Goal: Task Accomplishment & Management: Manage account settings

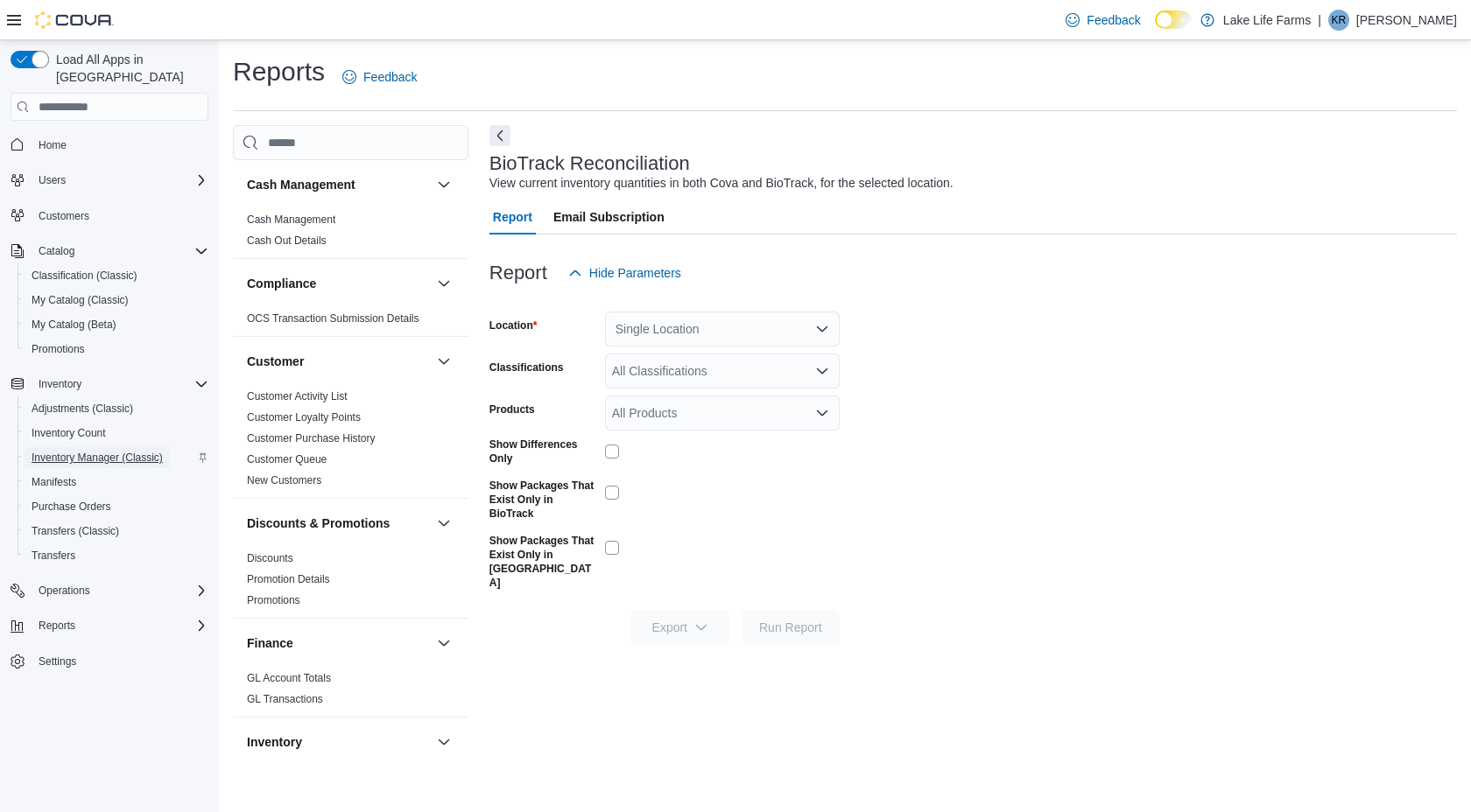
click at [162, 450] on span "Inventory Manager (Classic)" at bounding box center [98, 457] width 132 height 14
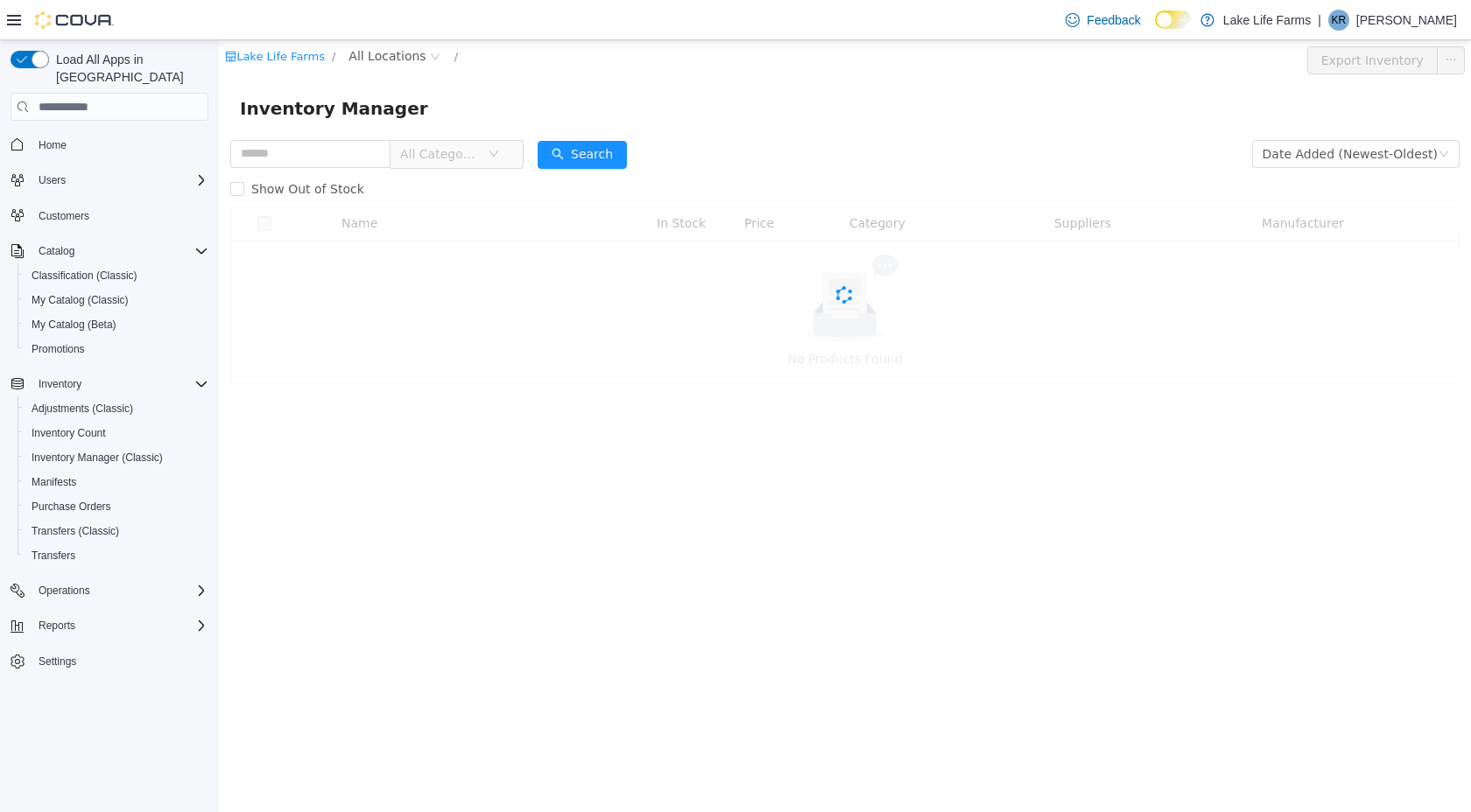
click at [463, 154] on span "All Categories" at bounding box center [440, 154] width 79 height 17
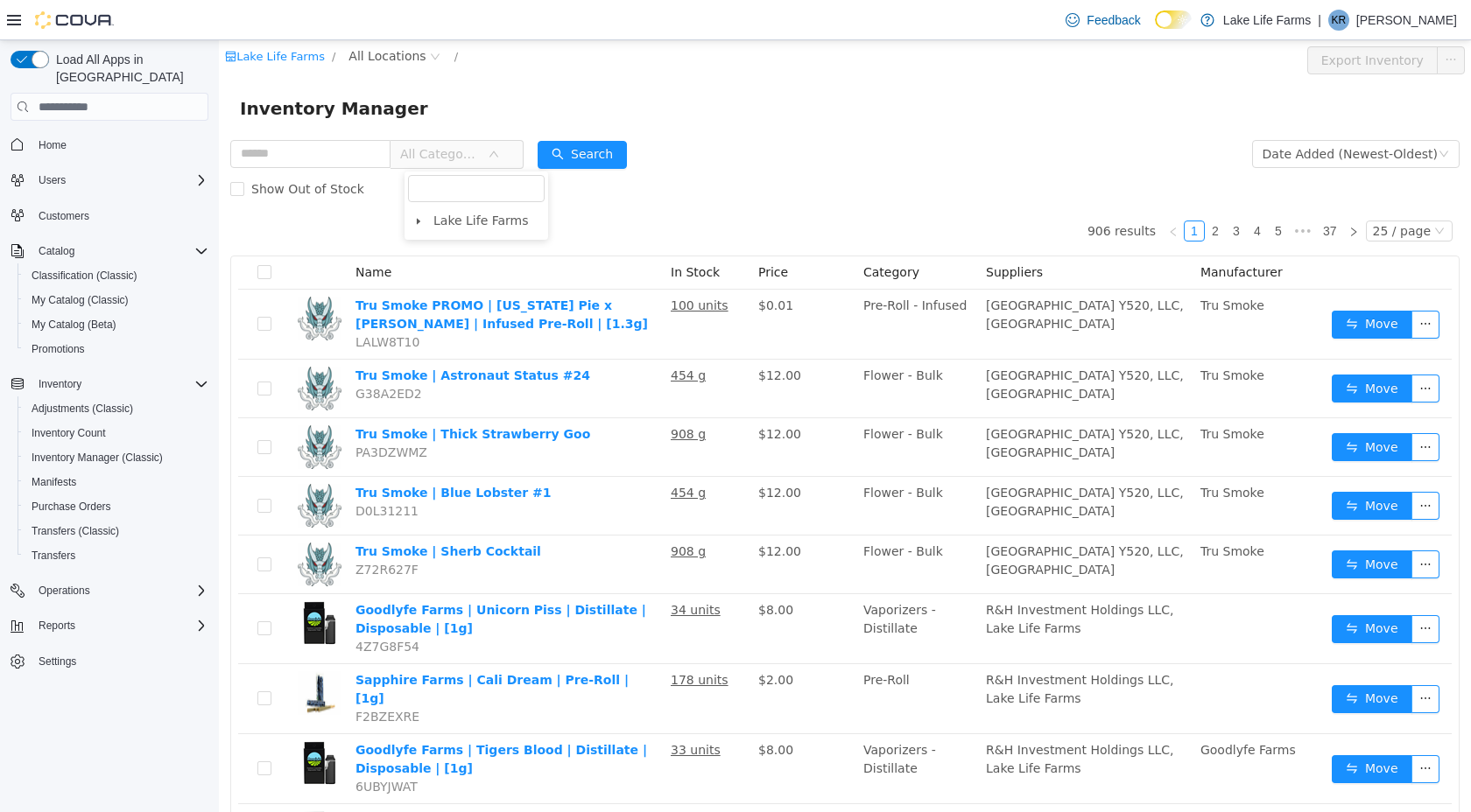
click at [465, 150] on span "All Categories" at bounding box center [440, 154] width 79 height 17
click at [465, 151] on span "All Categories" at bounding box center [440, 154] width 79 height 17
click at [421, 218] on icon "icon: caret-down" at bounding box center [418, 221] width 9 height 9
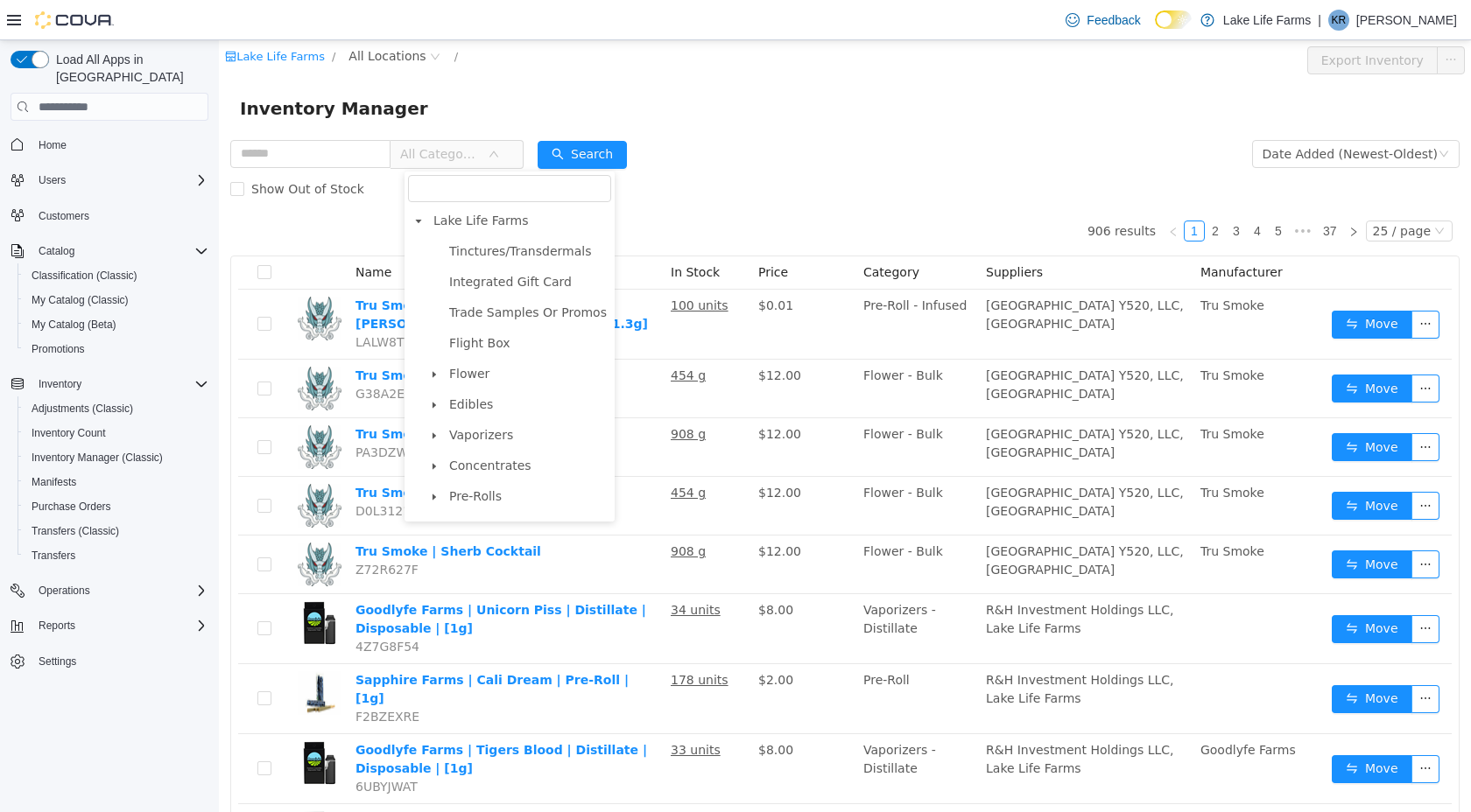
click at [434, 466] on icon "icon: caret-down" at bounding box center [434, 466] width 4 height 6
click at [476, 468] on span "Concentrates" at bounding box center [489, 465] width 82 height 14
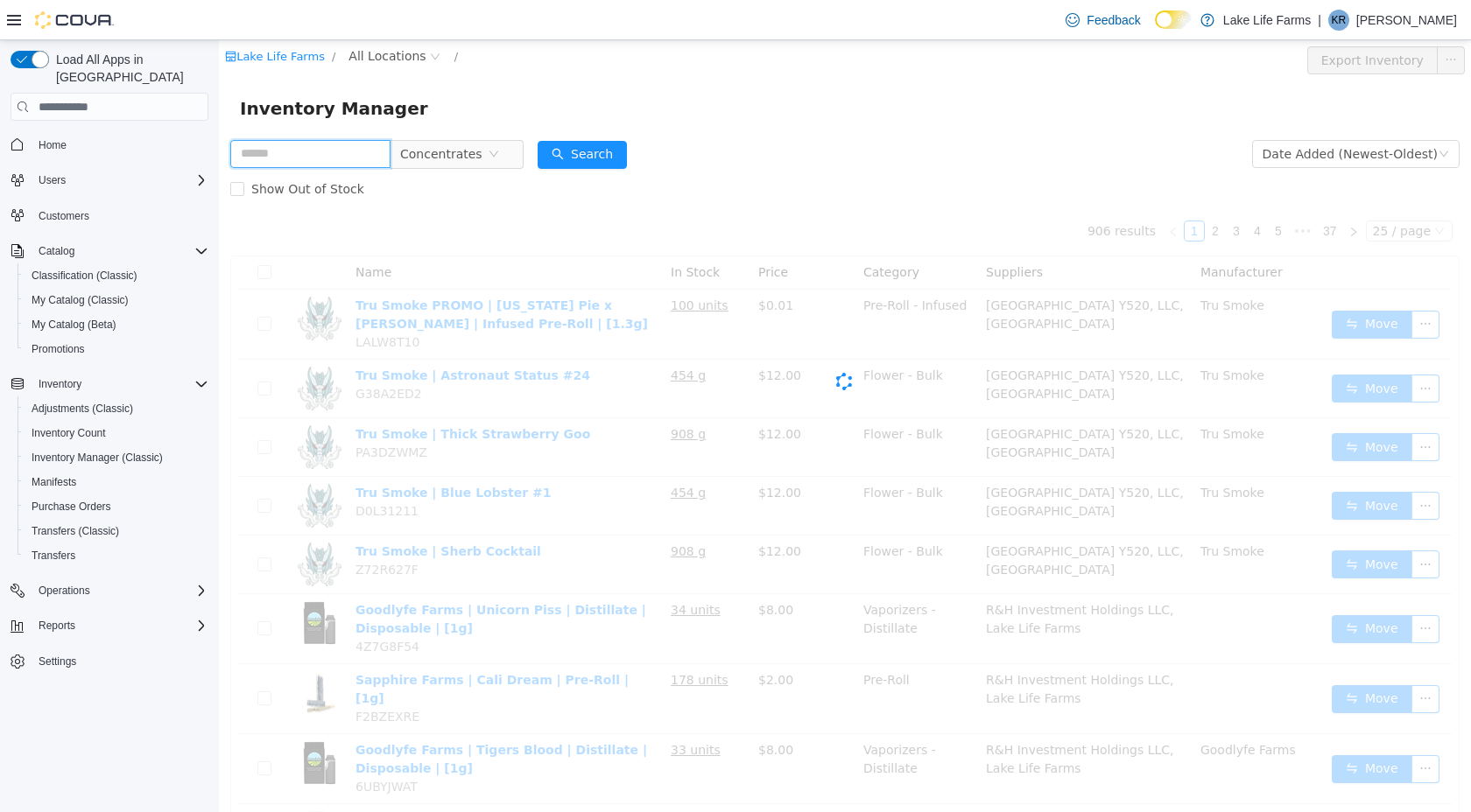
click at [289, 156] on input "text" at bounding box center [310, 154] width 161 height 28
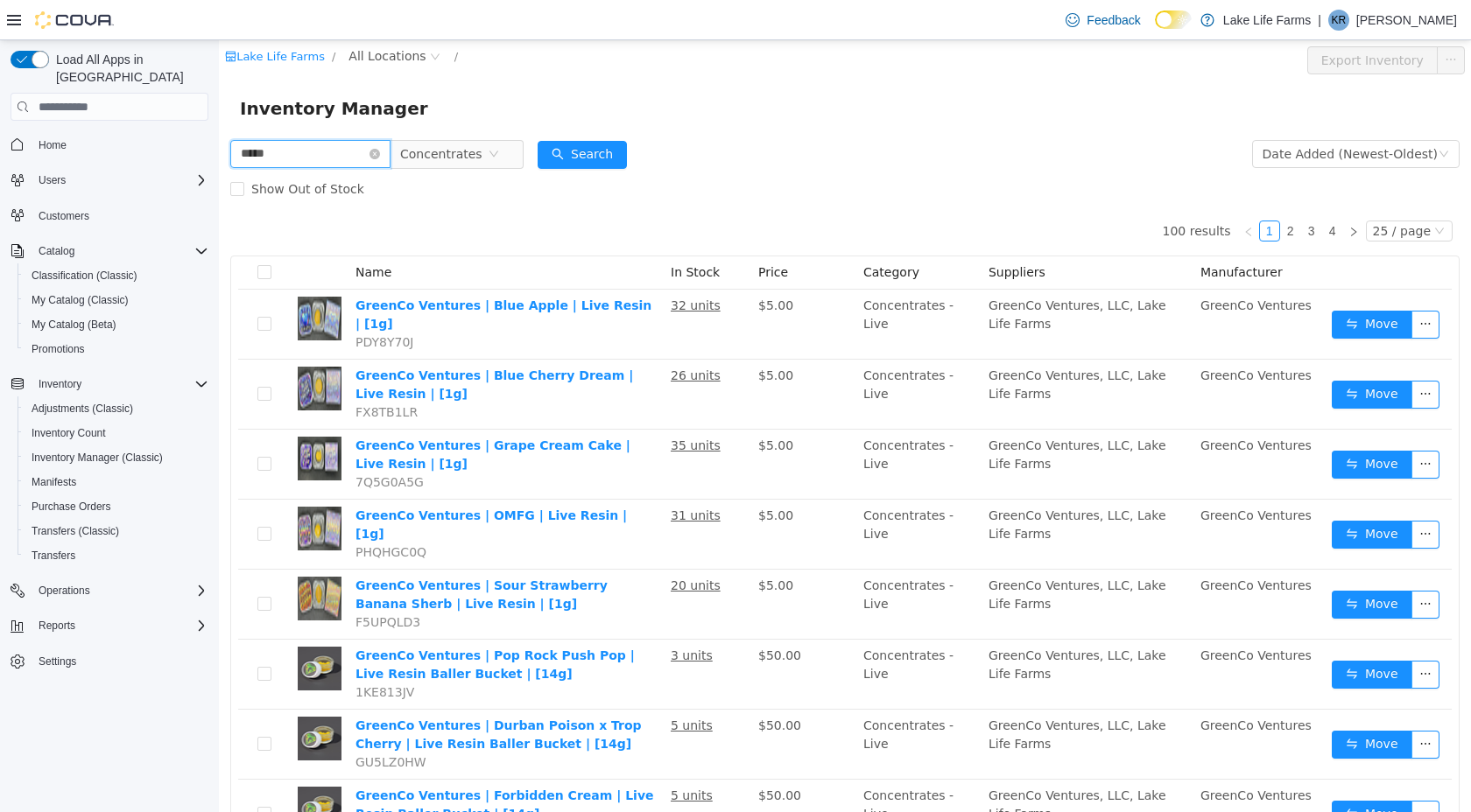
type input "*****"
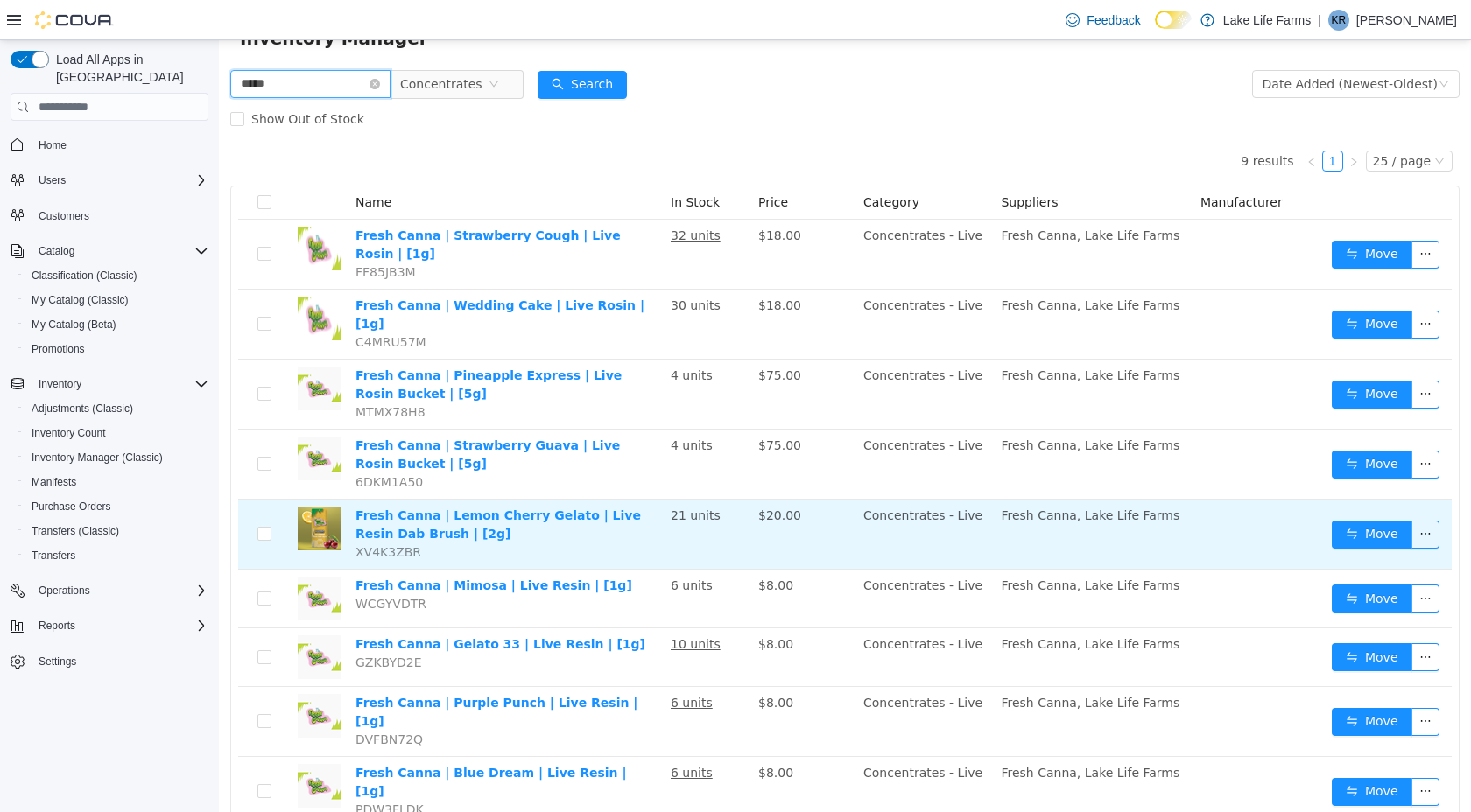
scroll to position [89, 0]
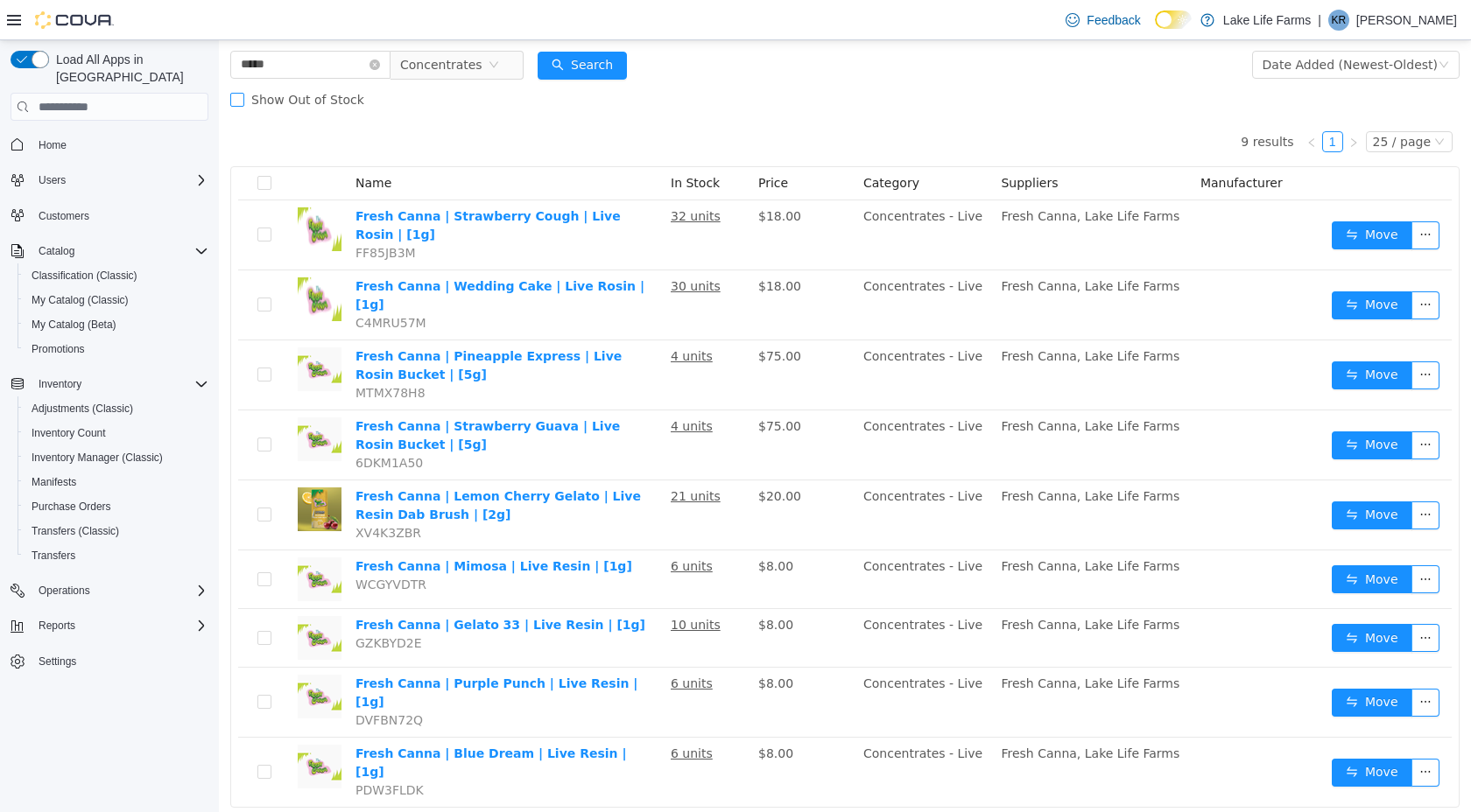
click at [328, 104] on span "Show Out of Stock" at bounding box center [308, 100] width 127 height 14
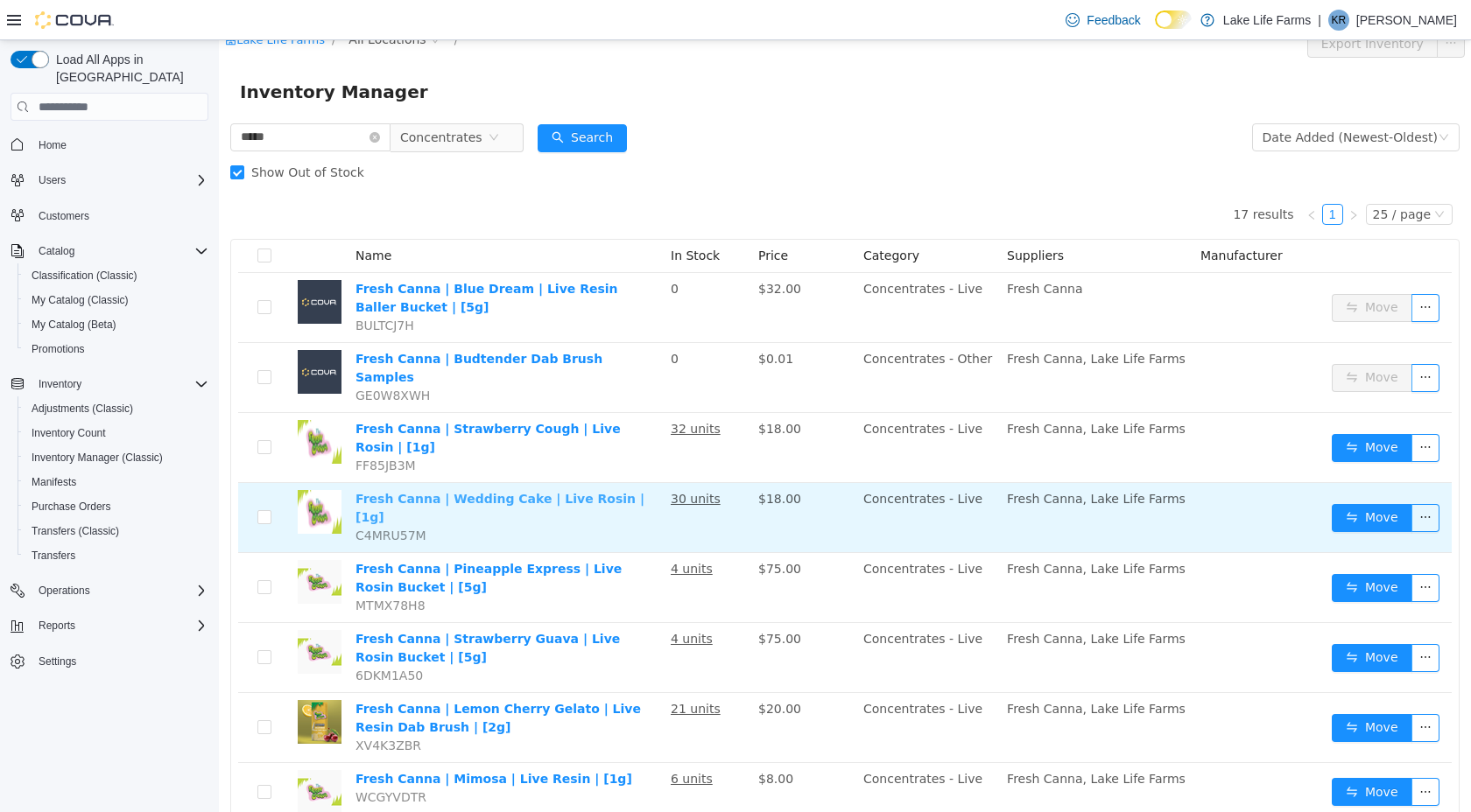
scroll to position [0, 0]
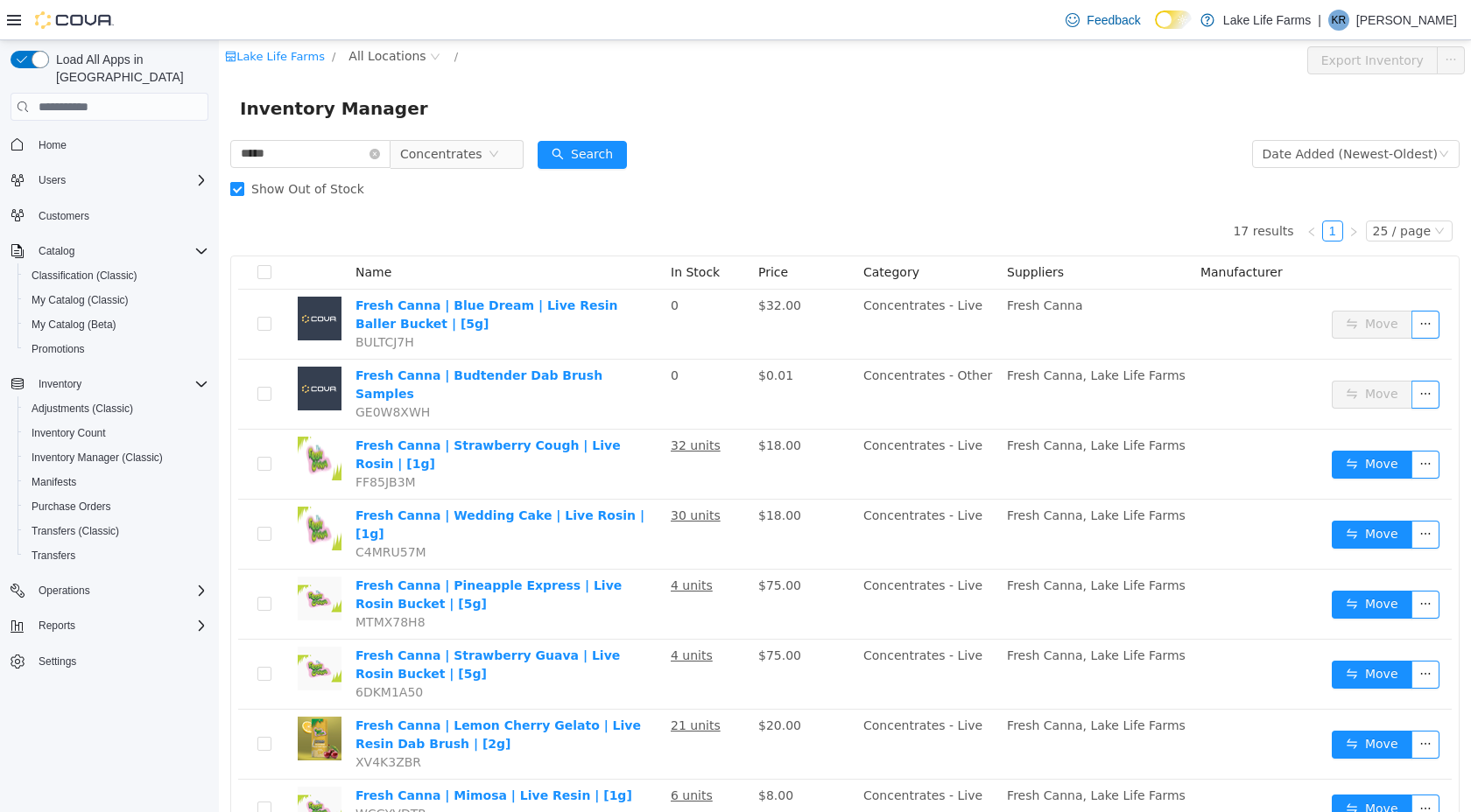
click at [326, 187] on span "Show Out of Stock" at bounding box center [308, 188] width 127 height 14
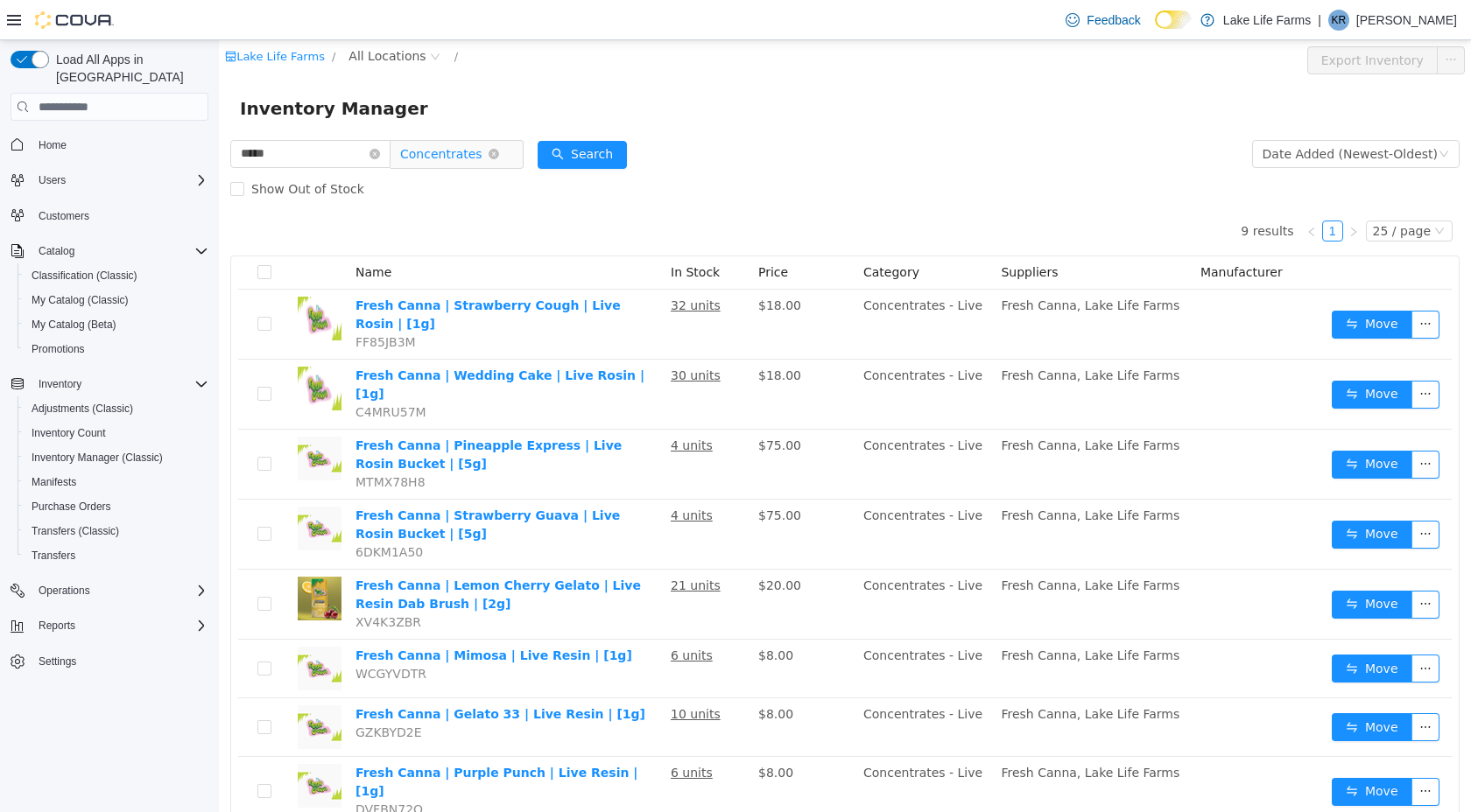
click at [456, 157] on span "Concentrates" at bounding box center [441, 154] width 82 height 26
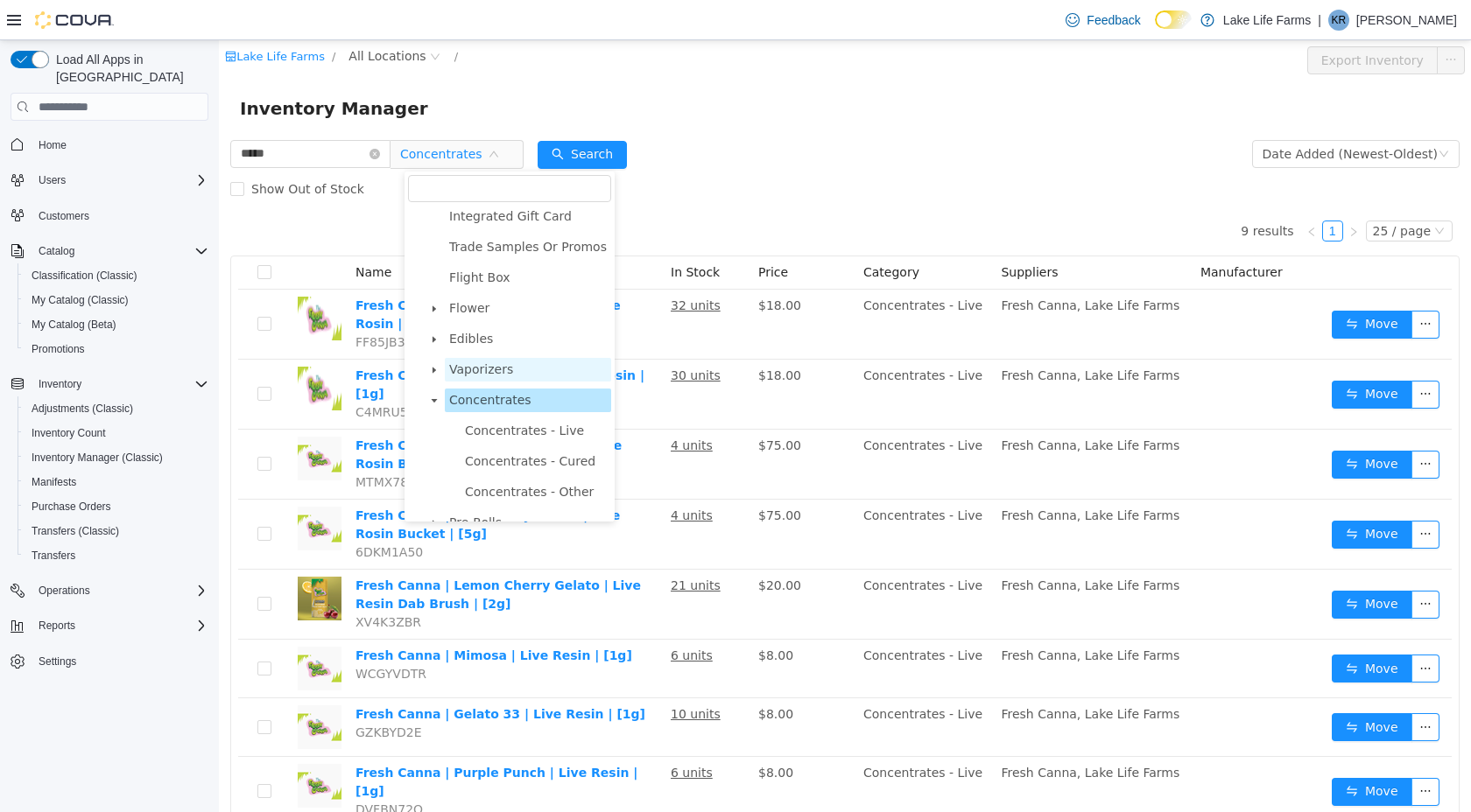
scroll to position [116, 0]
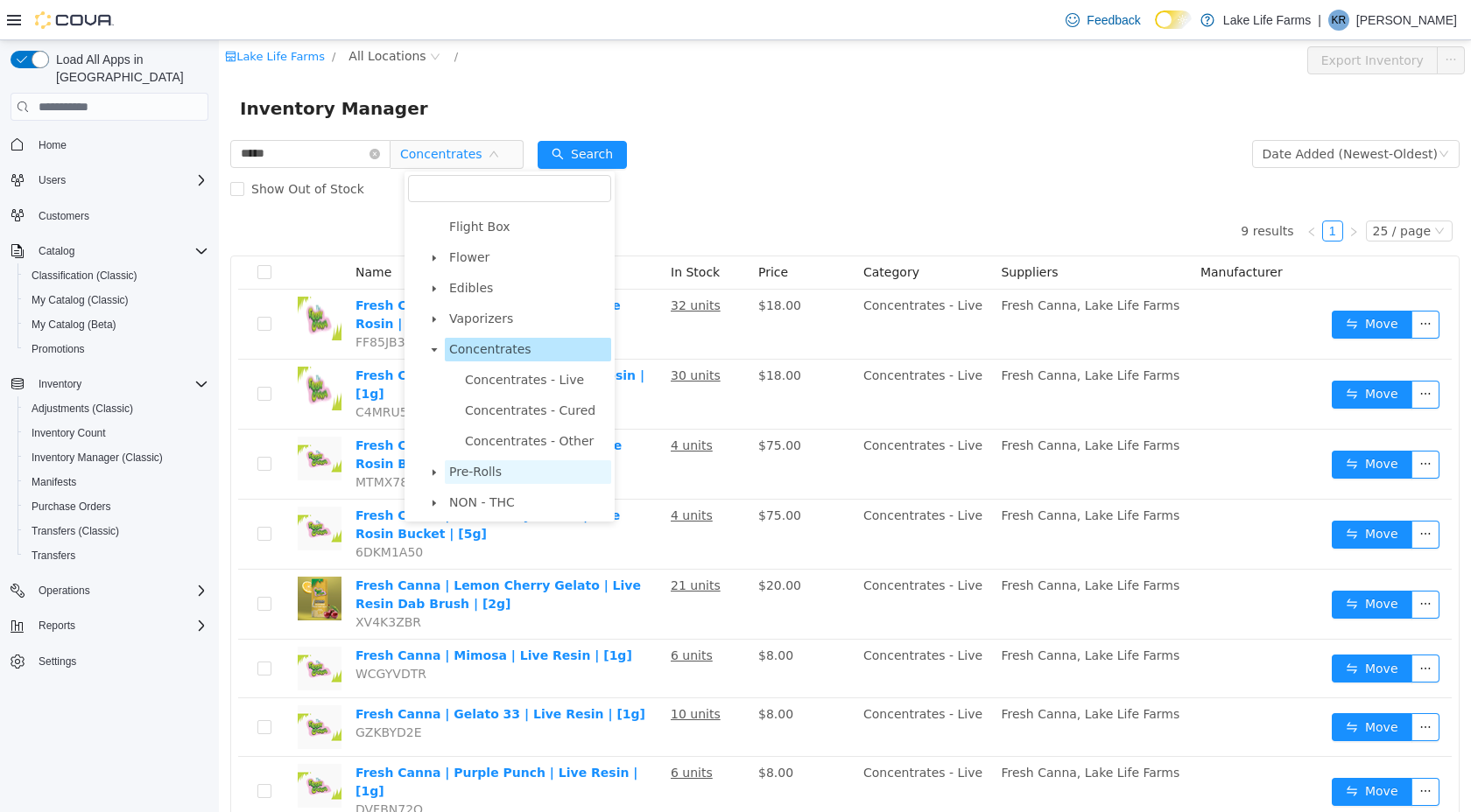
click at [472, 473] on span "Pre-Rolls" at bounding box center [475, 472] width 52 height 14
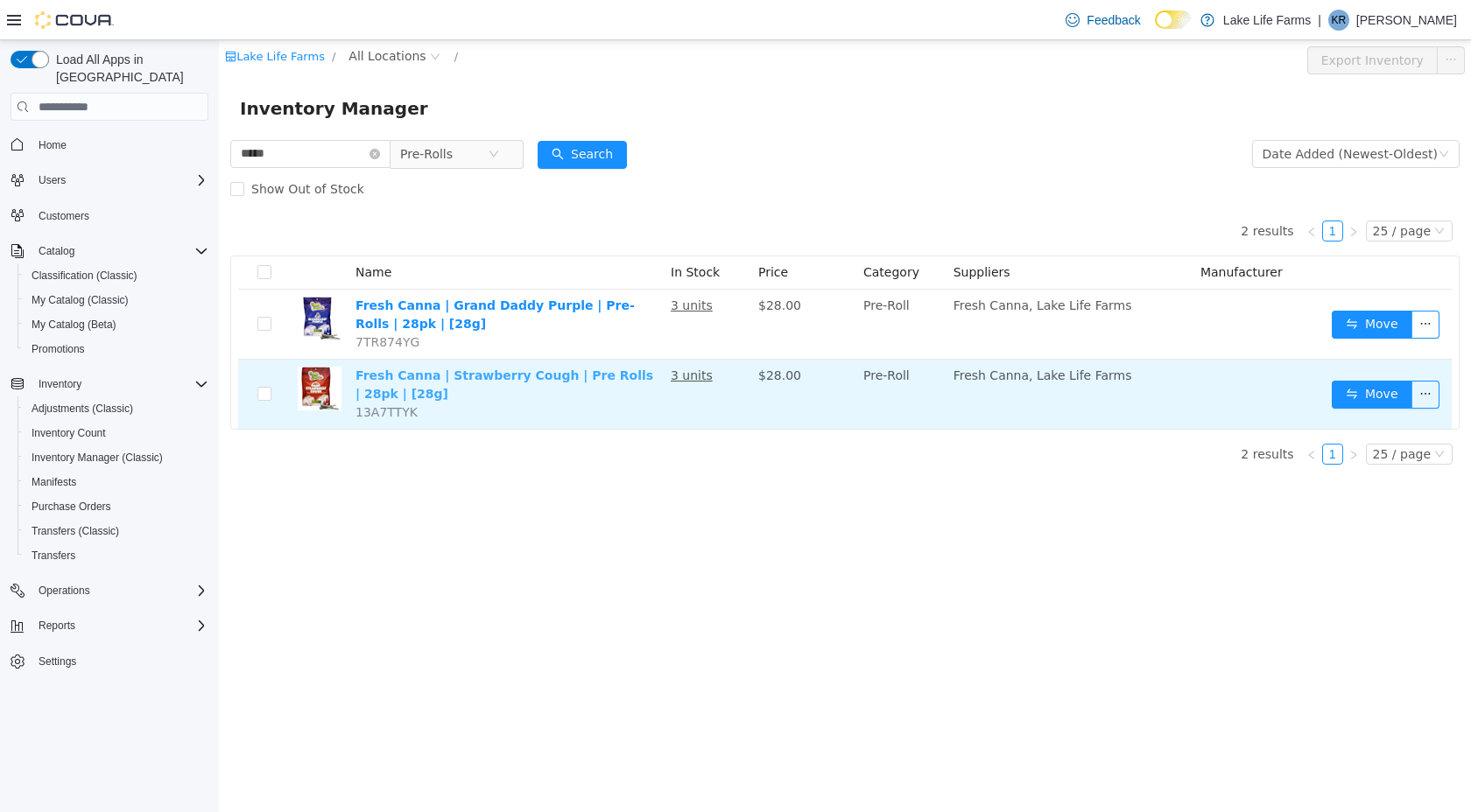
click at [565, 375] on link "Fresh Canna | Strawberry Cough | Pre Rolls | 28pk | [28g]" at bounding box center [505, 384] width 298 height 32
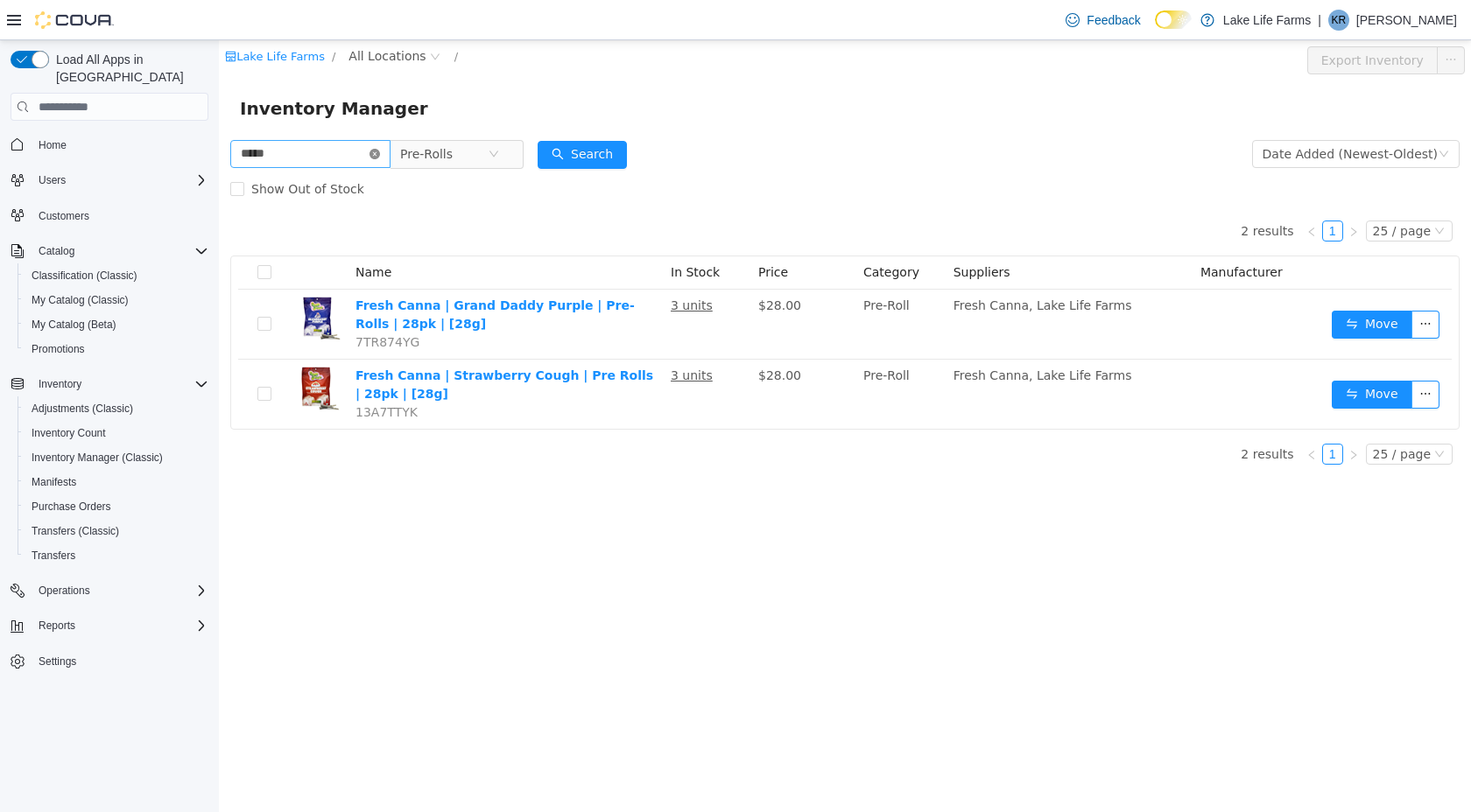
click at [380, 155] on icon "icon: close-circle" at bounding box center [374, 154] width 11 height 11
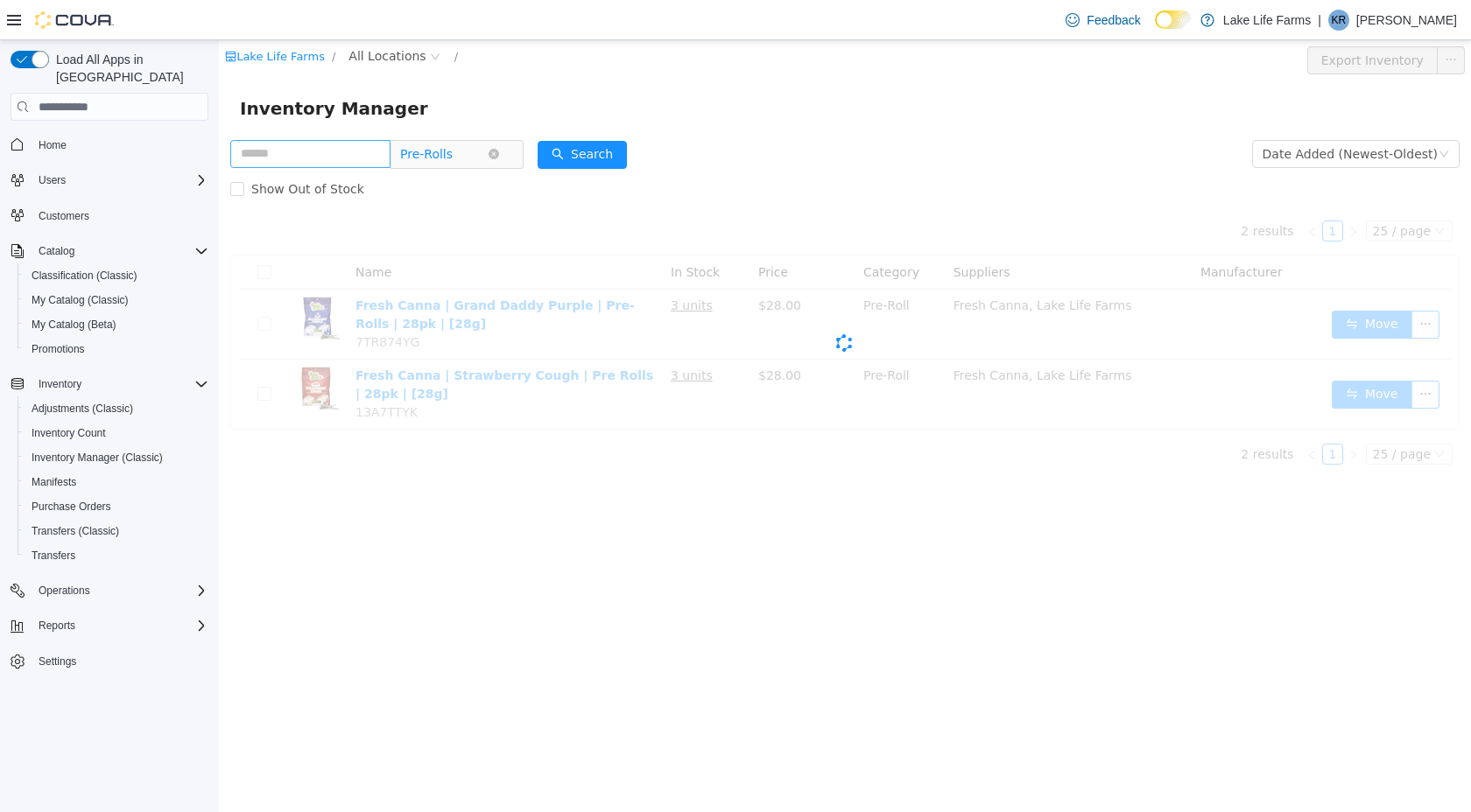
click at [452, 155] on span "Pre-Rolls" at bounding box center [427, 154] width 52 height 26
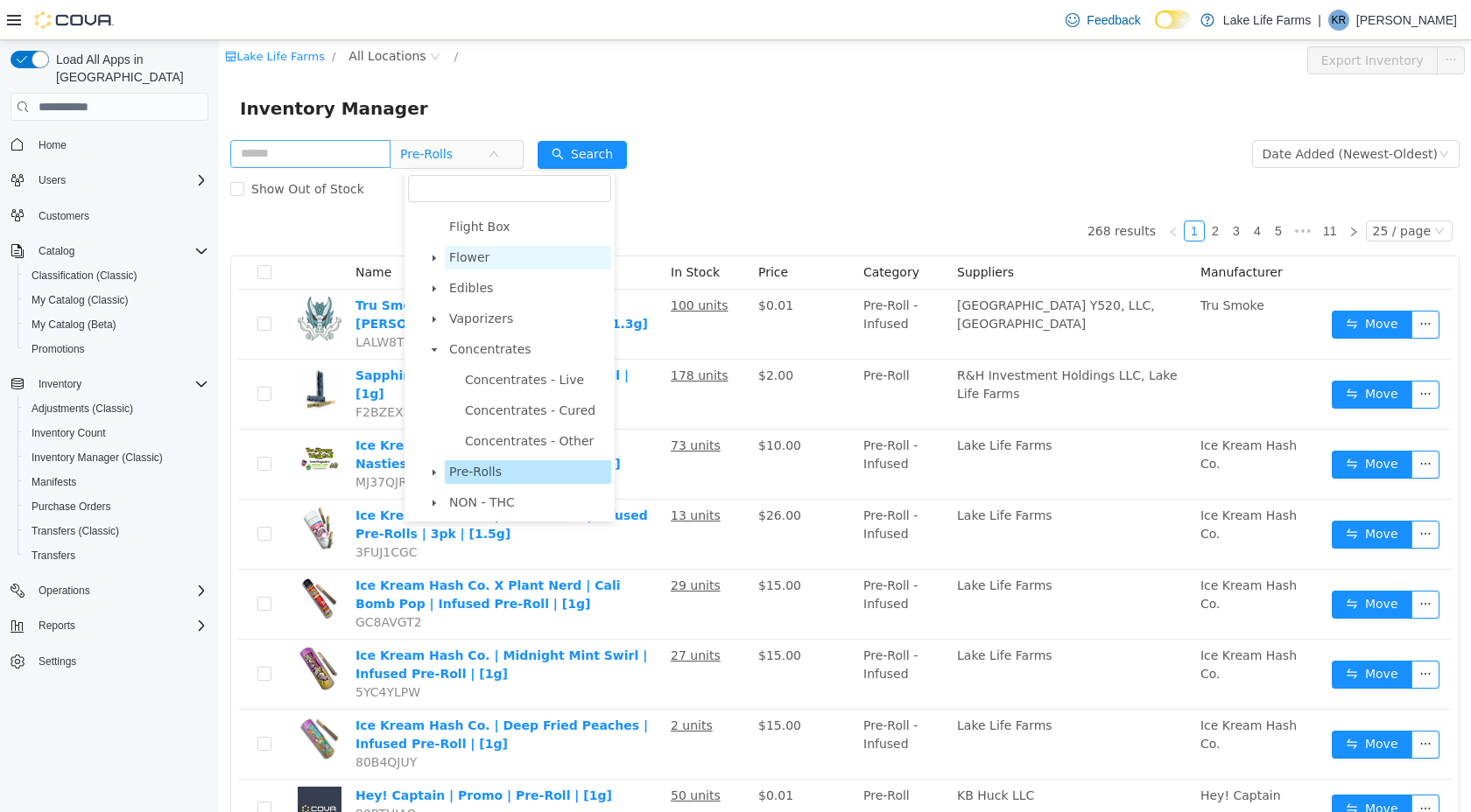
click at [476, 266] on span "Flower" at bounding box center [528, 257] width 166 height 23
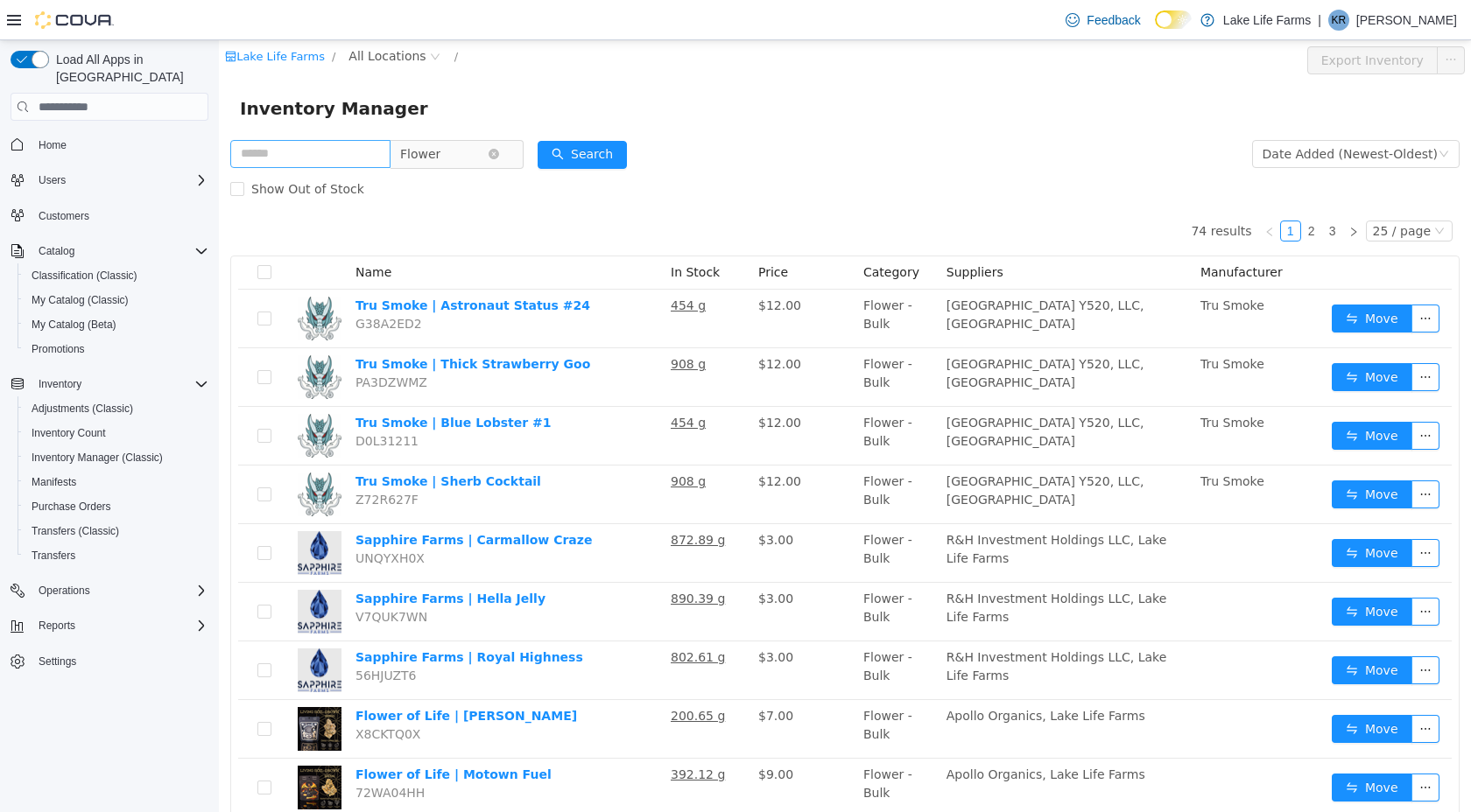
click at [438, 161] on span "Flower" at bounding box center [421, 154] width 41 height 26
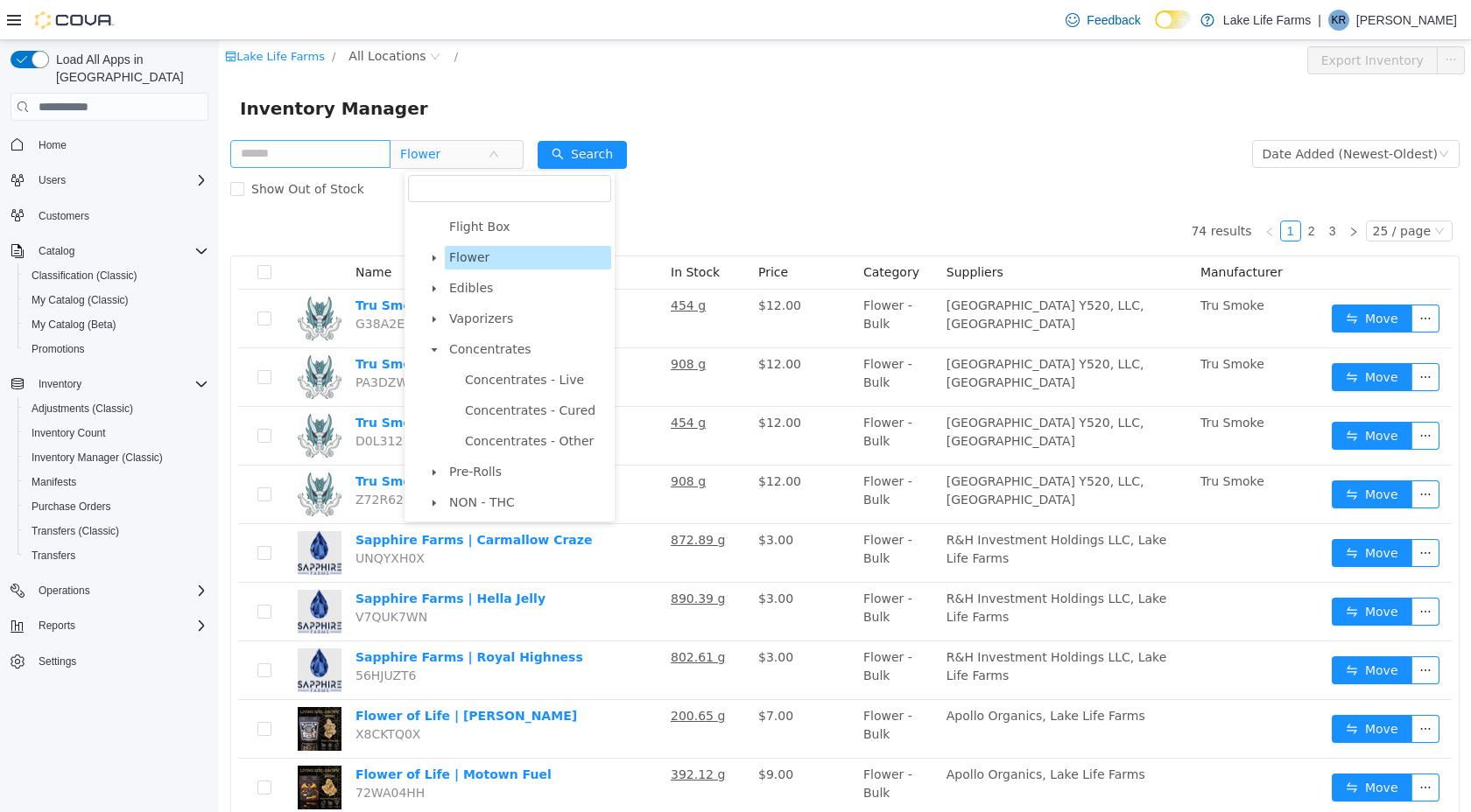
click at [434, 255] on icon "icon: caret-down" at bounding box center [434, 258] width 9 height 9
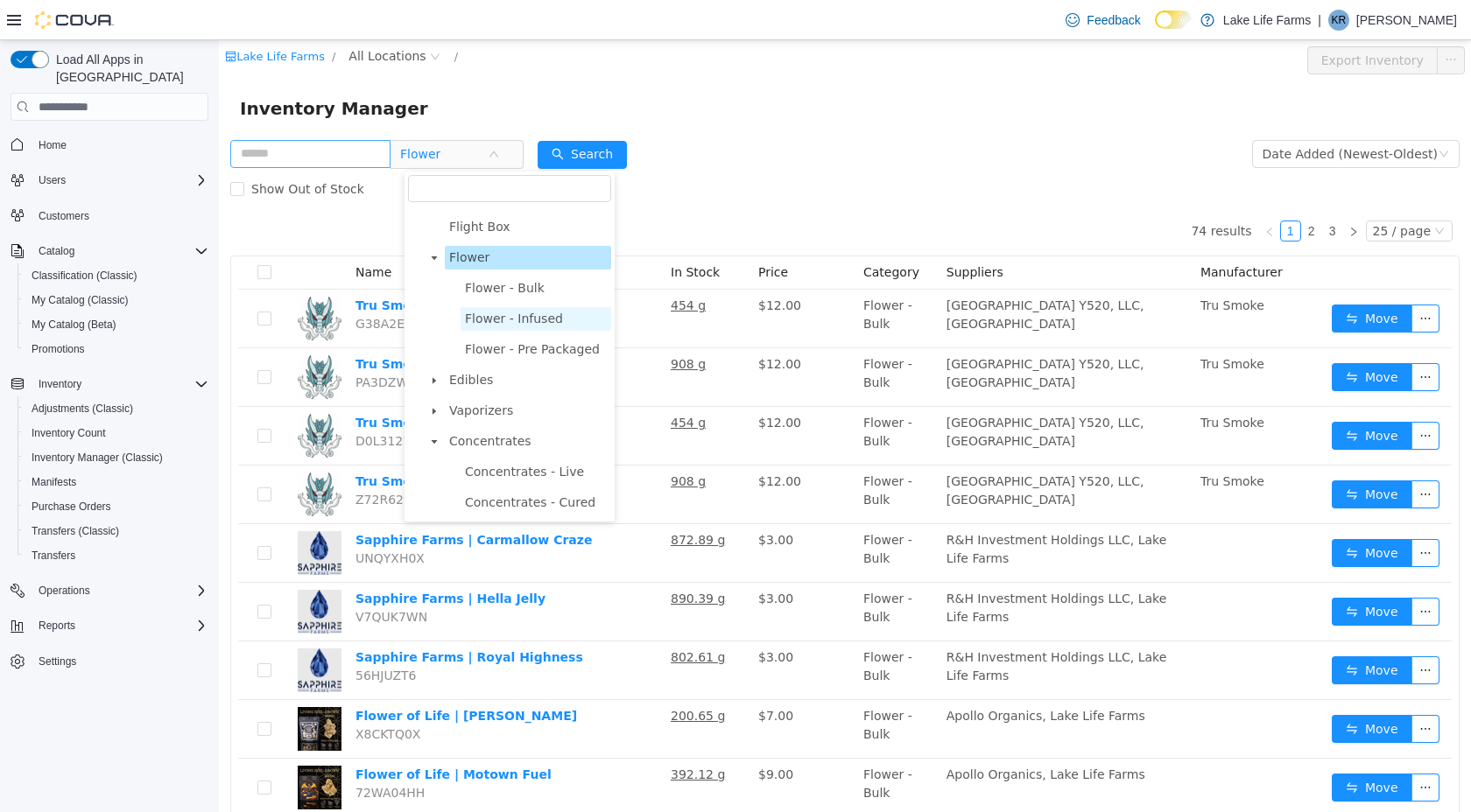
click at [499, 328] on span "Flower - Infused" at bounding box center [536, 319] width 151 height 23
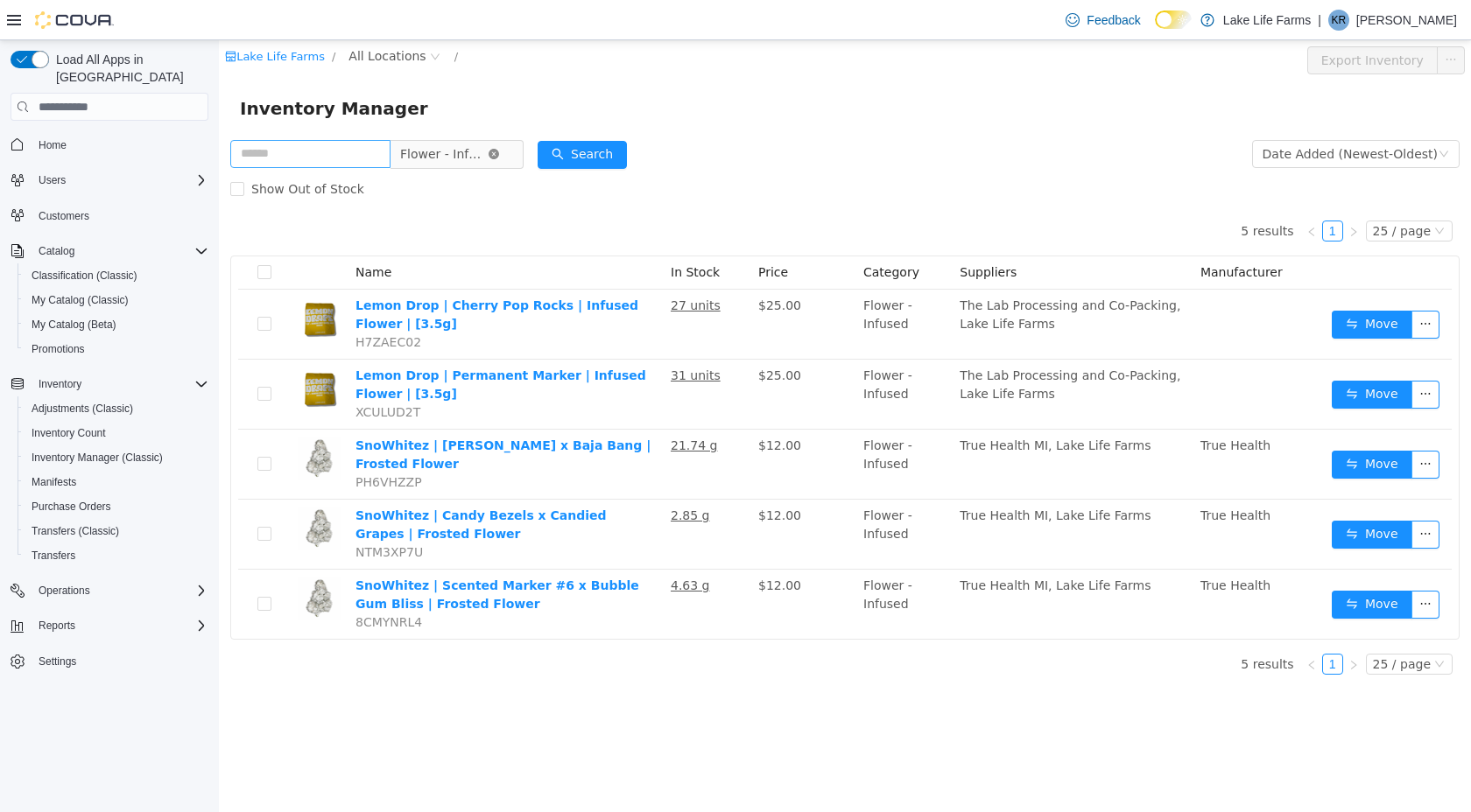
click at [499, 156] on icon "icon: close-circle" at bounding box center [493, 154] width 11 height 11
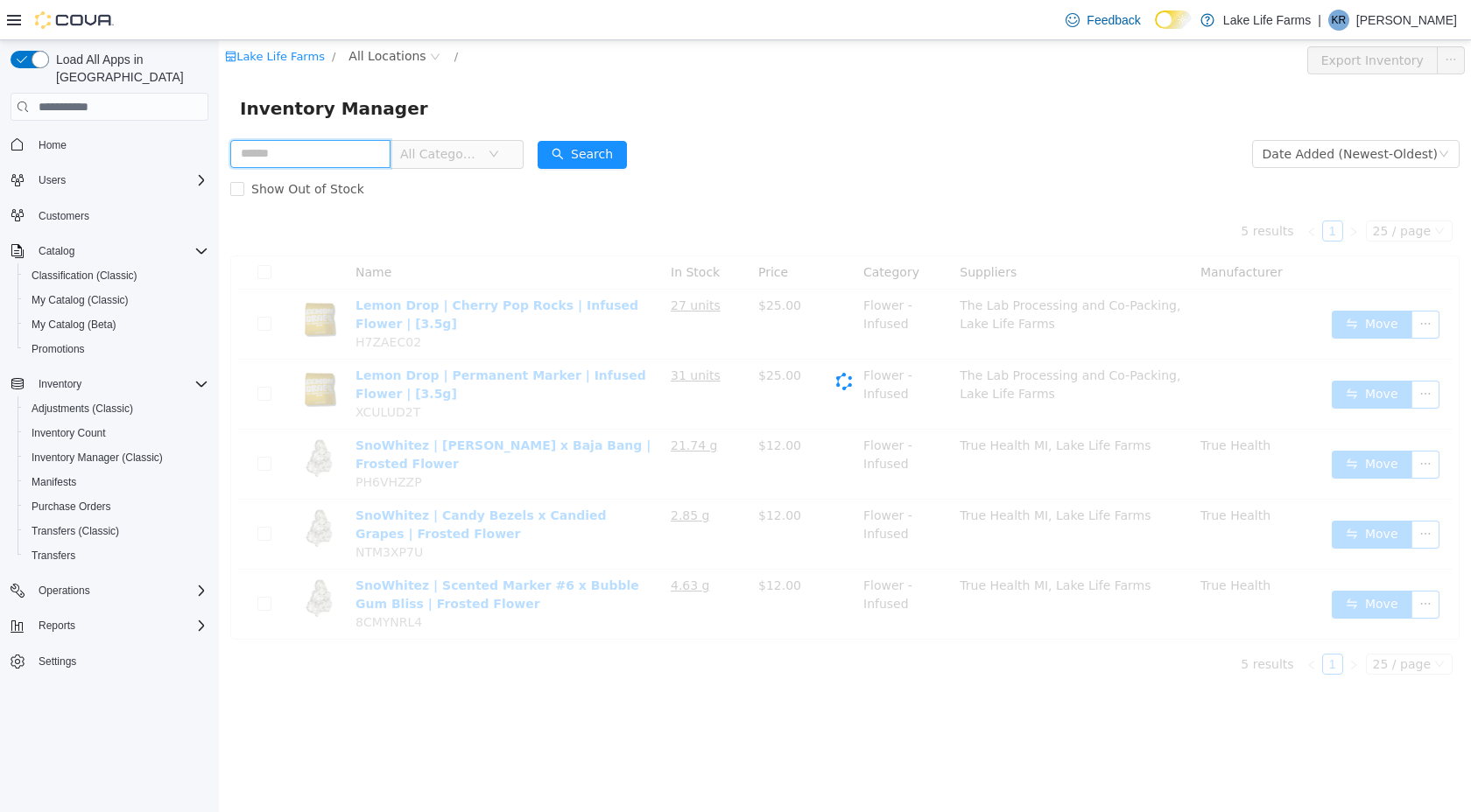
click at [317, 160] on input "text" at bounding box center [310, 154] width 161 height 28
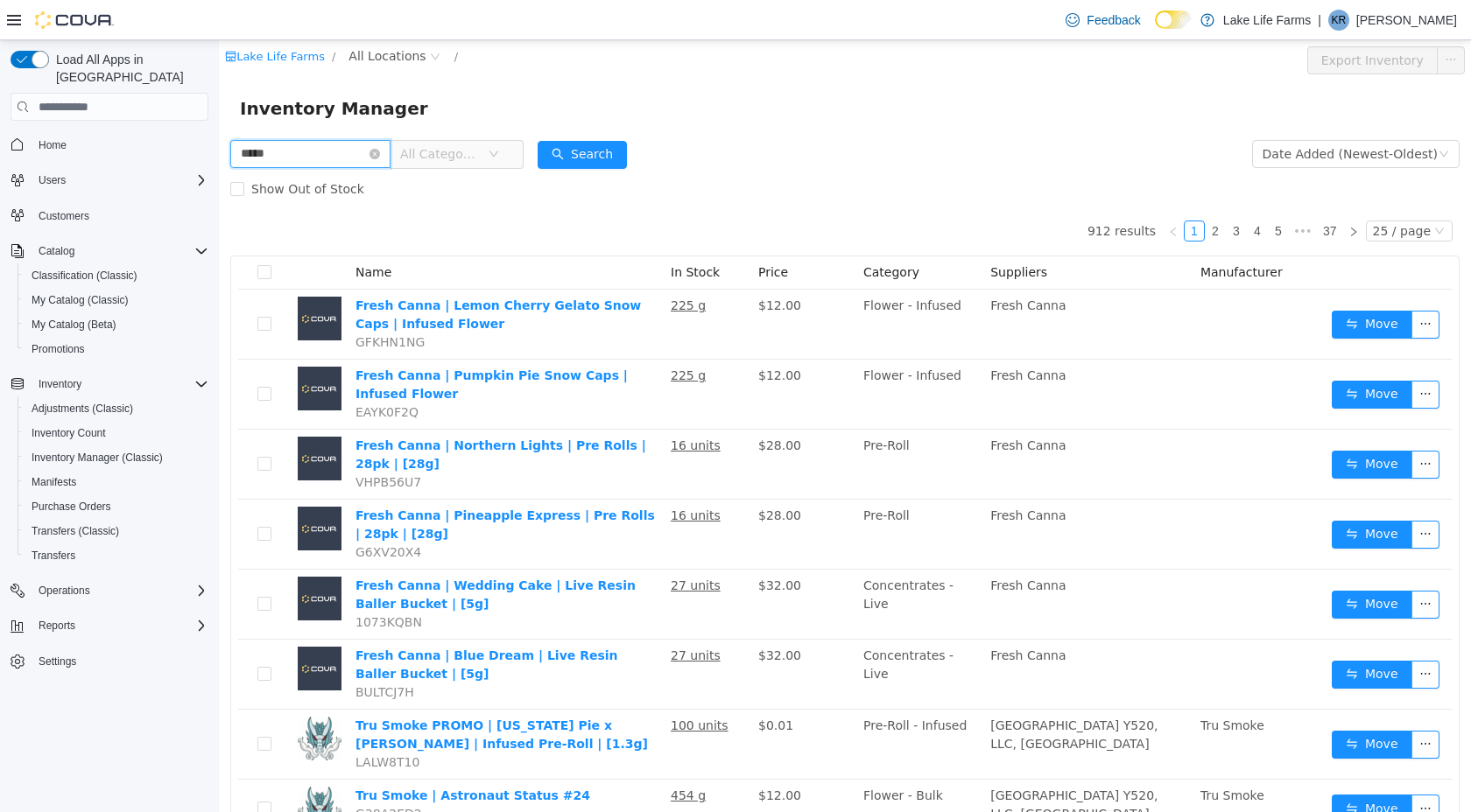
type input "*****"
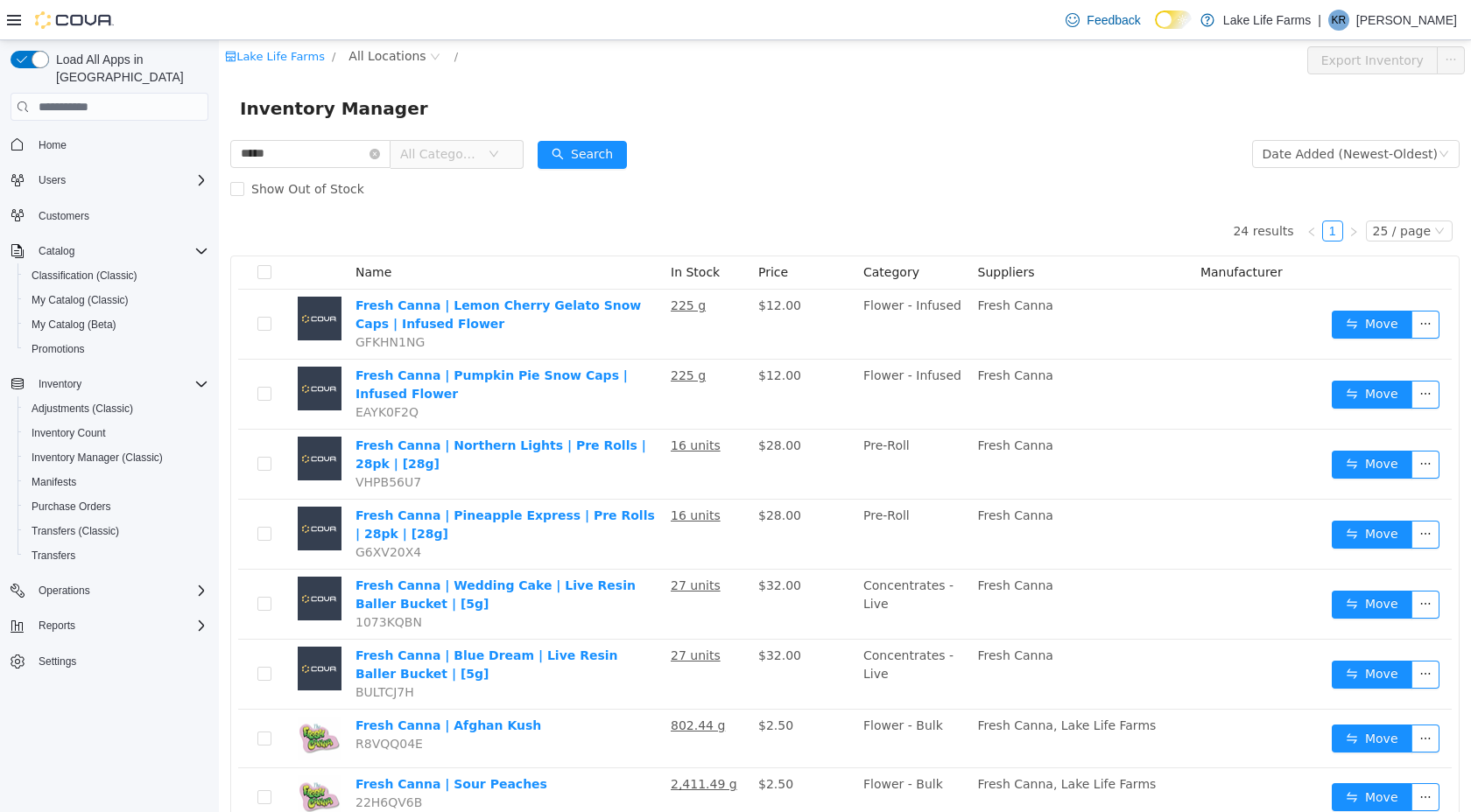
click at [473, 159] on span "All Categories" at bounding box center [440, 154] width 79 height 17
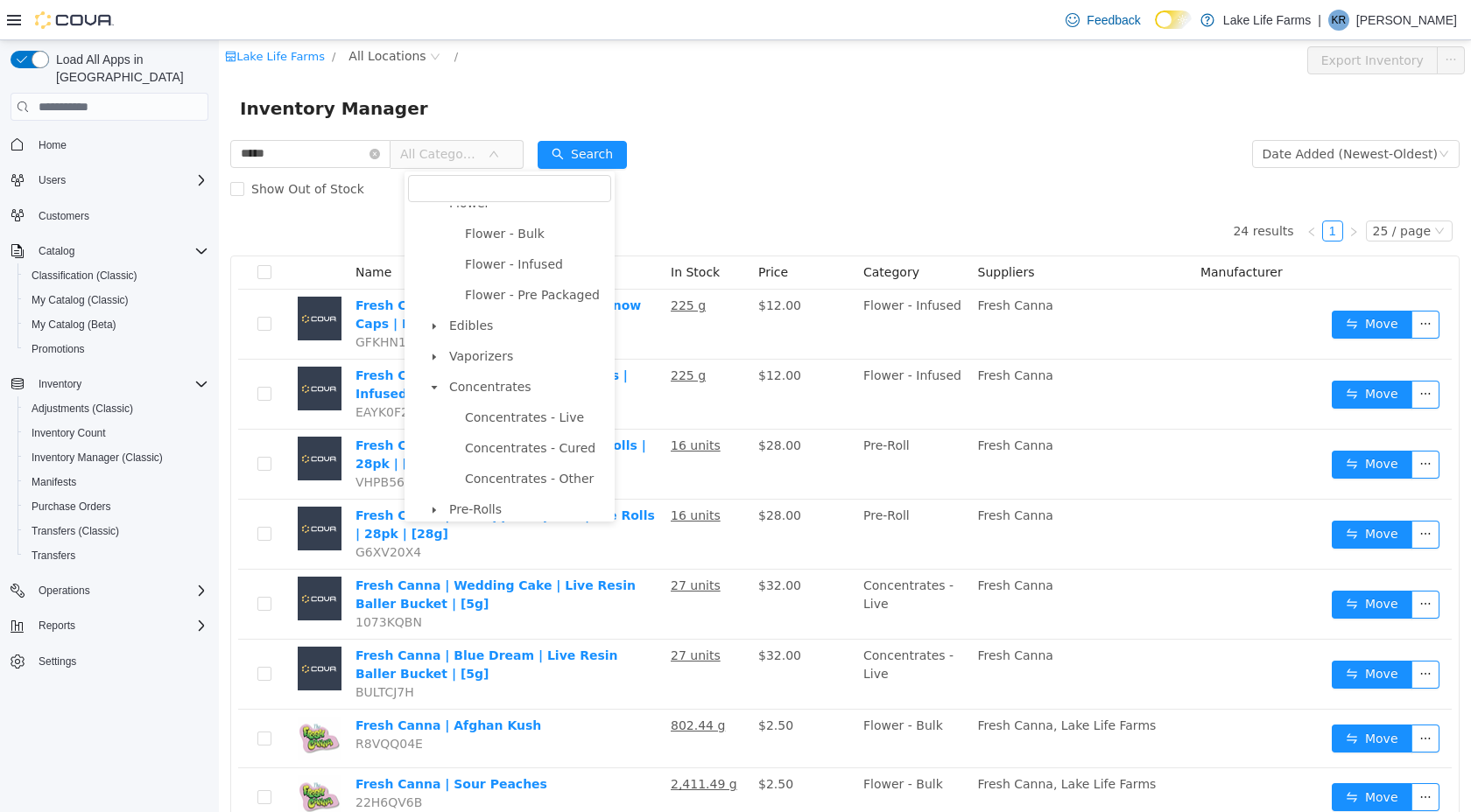
scroll to position [183, 0]
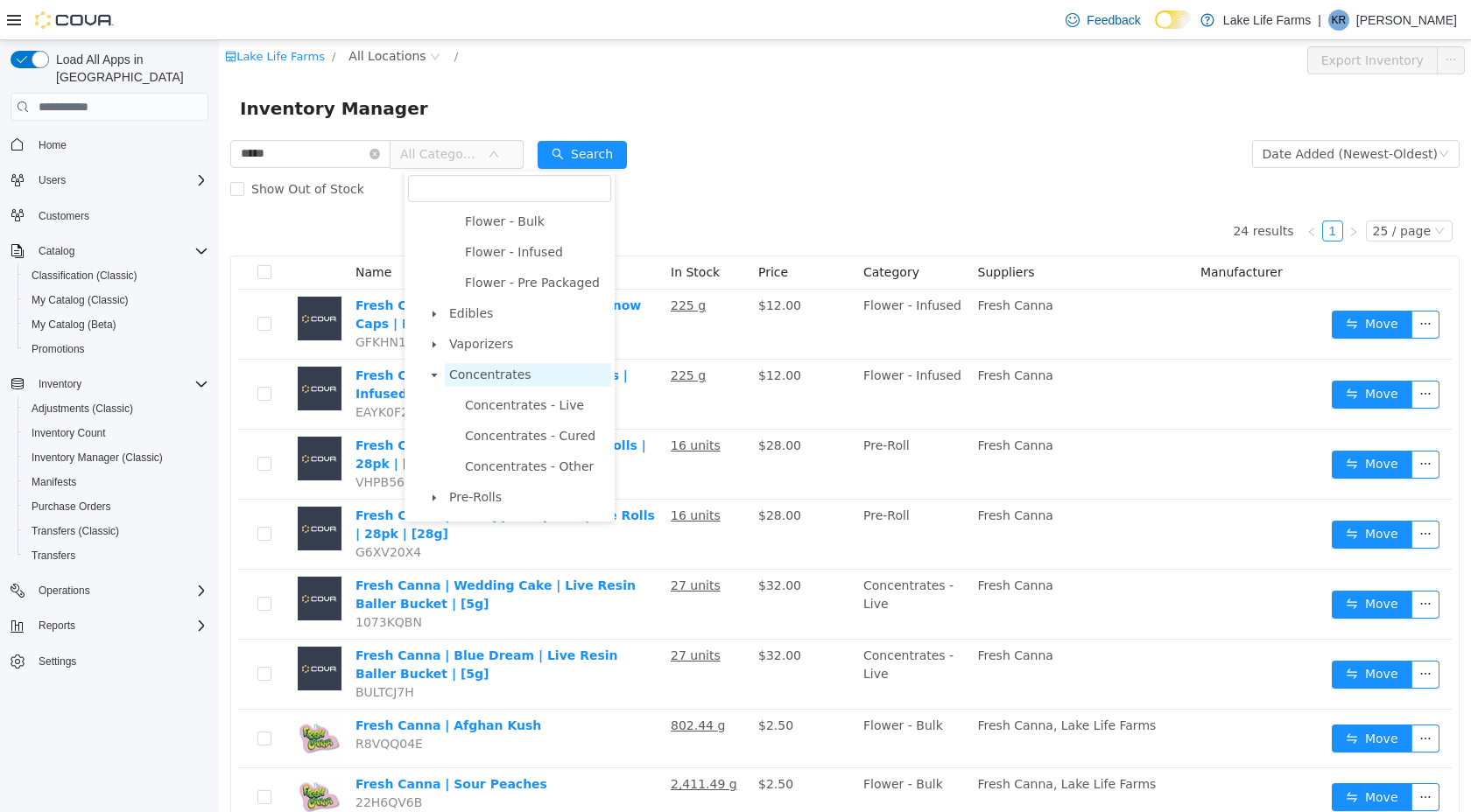
click at [469, 378] on span "Concentrates" at bounding box center [489, 374] width 82 height 14
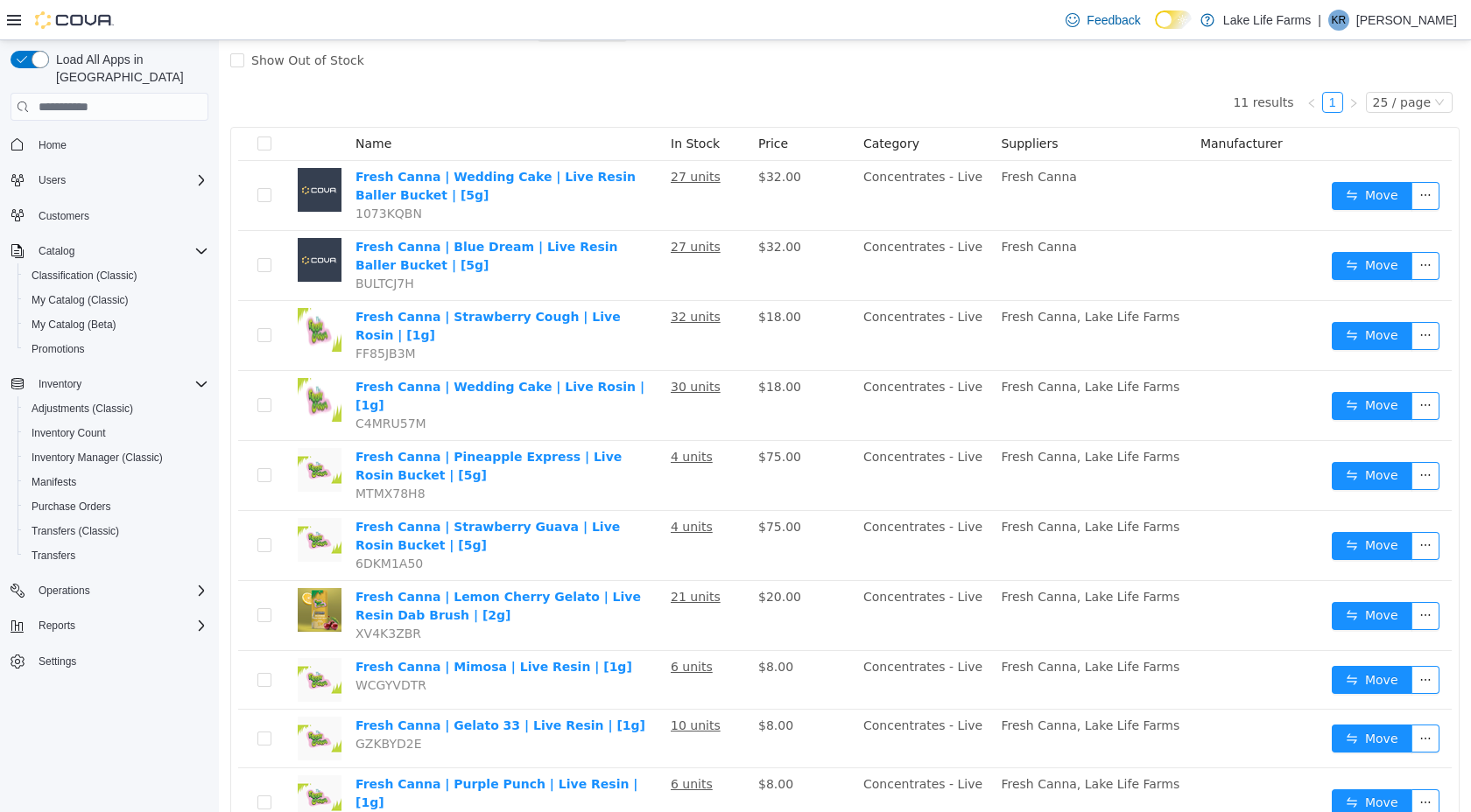
scroll to position [0, 0]
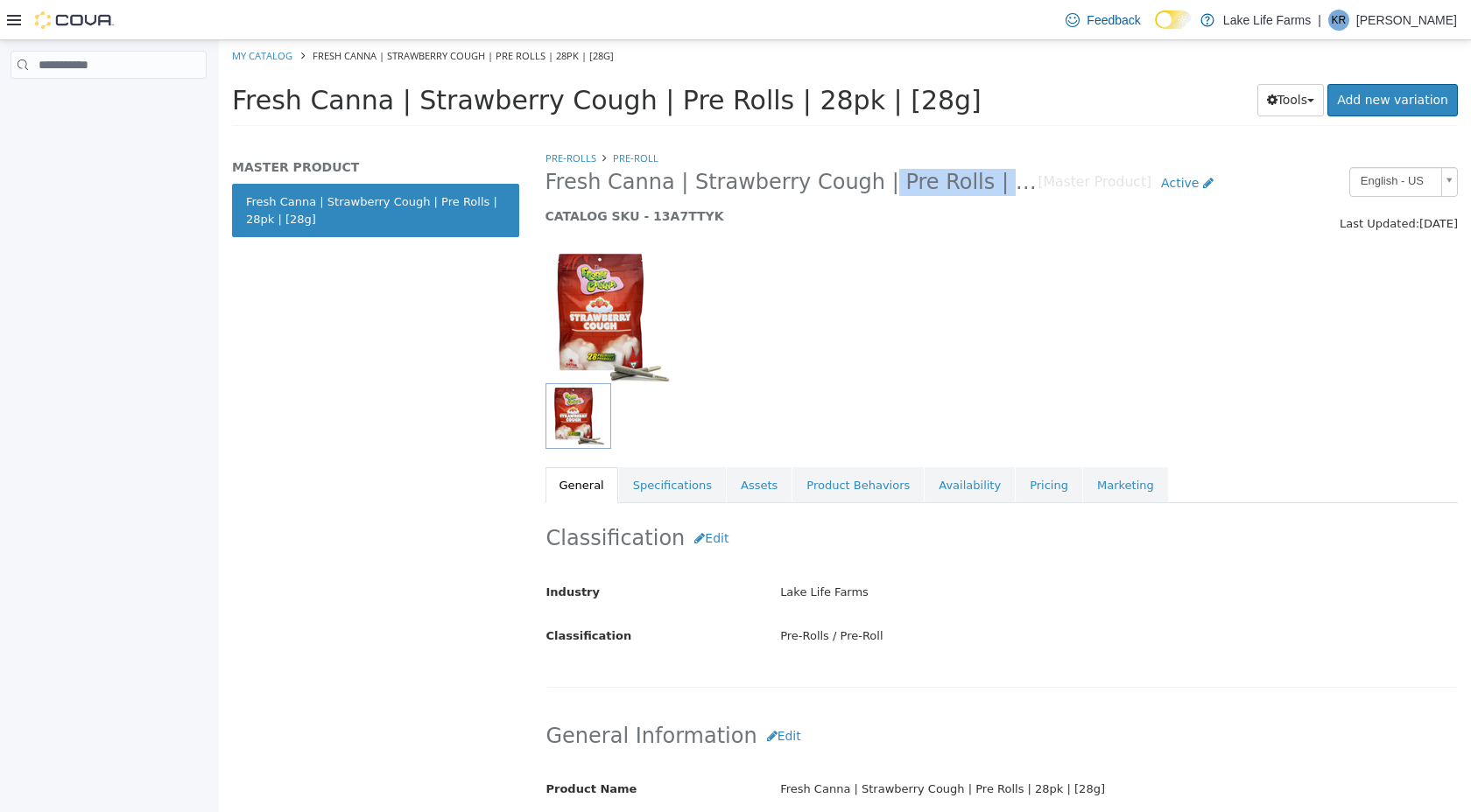
drag, startPoint x: 843, startPoint y: 180, endPoint x: 976, endPoint y: 189, distance: 133.3
click at [977, 189] on span "Fresh Canna | Strawberry Cough | Pre Rolls | 28pk | [28g]" at bounding box center [792, 183] width 493 height 27
click at [740, 691] on div "Classification Edit Industry Lake Life Farms Classification Pre-Rolls / Pre-Rol…" at bounding box center [1002, 602] width 913 height 198
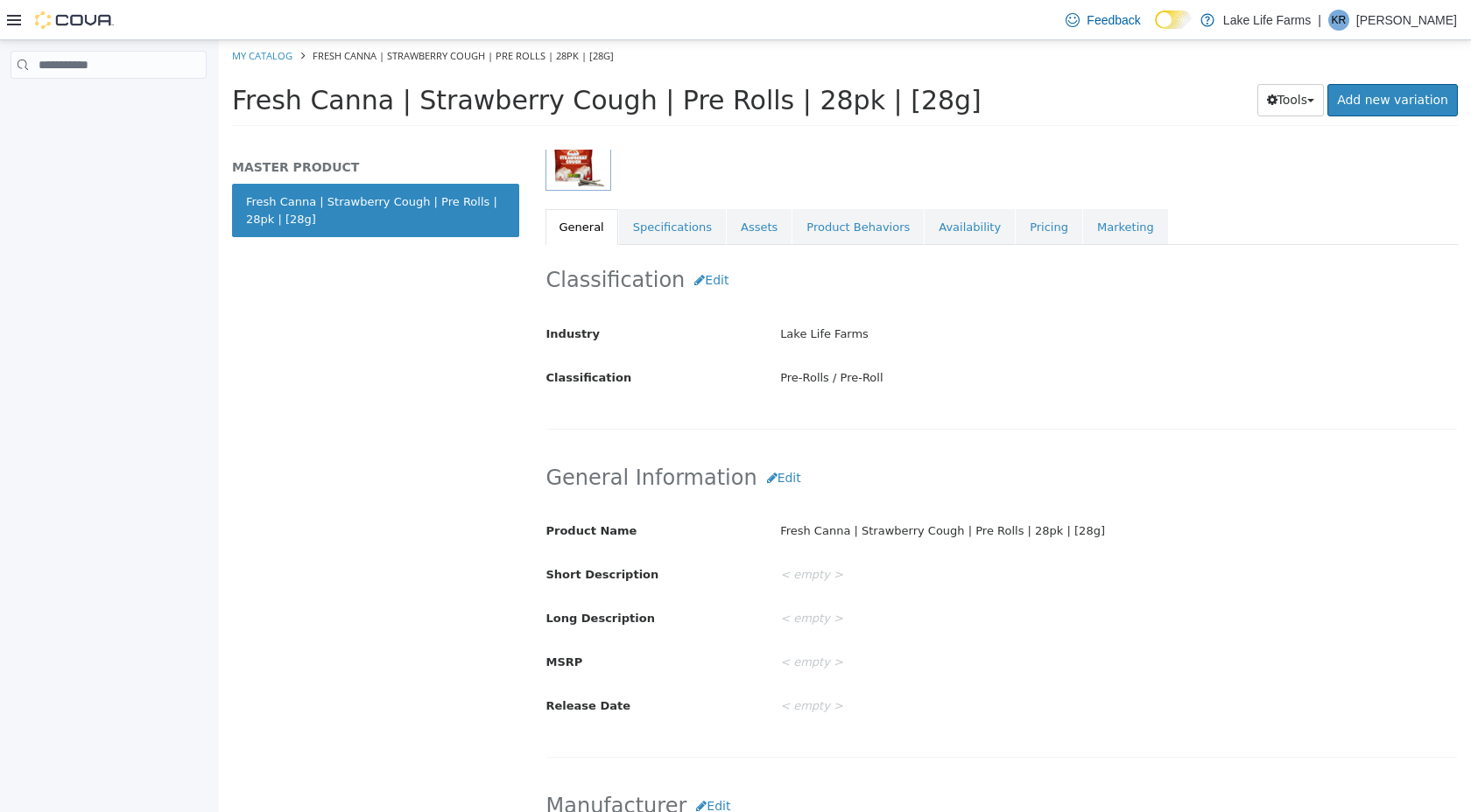
scroll to position [282, 0]
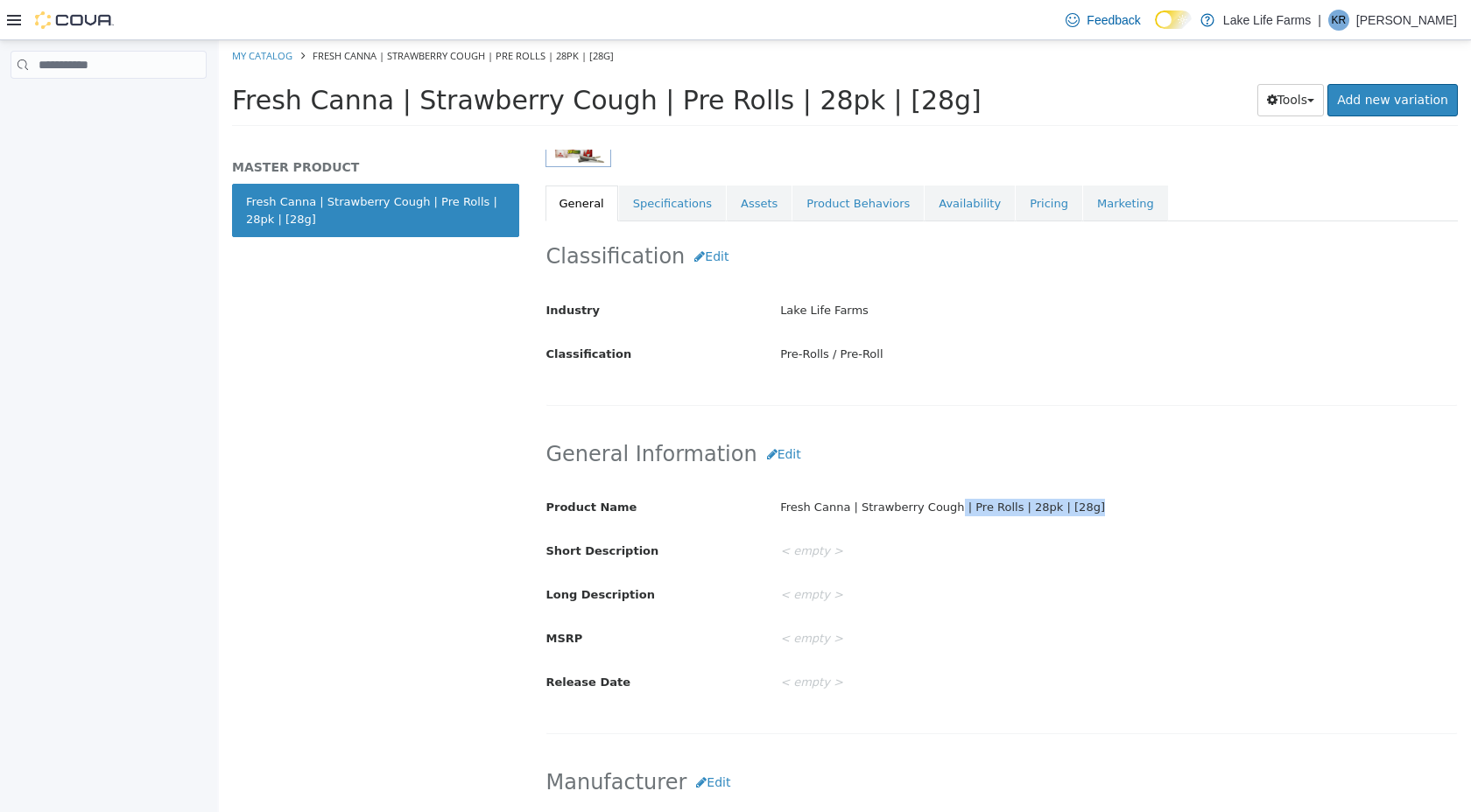
drag, startPoint x: 951, startPoint y: 503, endPoint x: 1056, endPoint y: 520, distance: 106.4
click at [1056, 520] on div "Fresh Canna | Strawberry Cough | Pre Rolls | 28pk | [28g]" at bounding box center [1118, 508] width 703 height 31
copy div "| Pre Rolls | 28pk | [28g]"
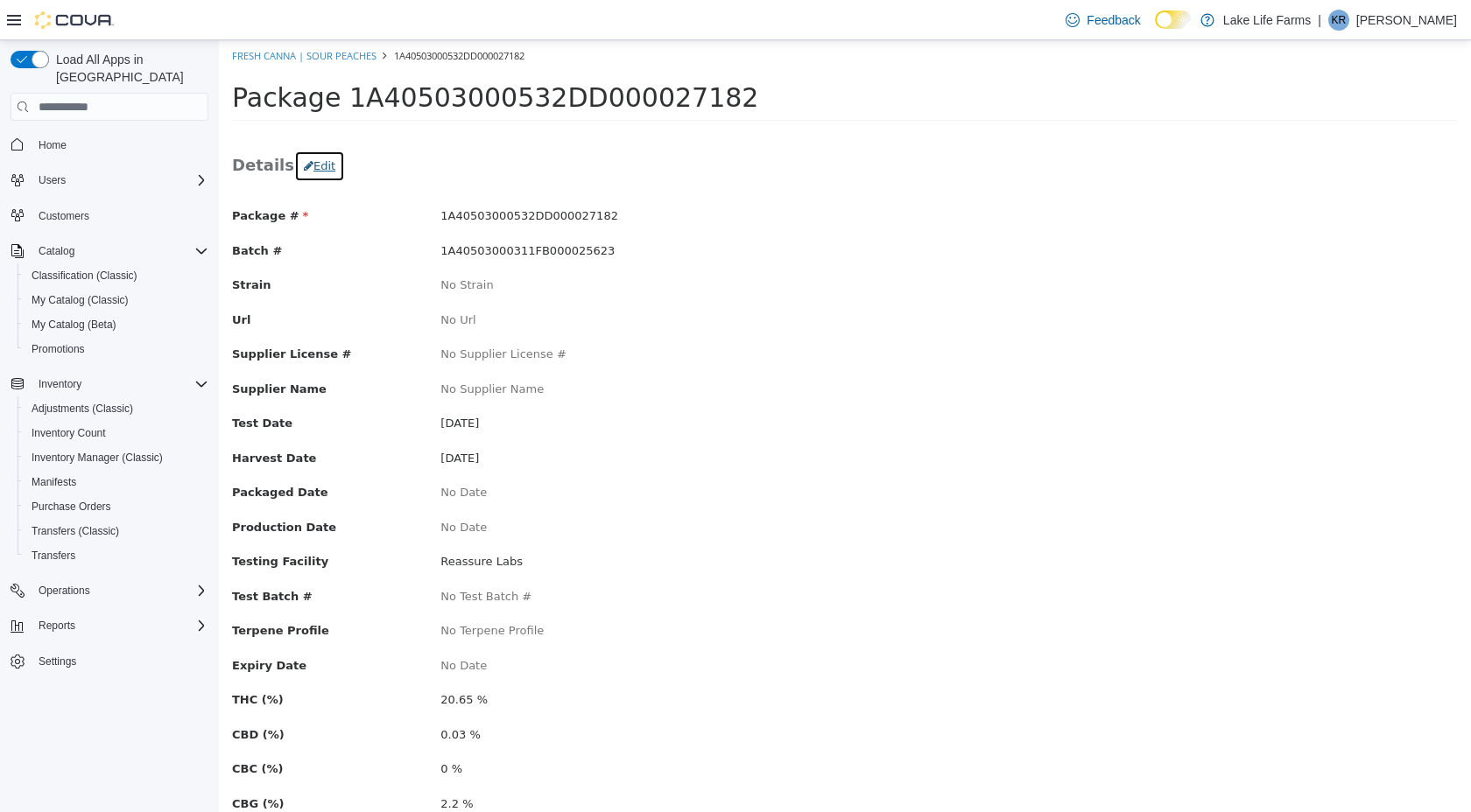
click at [319, 163] on button "Edit" at bounding box center [319, 166] width 51 height 32
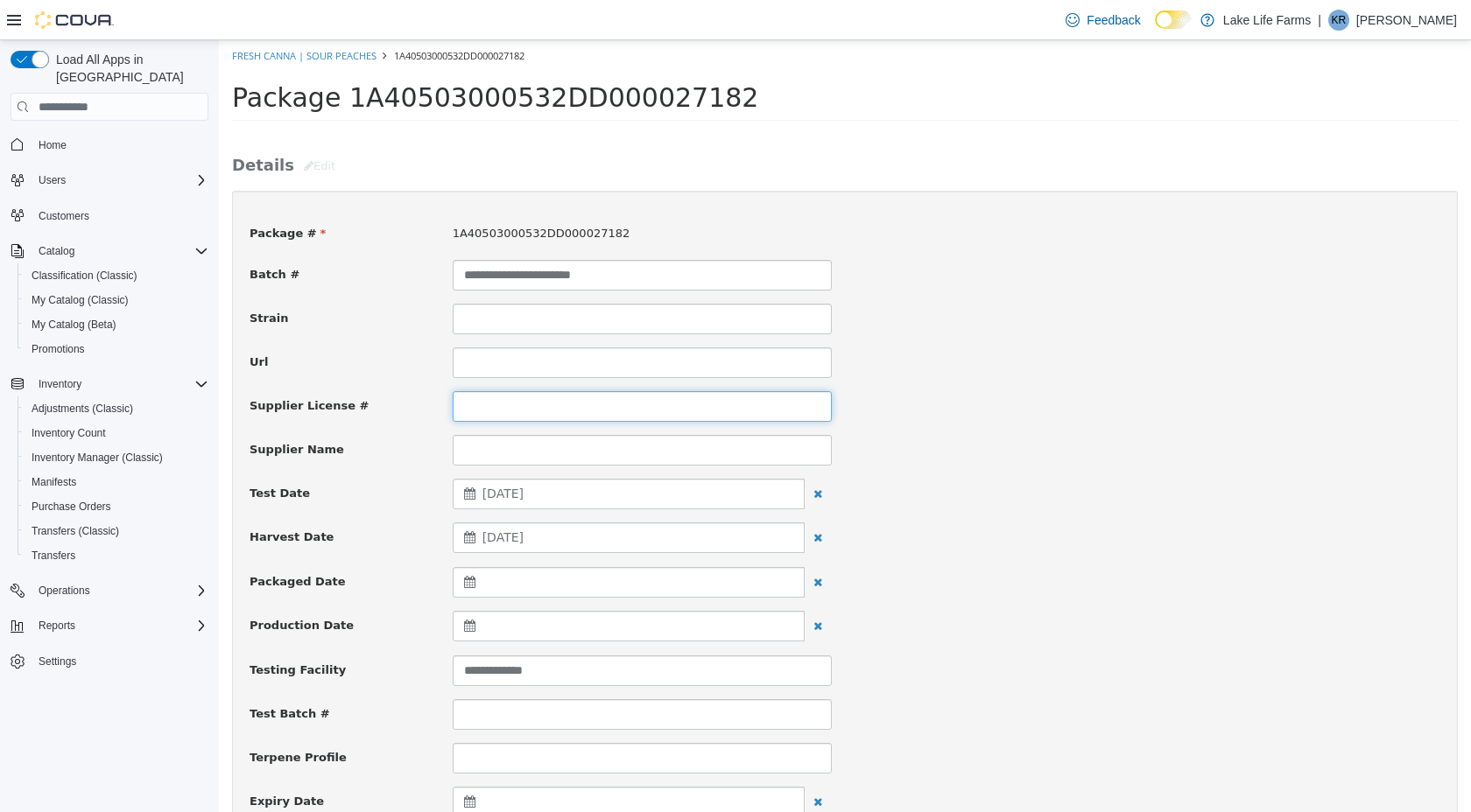
click at [525, 407] on input at bounding box center [642, 407] width 379 height 31
type input "**********"
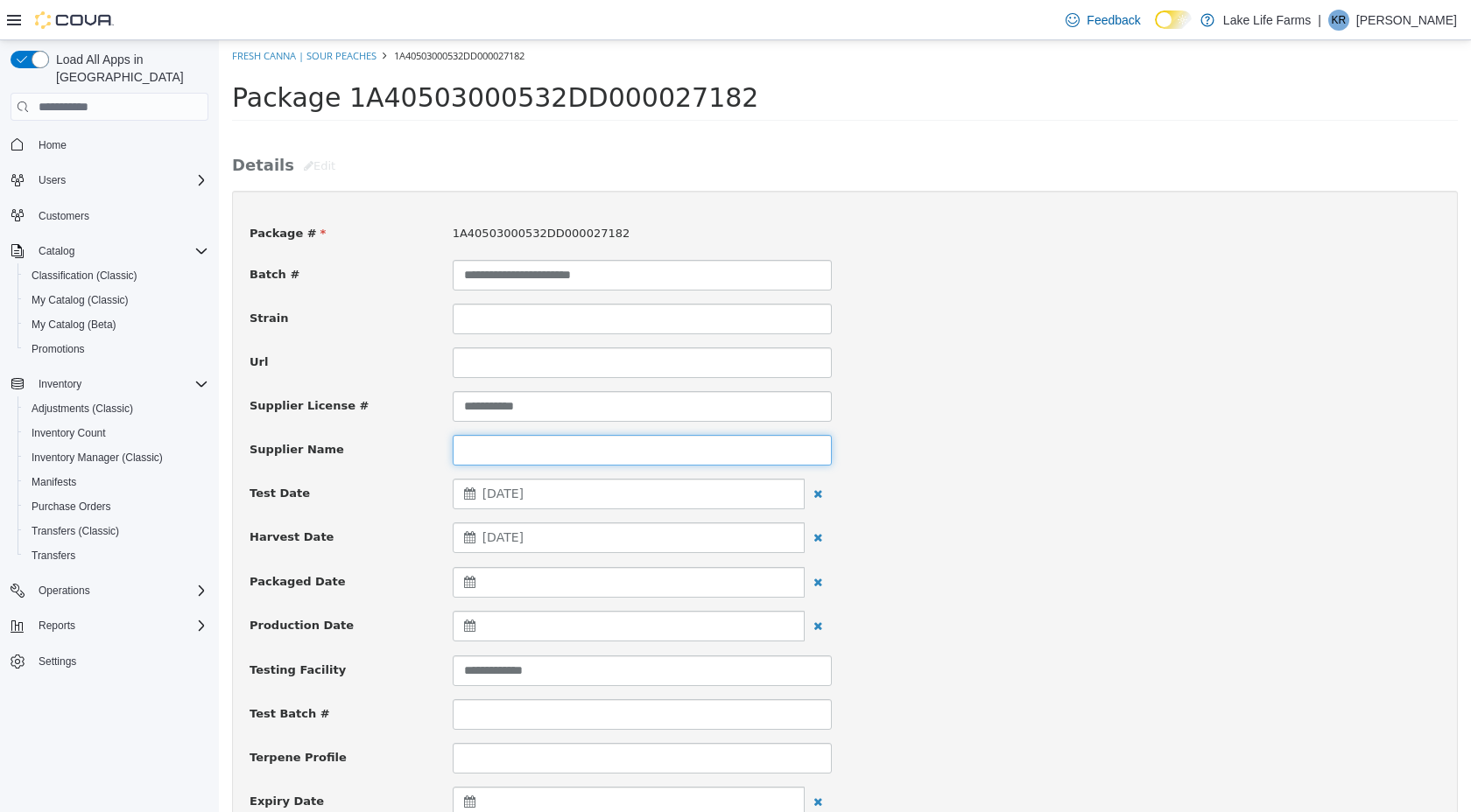
click at [527, 451] on input at bounding box center [642, 450] width 379 height 31
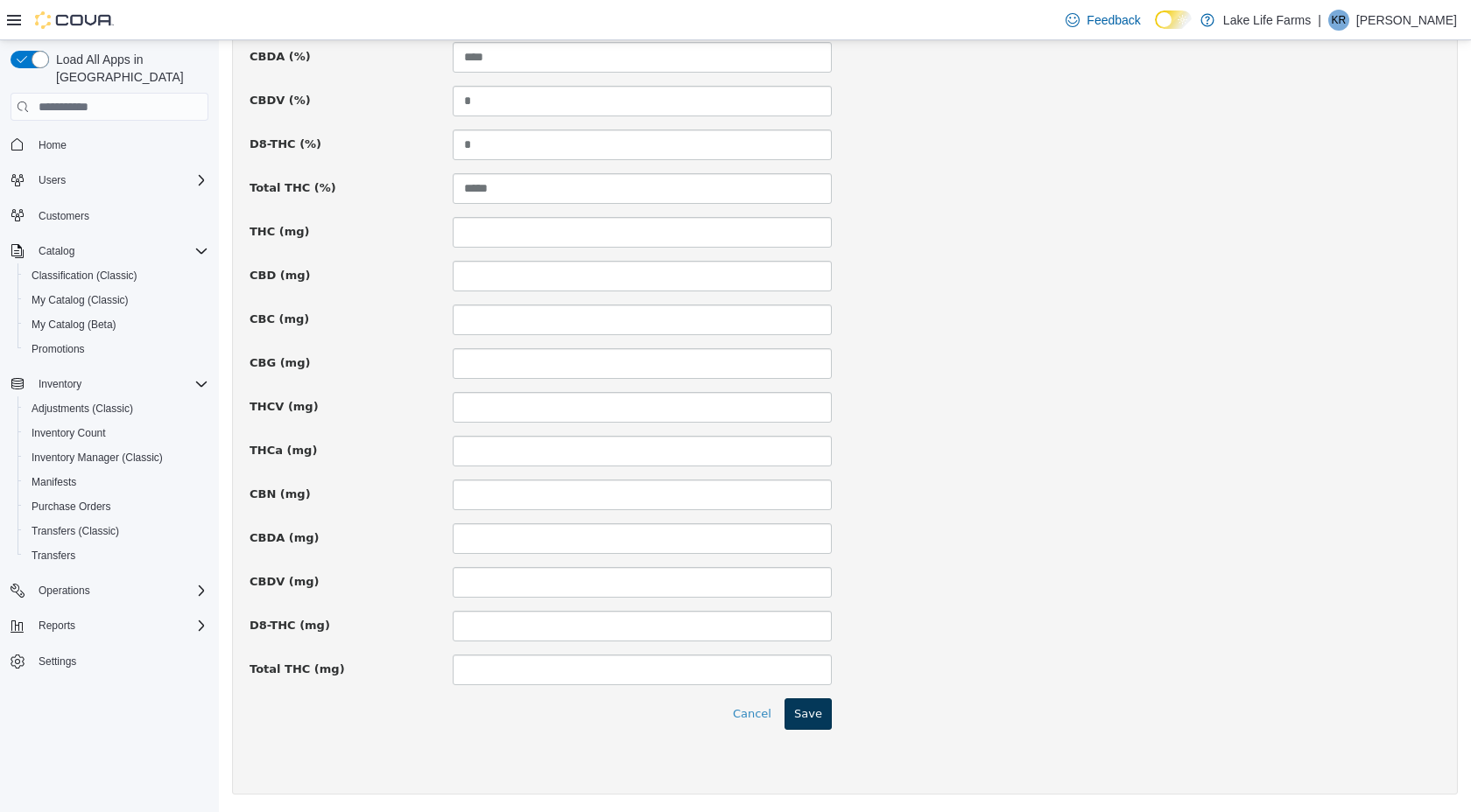
type input "********"
click at [812, 719] on button "Save" at bounding box center [808, 713] width 47 height 32
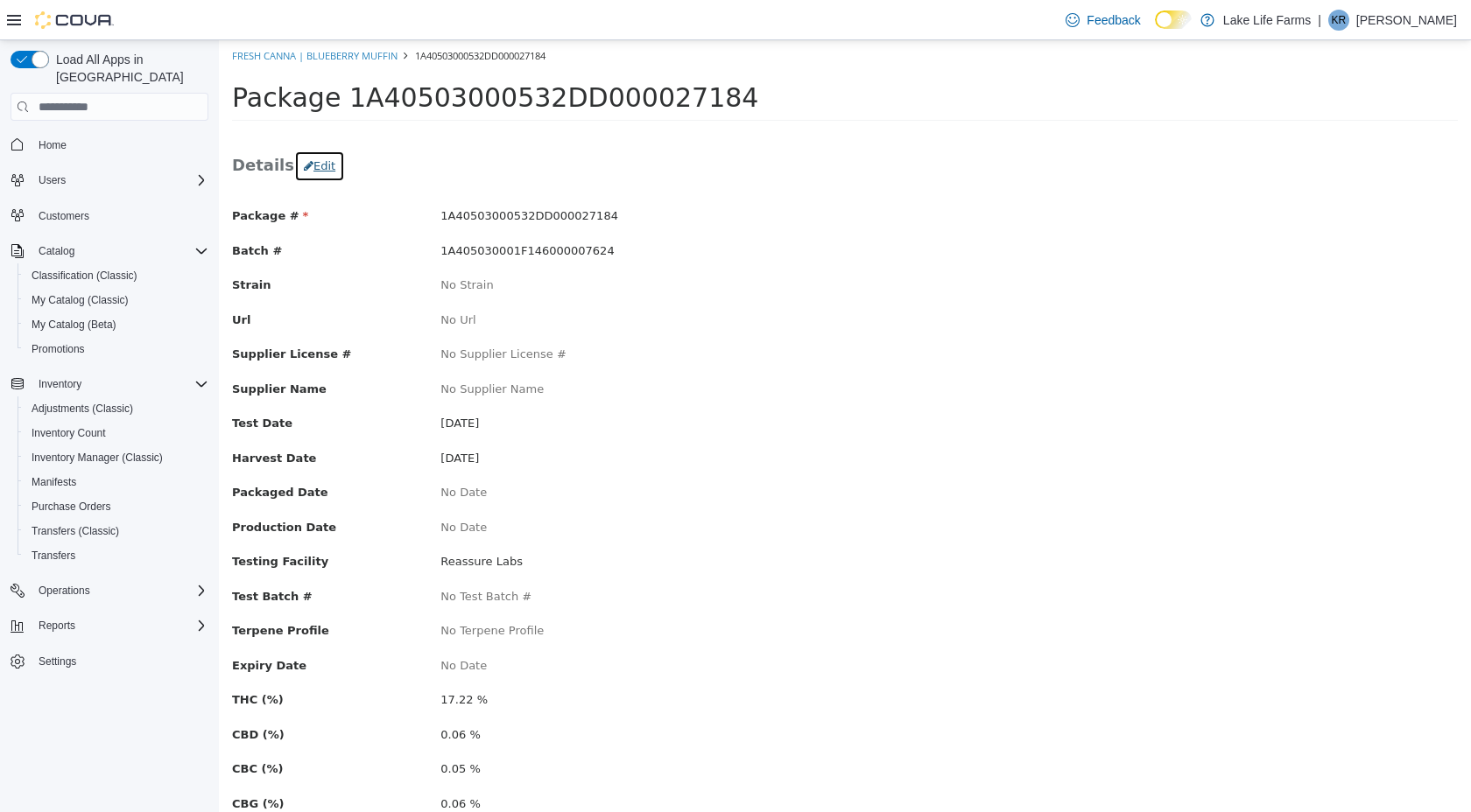
click at [307, 173] on button "Edit" at bounding box center [319, 166] width 51 height 32
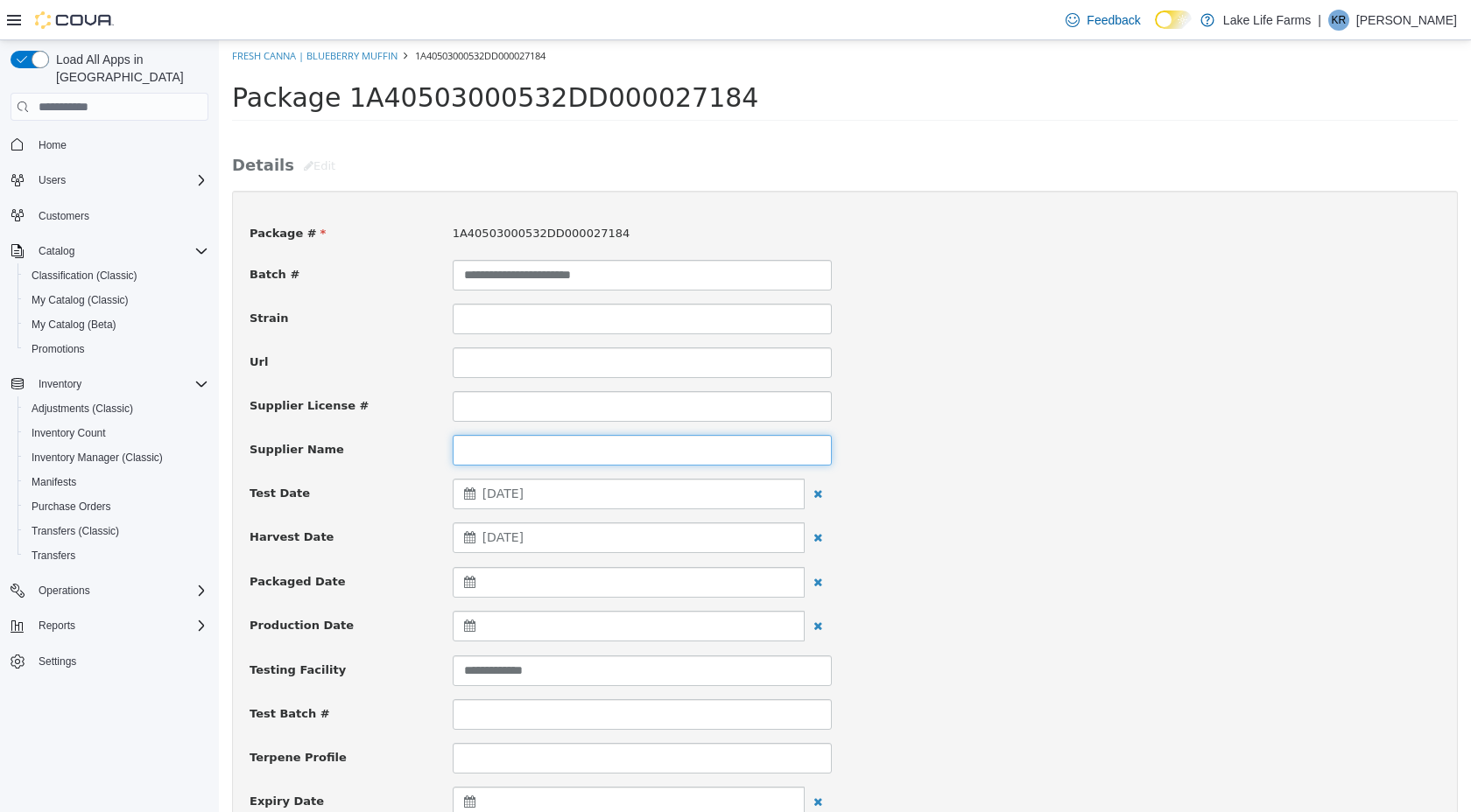
click at [485, 454] on input at bounding box center [642, 450] width 379 height 31
type input "********"
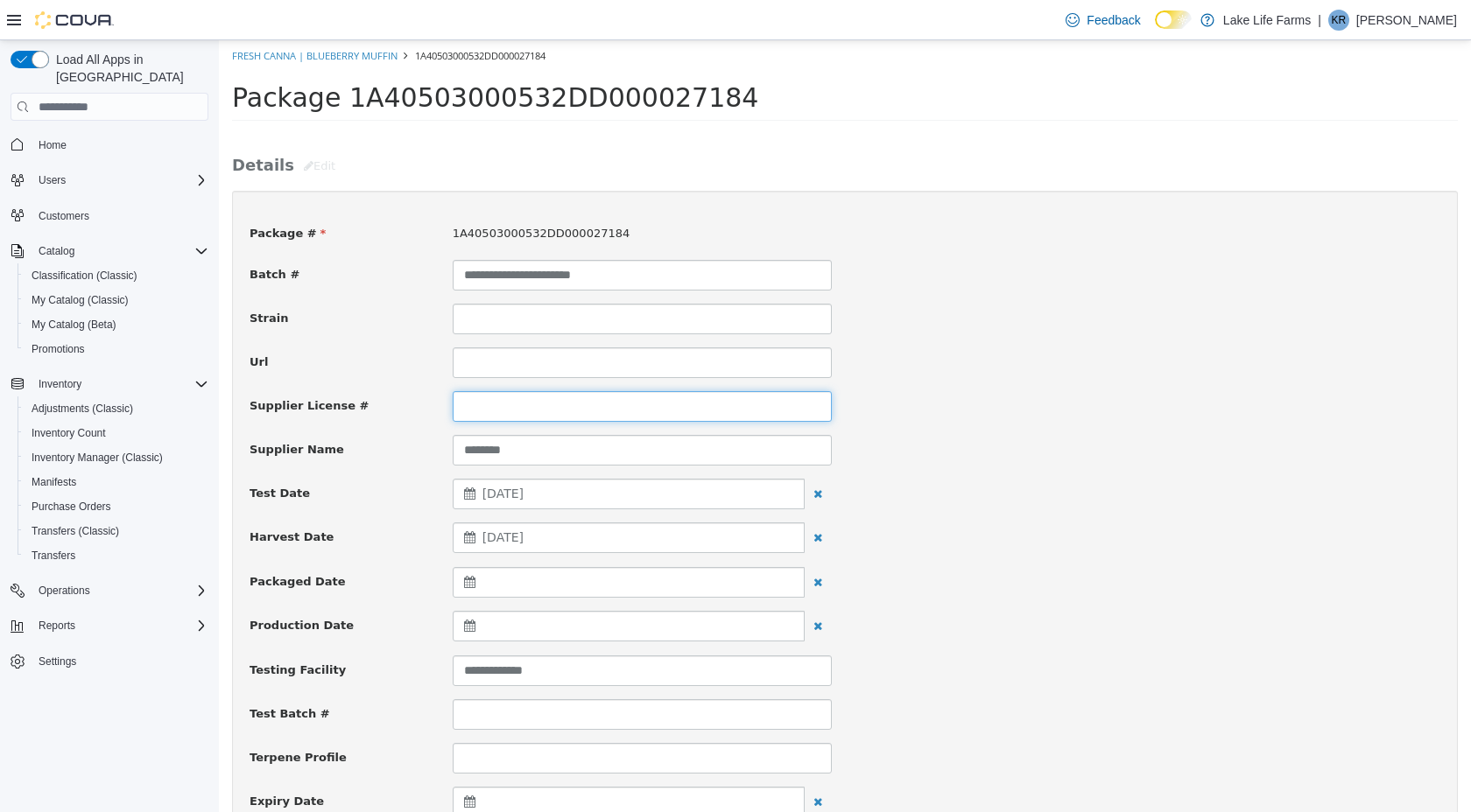
click at [499, 410] on input at bounding box center [642, 407] width 379 height 31
type input "**********"
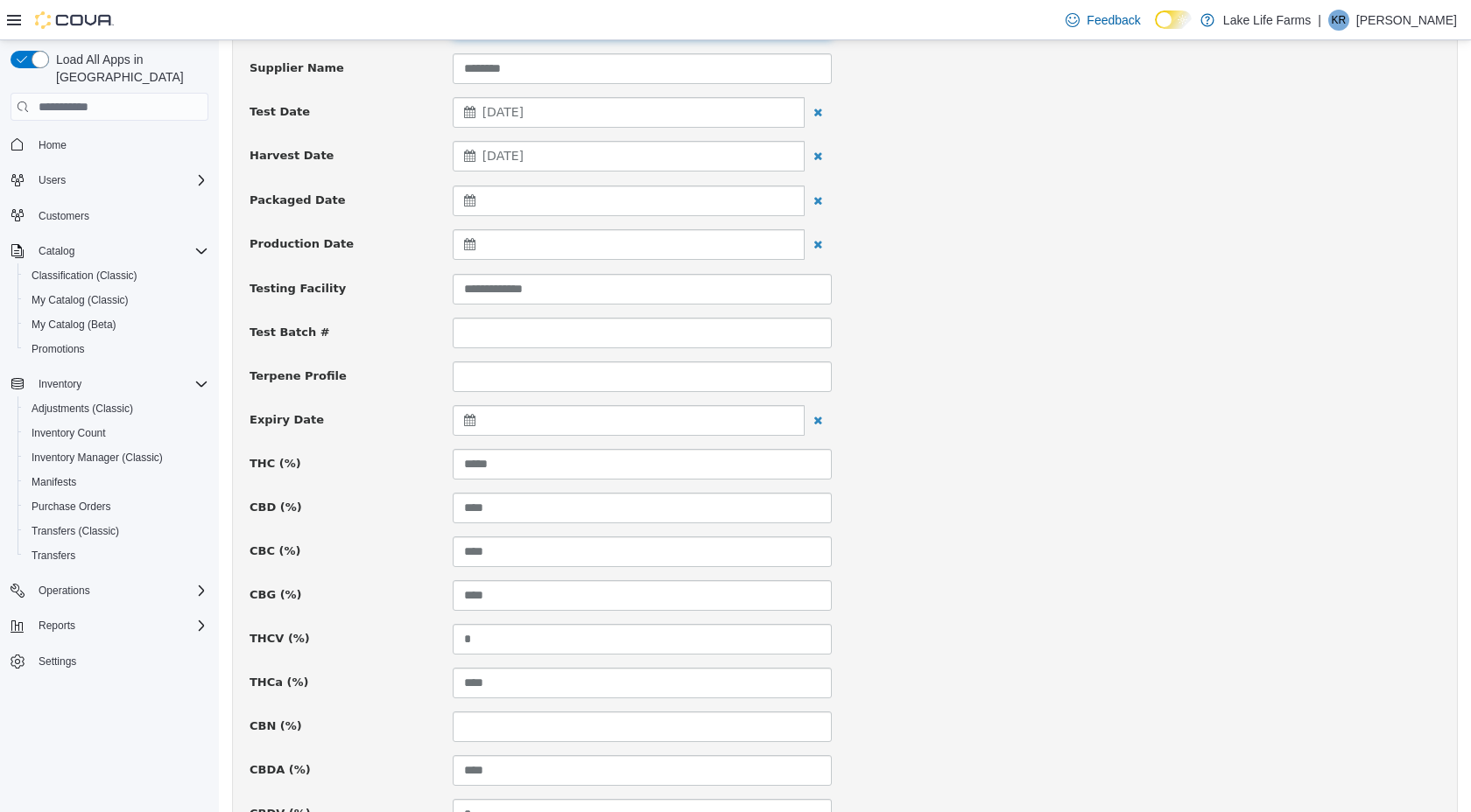
scroll to position [1095, 0]
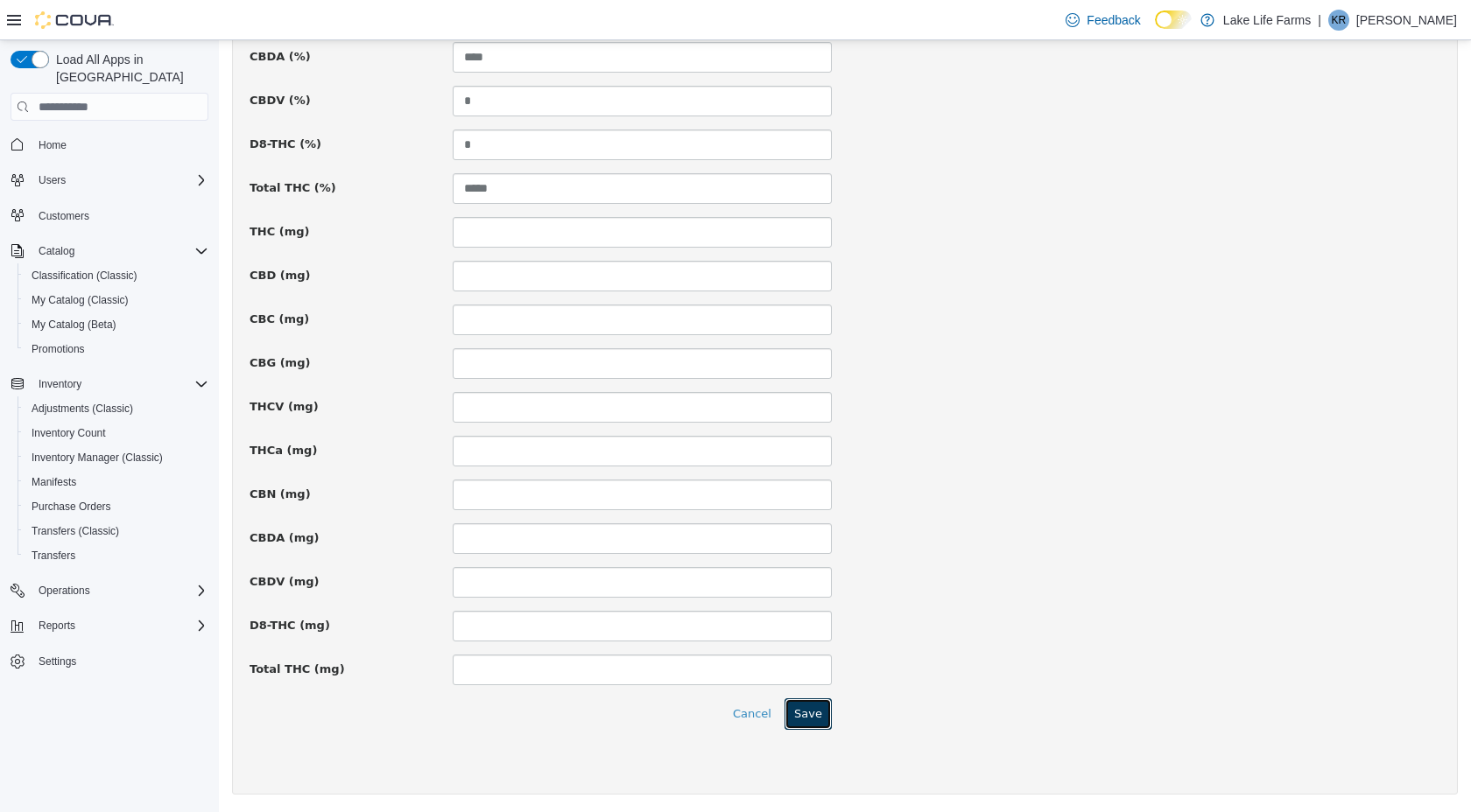
click at [813, 713] on button "Save" at bounding box center [808, 713] width 47 height 32
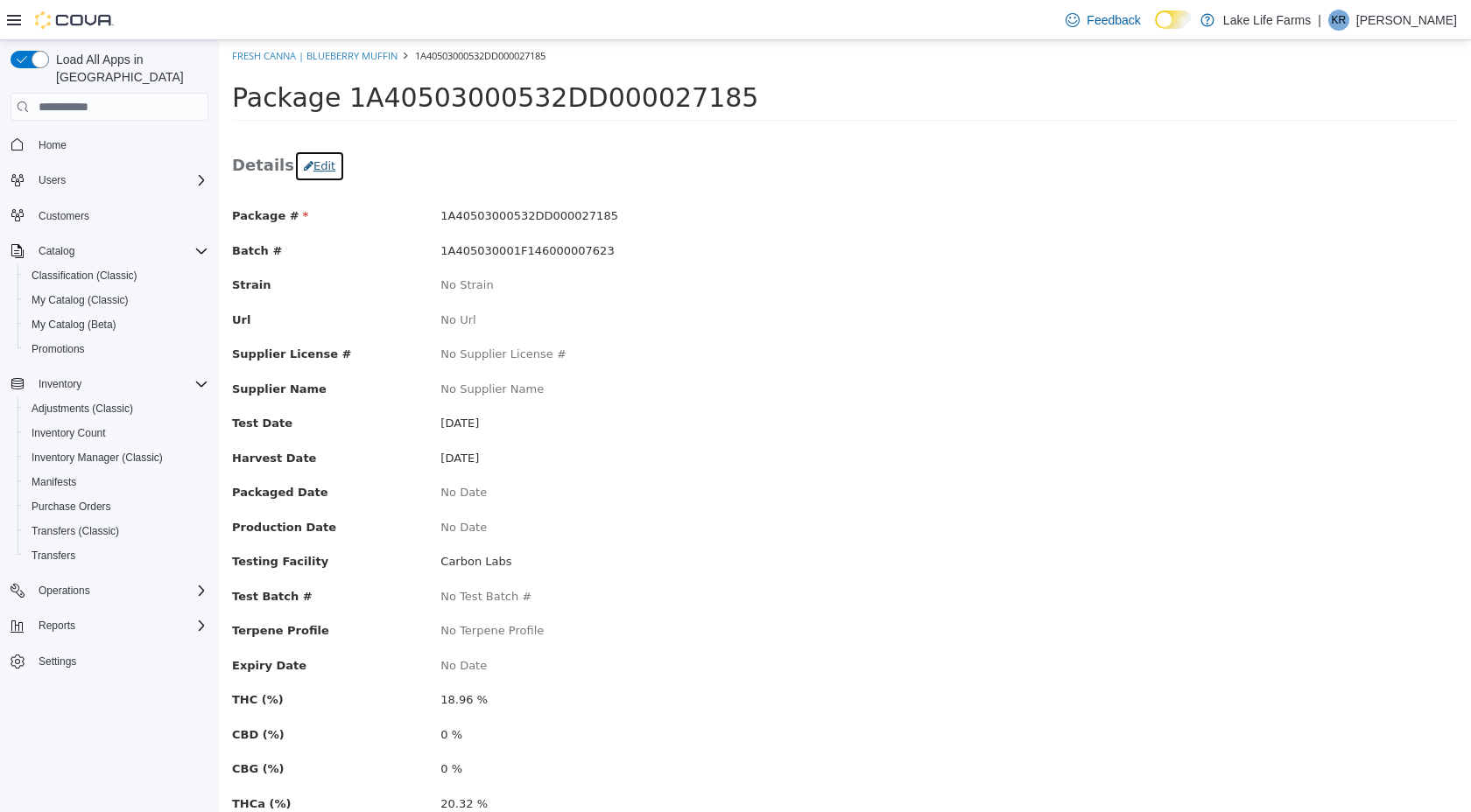
click at [294, 178] on button "Edit" at bounding box center [319, 166] width 51 height 32
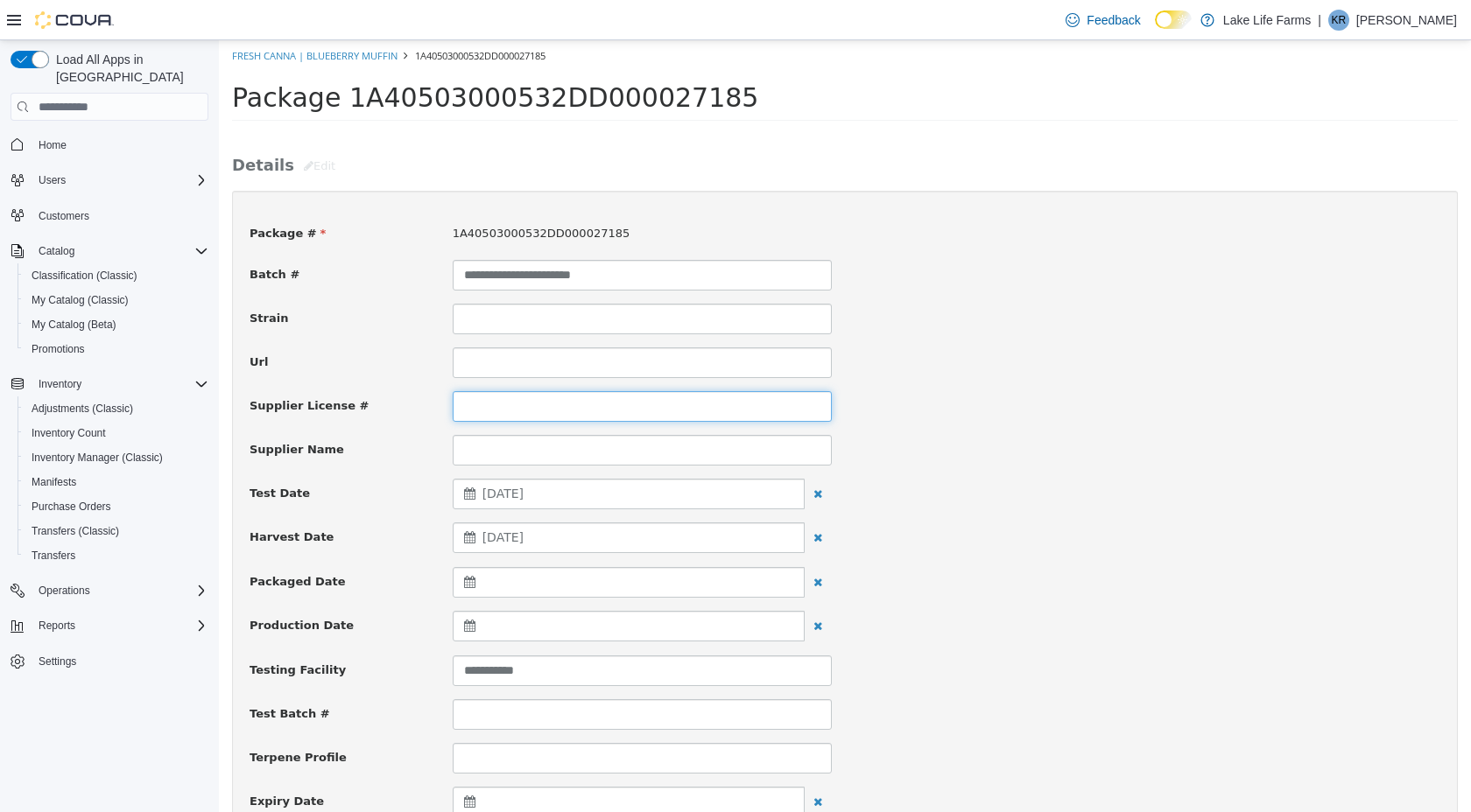
click at [495, 402] on input at bounding box center [642, 407] width 379 height 31
type input "**********"
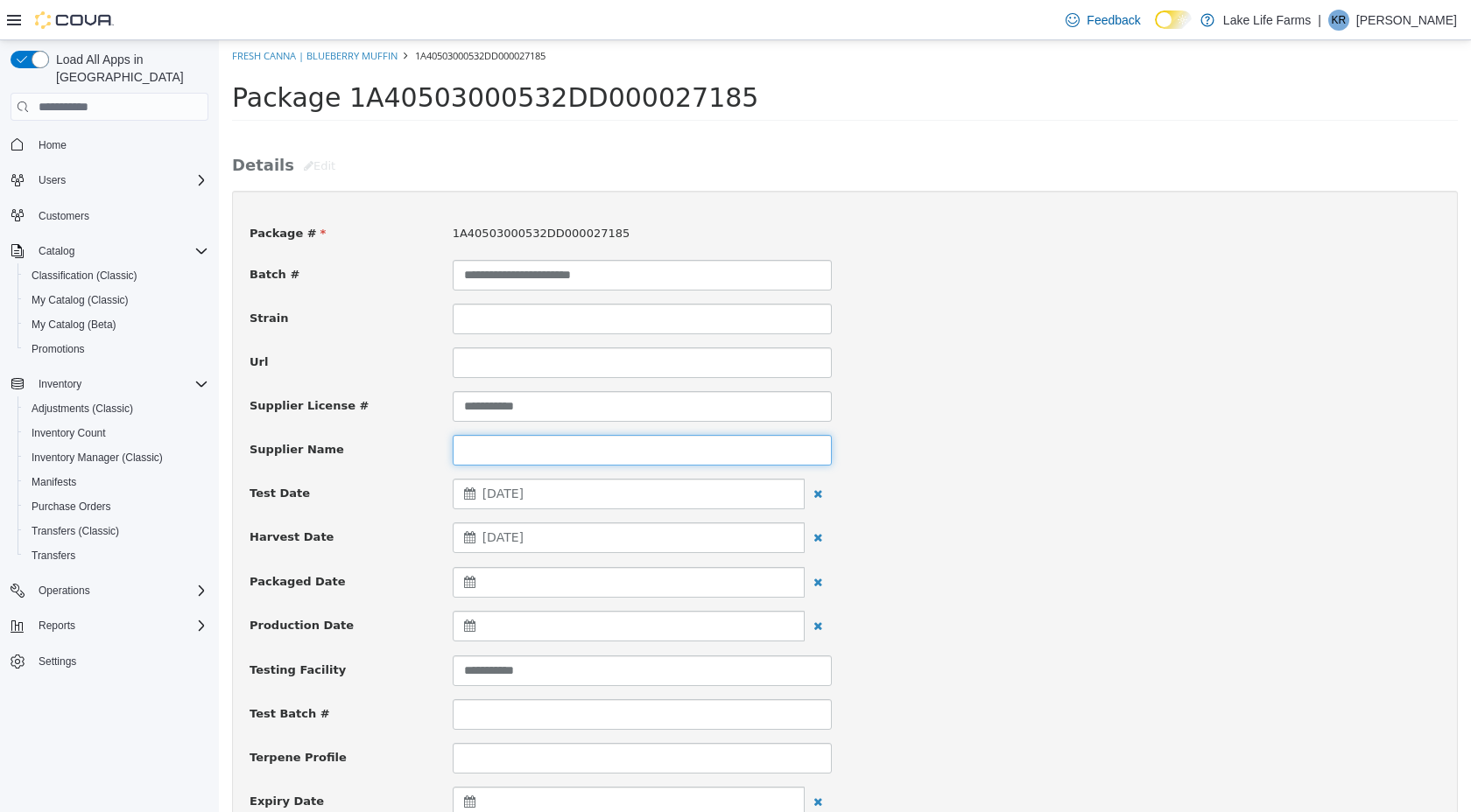
click at [498, 453] on input at bounding box center [642, 450] width 379 height 31
type input "********"
click at [998, 392] on div at bounding box center [1149, 392] width 608 height 1
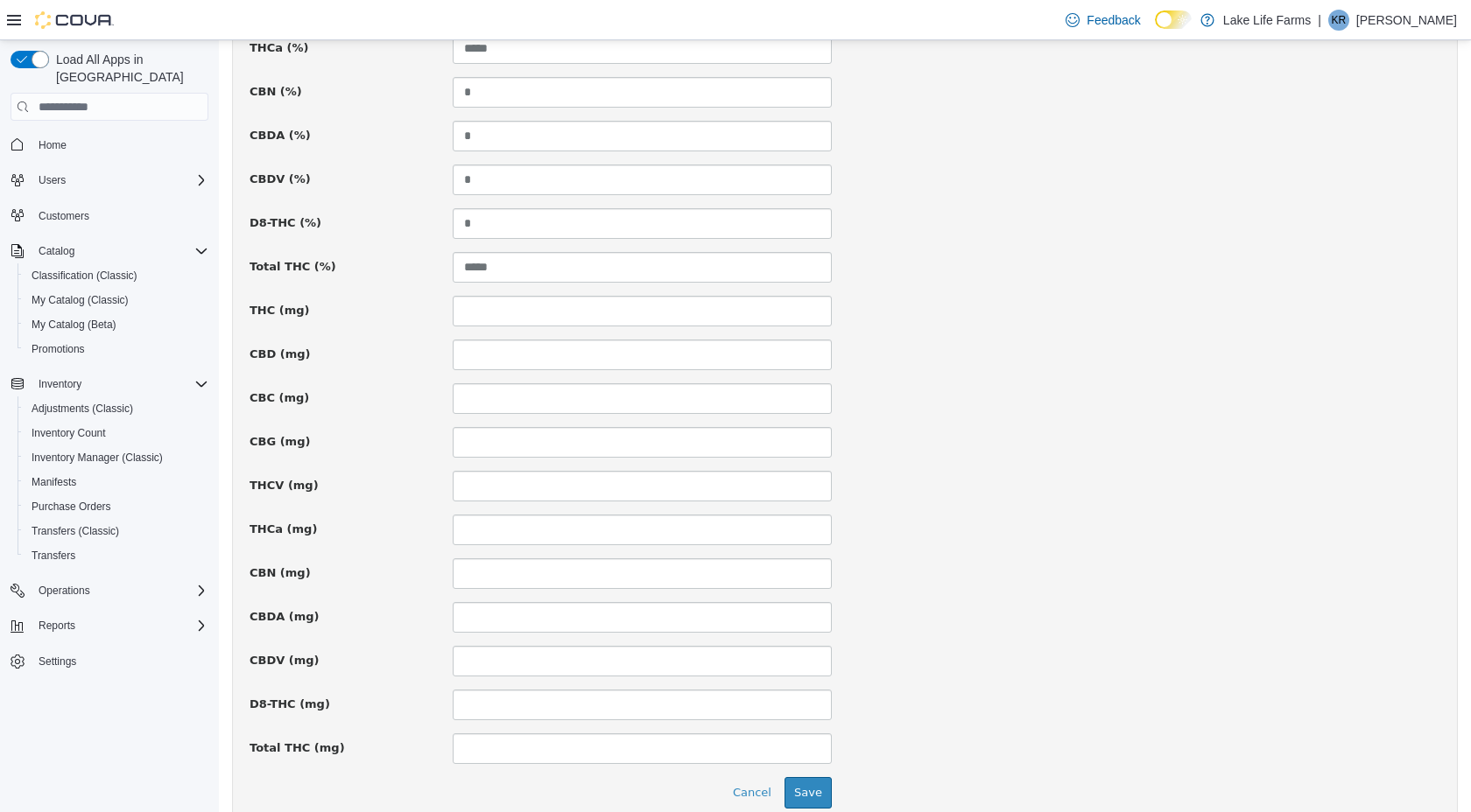
scroll to position [1062, 0]
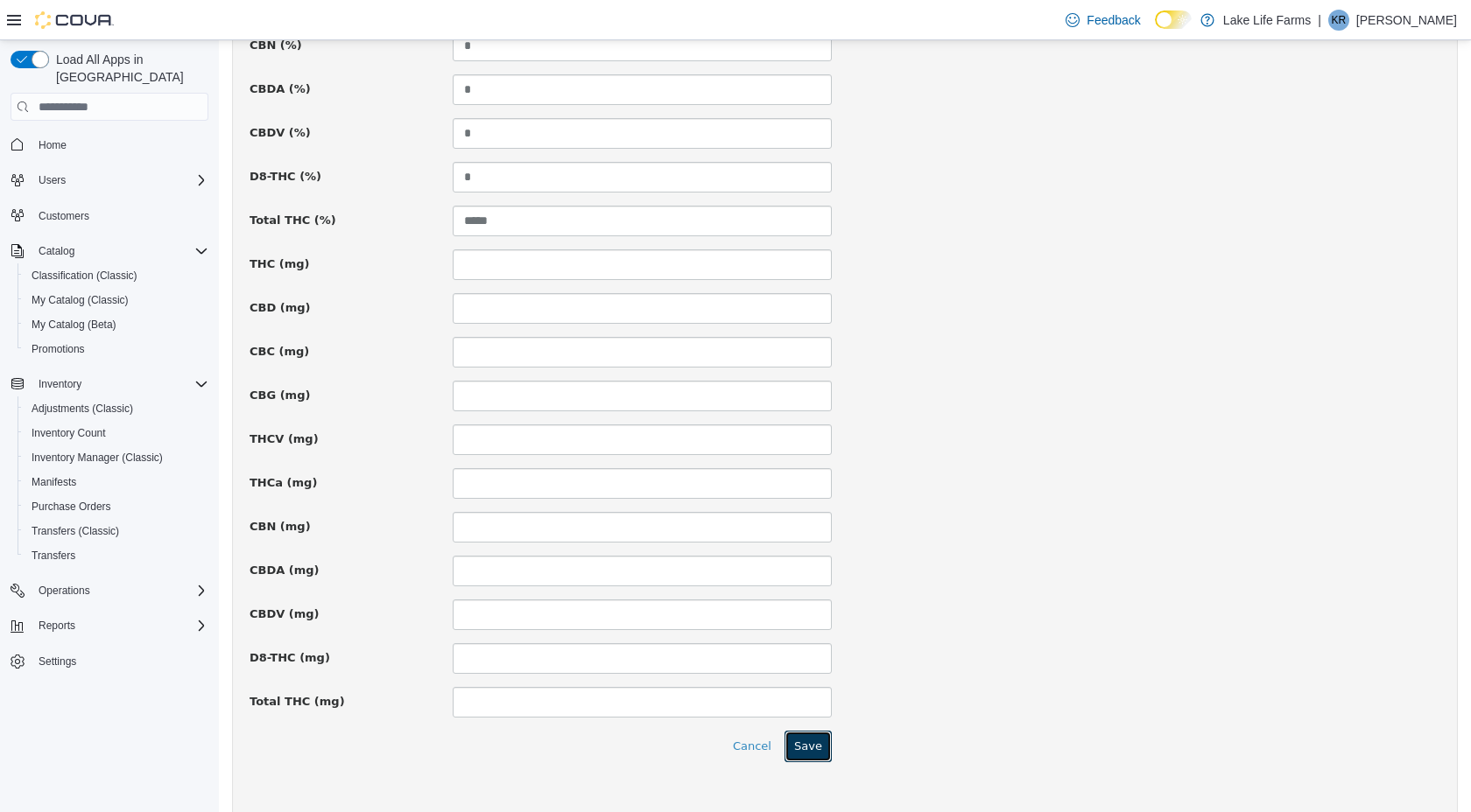
click at [812, 754] on button "Save" at bounding box center [808, 746] width 47 height 32
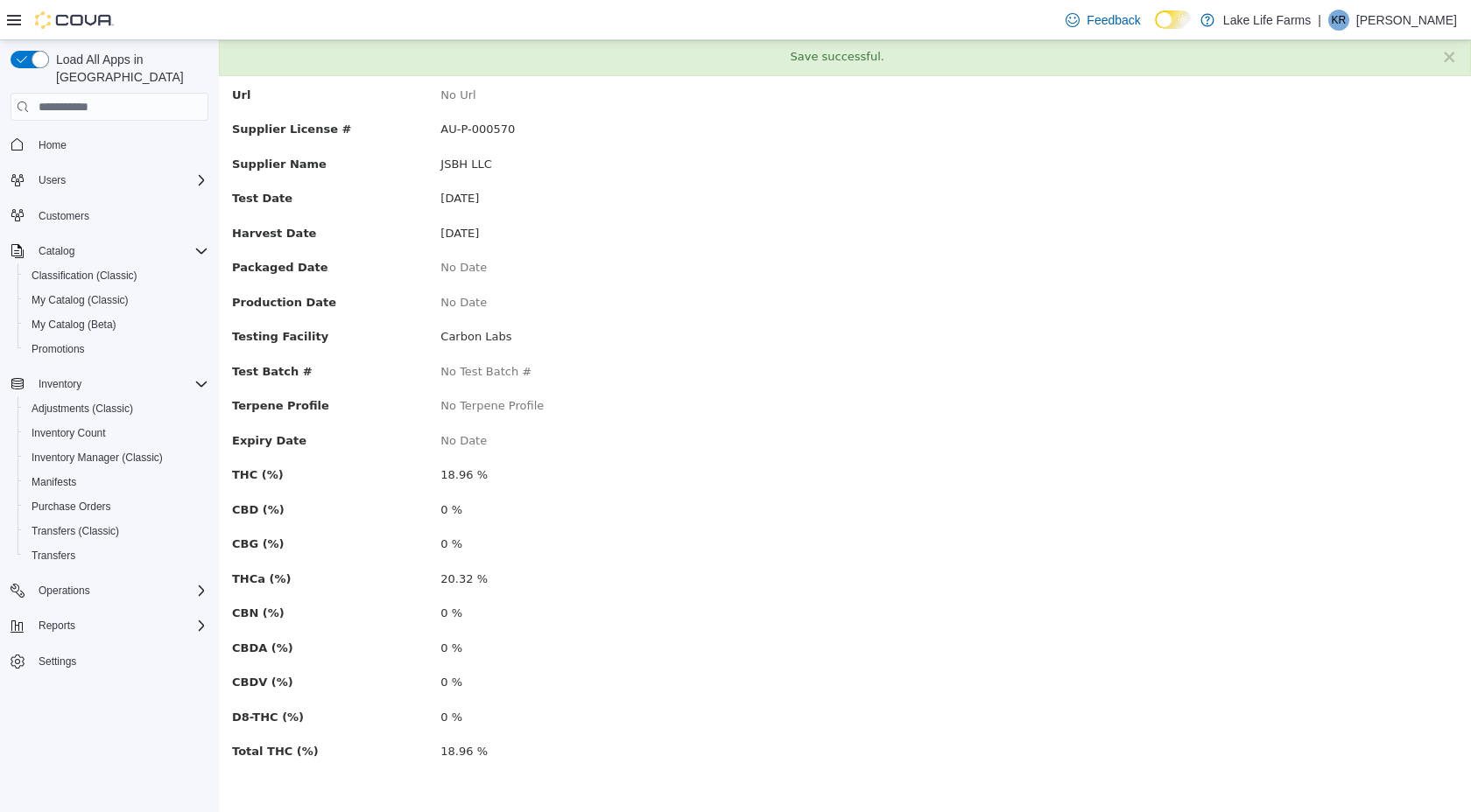
scroll to position [0, 0]
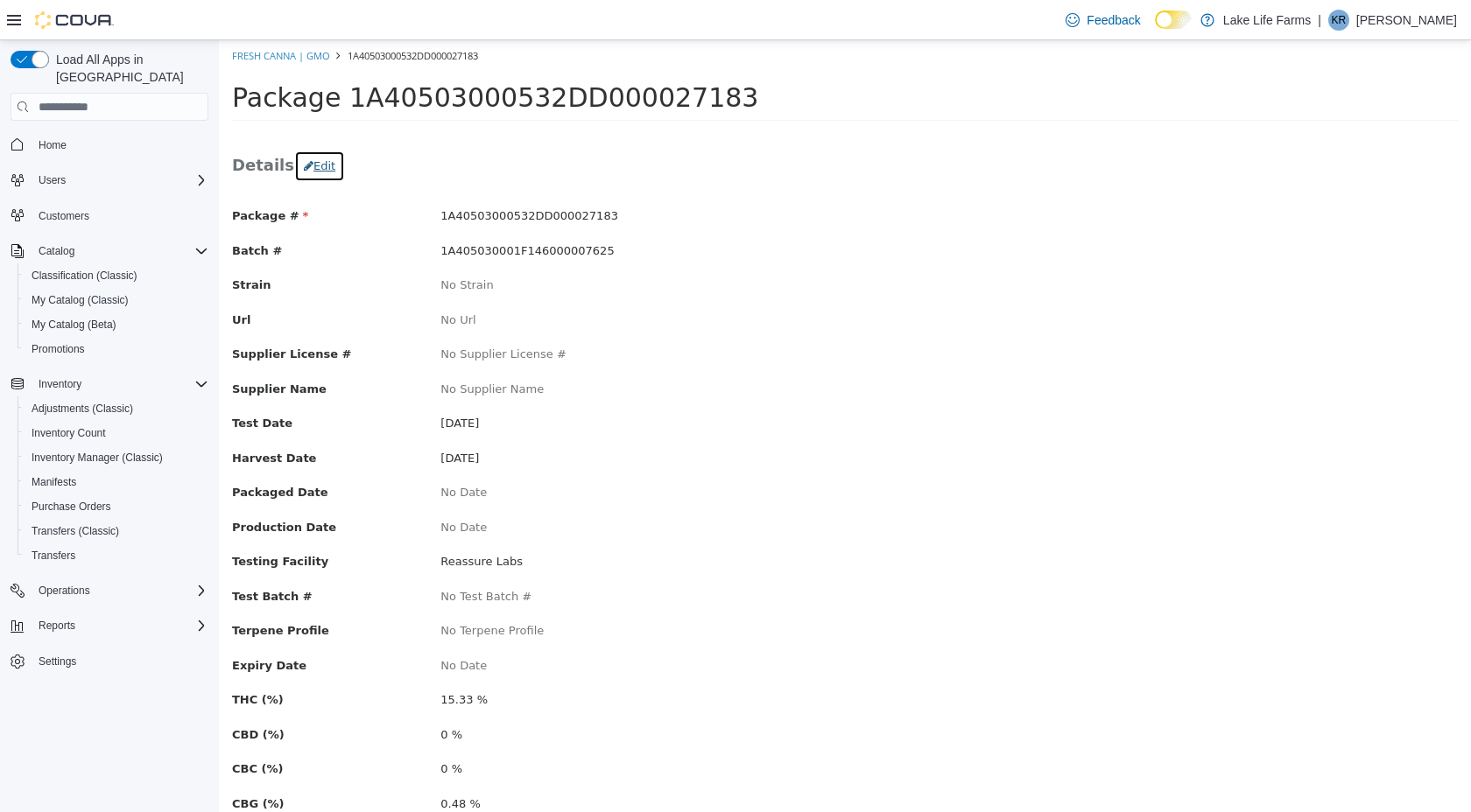
click at [319, 175] on button "Edit" at bounding box center [319, 166] width 51 height 32
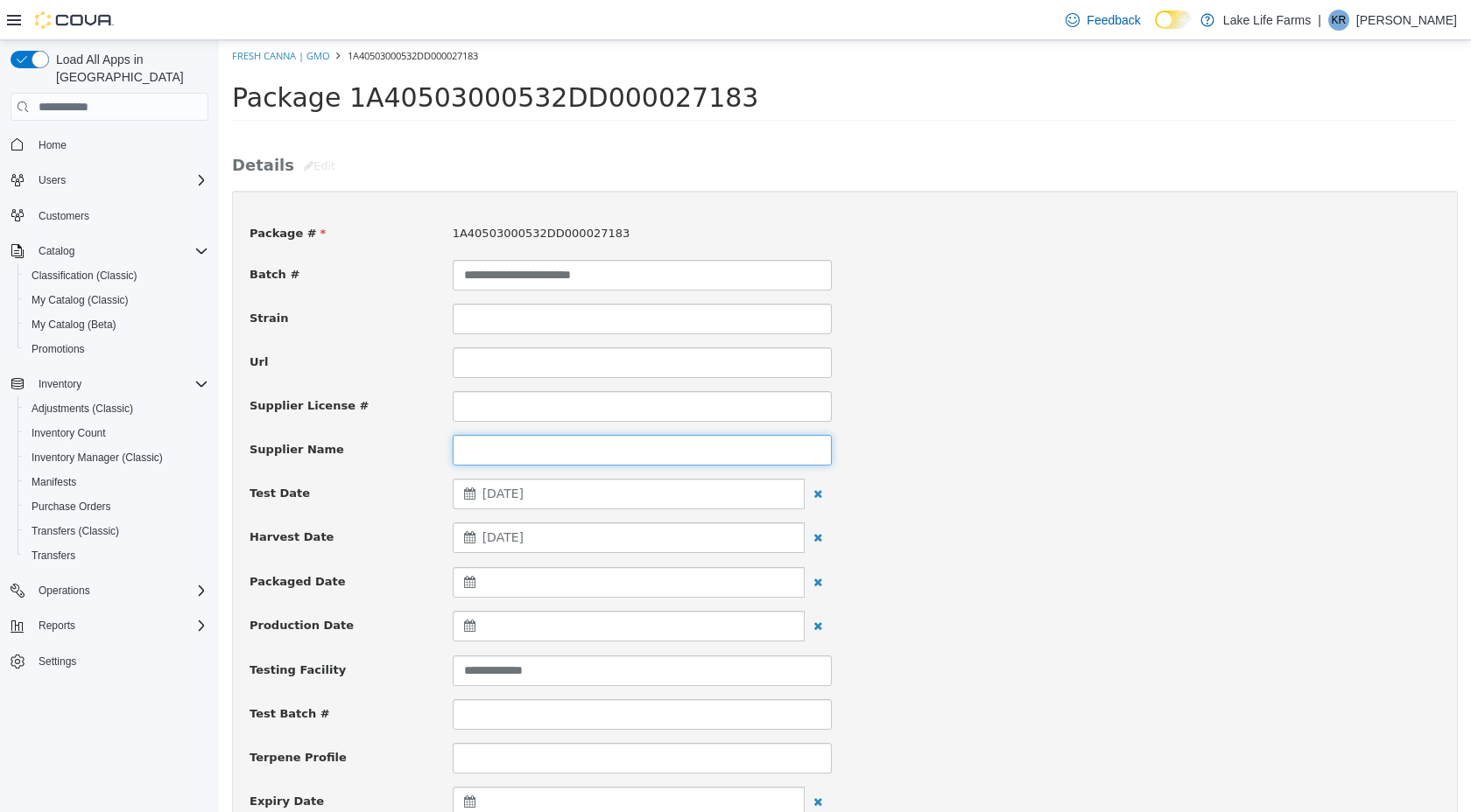
click at [490, 449] on input at bounding box center [642, 450] width 379 height 31
type input "********"
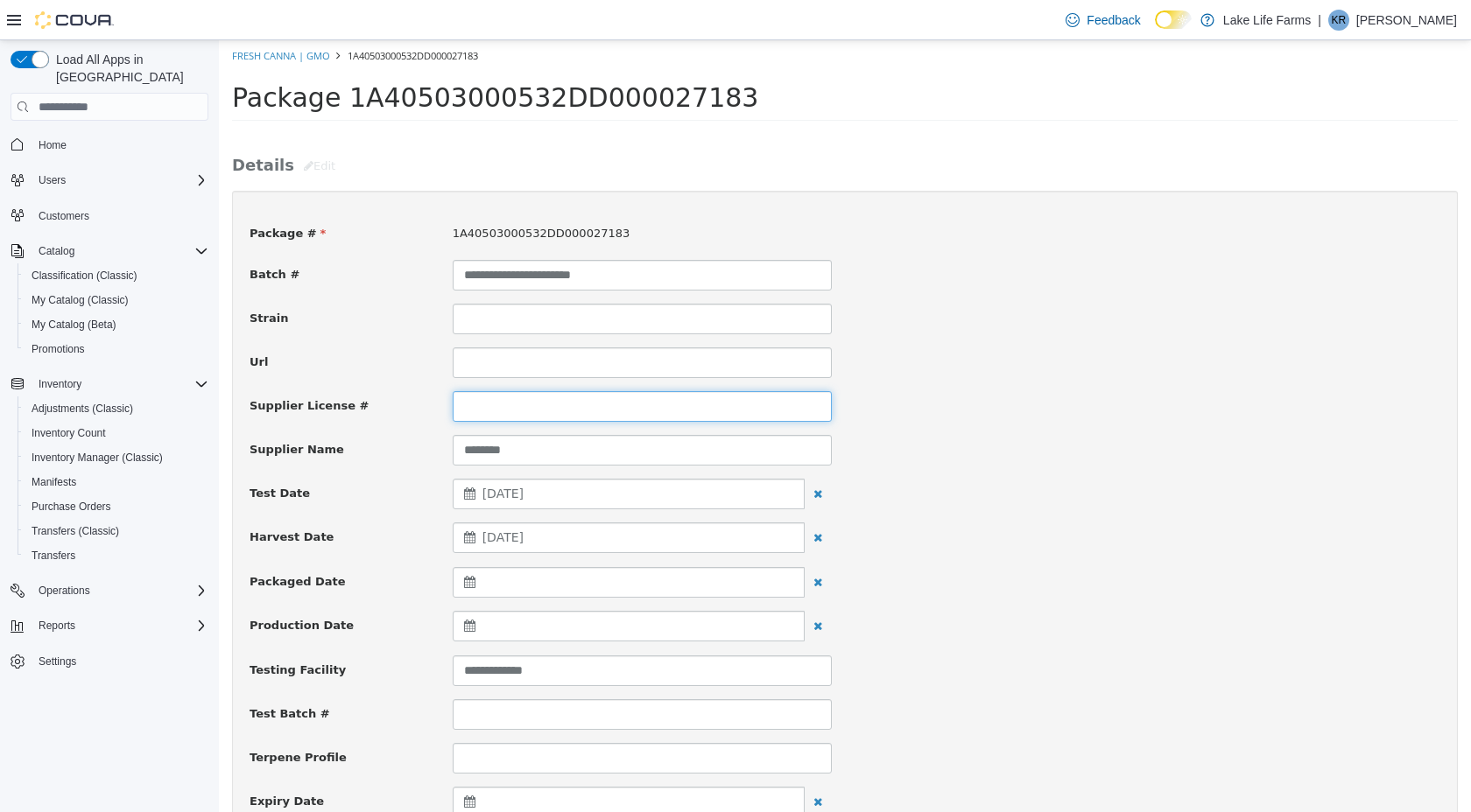
click at [502, 407] on input at bounding box center [642, 407] width 379 height 31
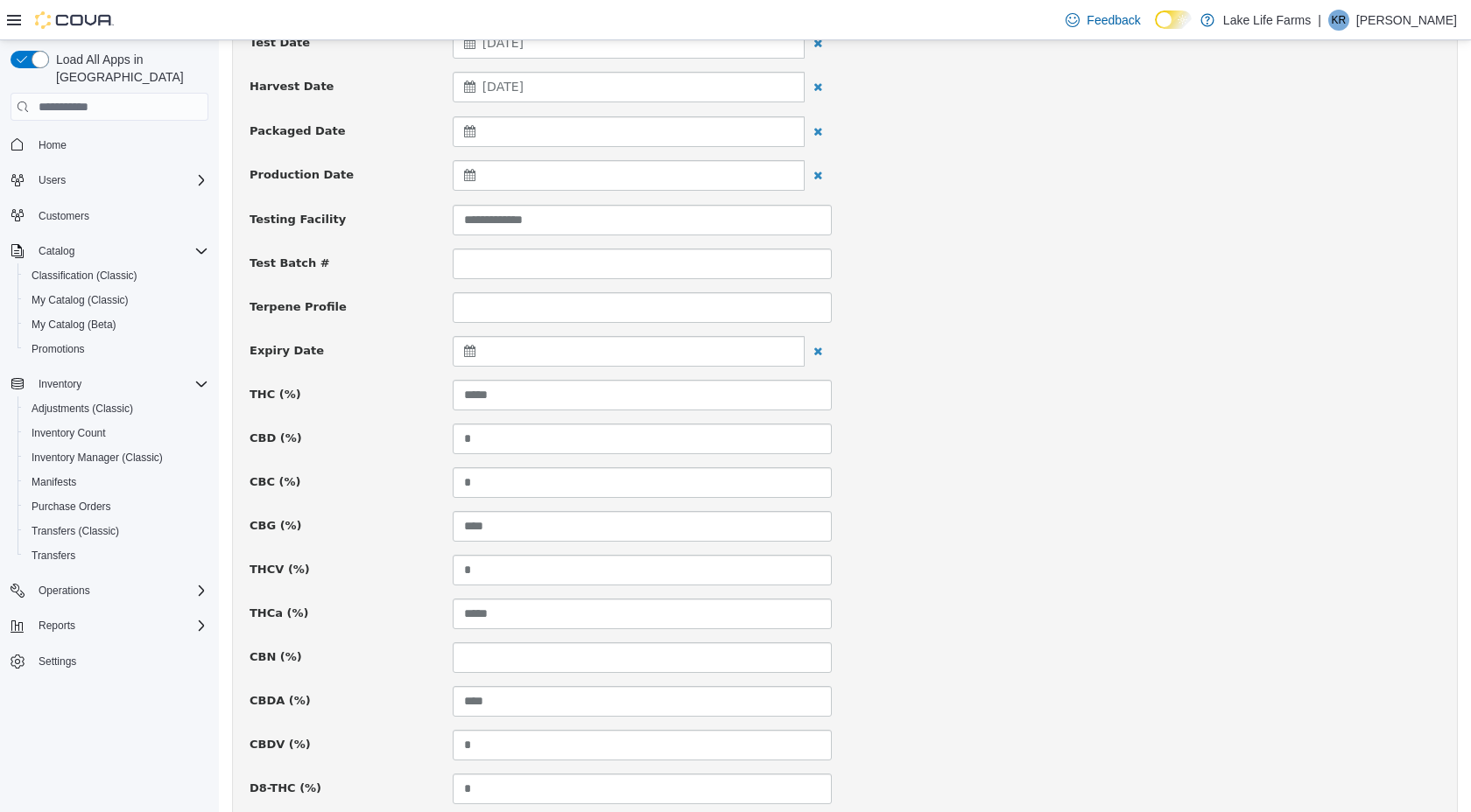
scroll to position [1095, 0]
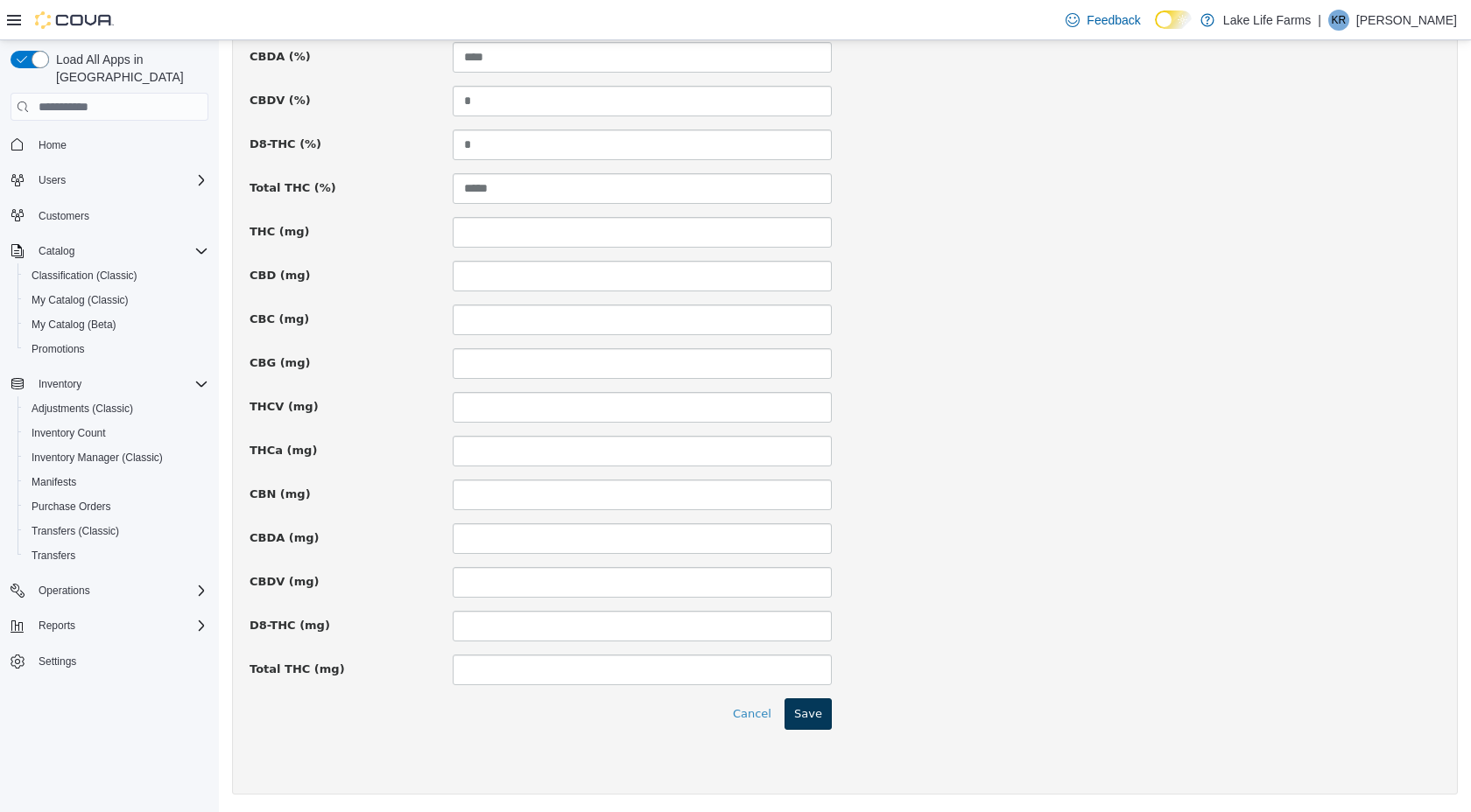
type input "**********"
click at [815, 723] on button "Save" at bounding box center [808, 713] width 47 height 32
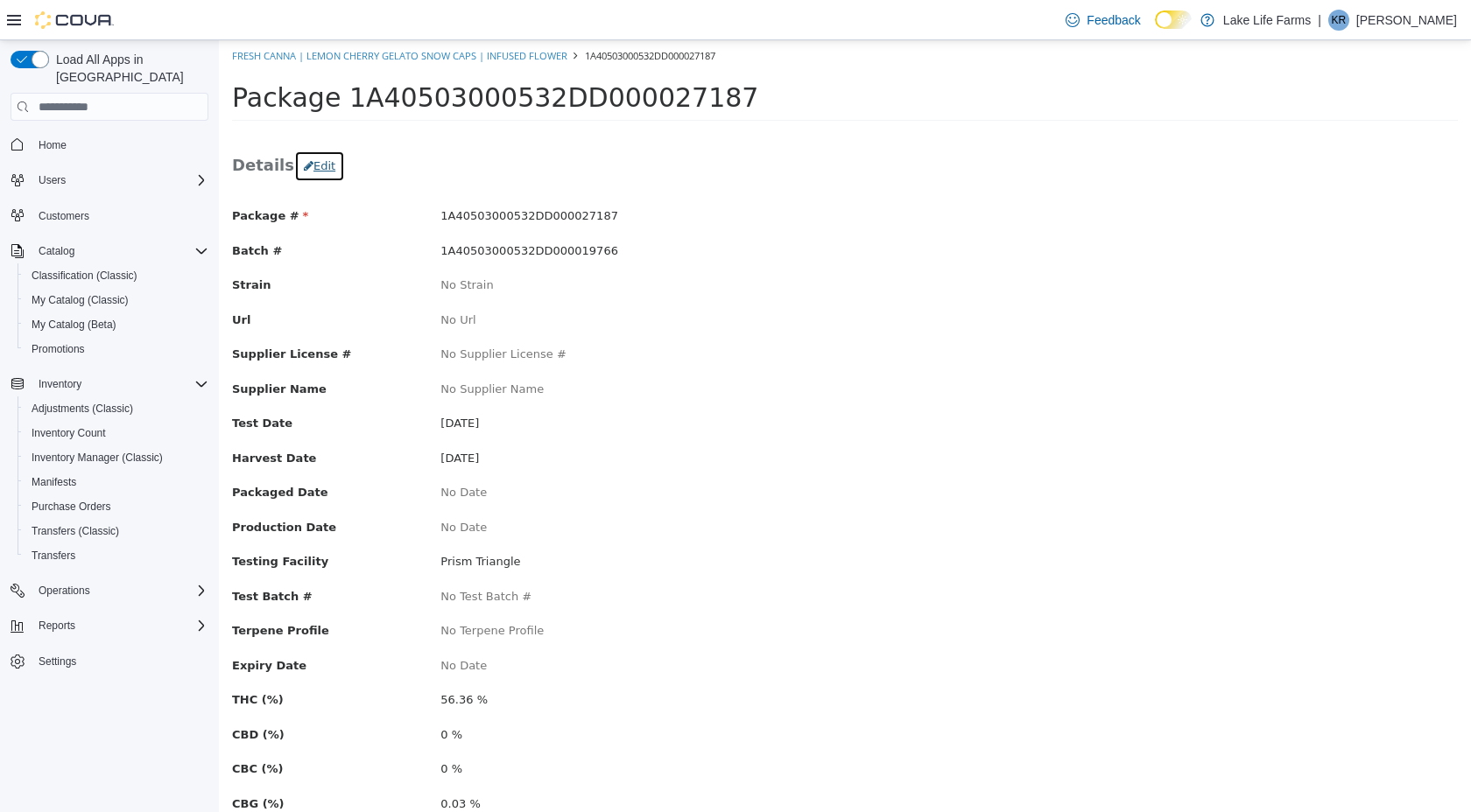
click at [325, 169] on button "Edit" at bounding box center [319, 166] width 51 height 32
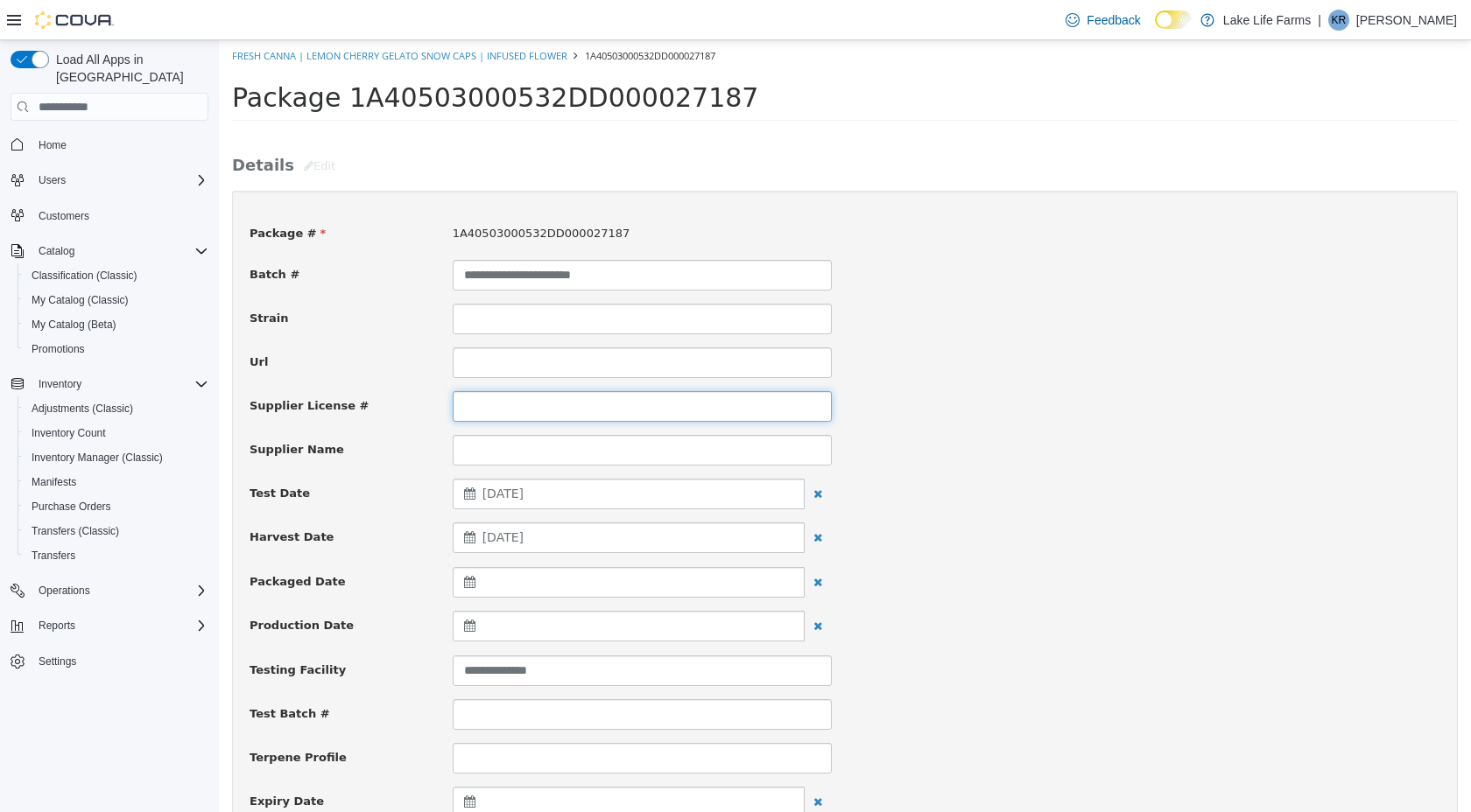
click at [494, 419] on input at bounding box center [642, 407] width 379 height 31
type input "**********"
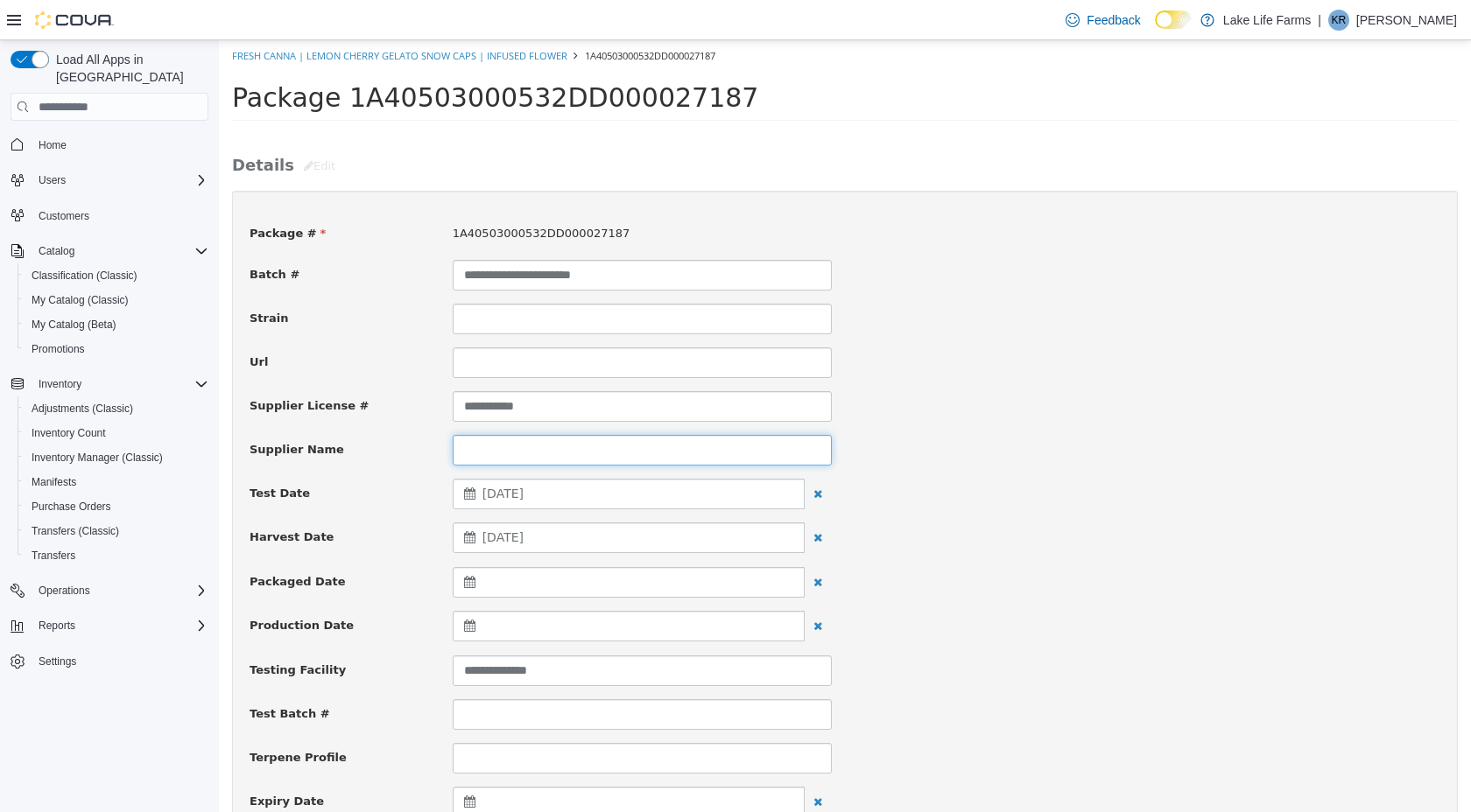
click at [503, 450] on input at bounding box center [642, 450] width 379 height 31
type input "********"
click at [1084, 504] on div "Test Date [DATE]" at bounding box center [844, 494] width 1217 height 32
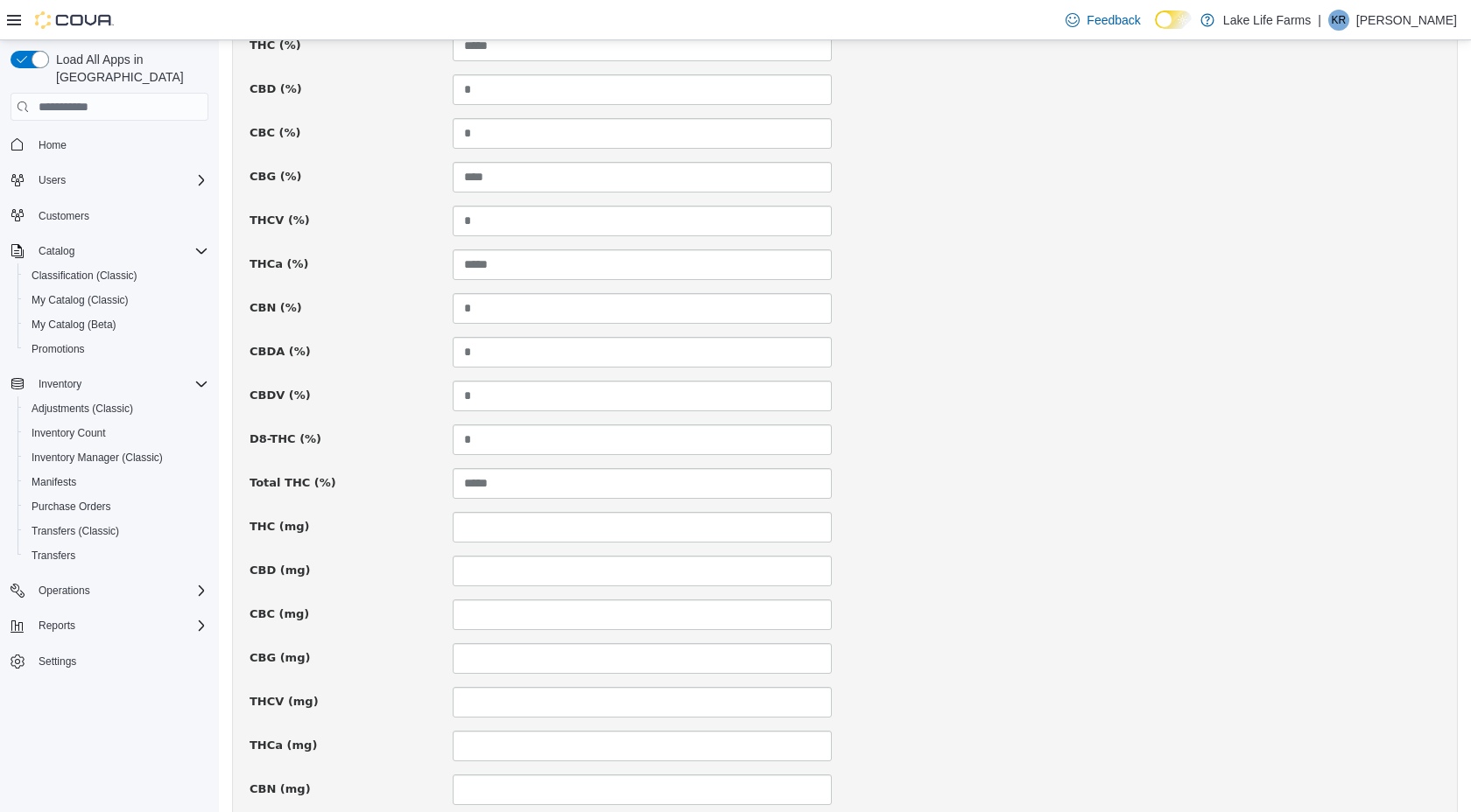
scroll to position [1095, 0]
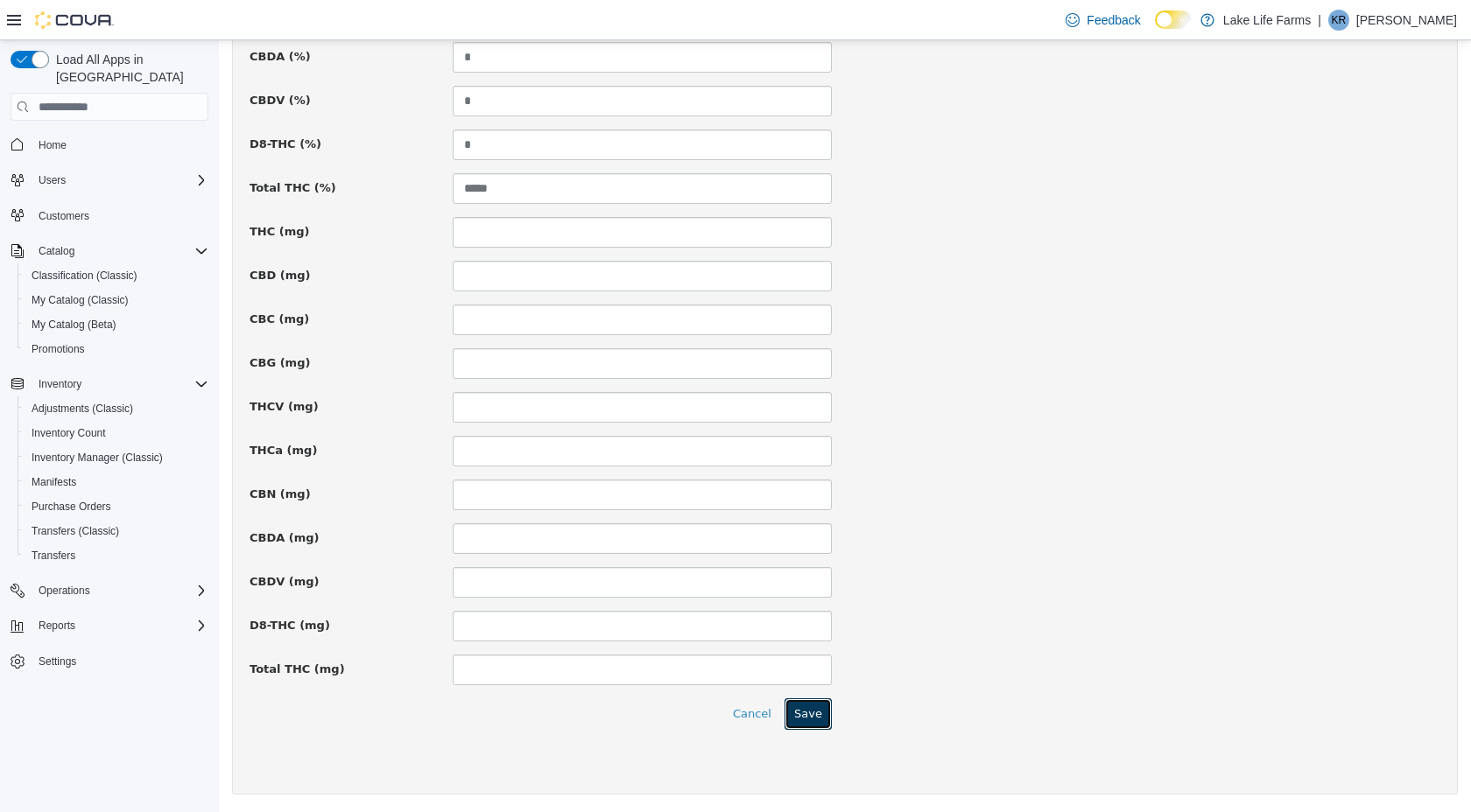
click at [805, 713] on button "Save" at bounding box center [808, 713] width 47 height 32
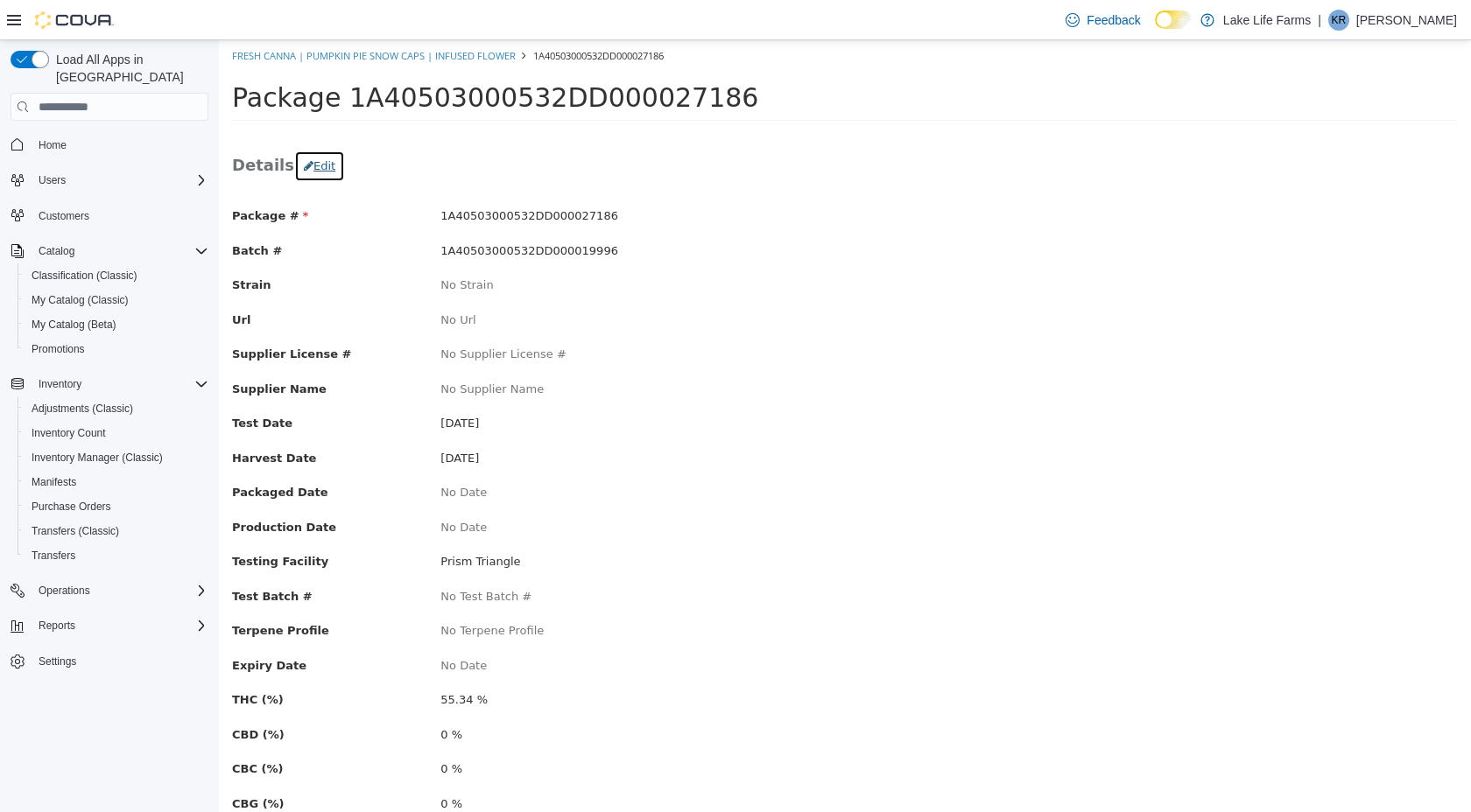
click at [325, 161] on button "Edit" at bounding box center [319, 166] width 51 height 32
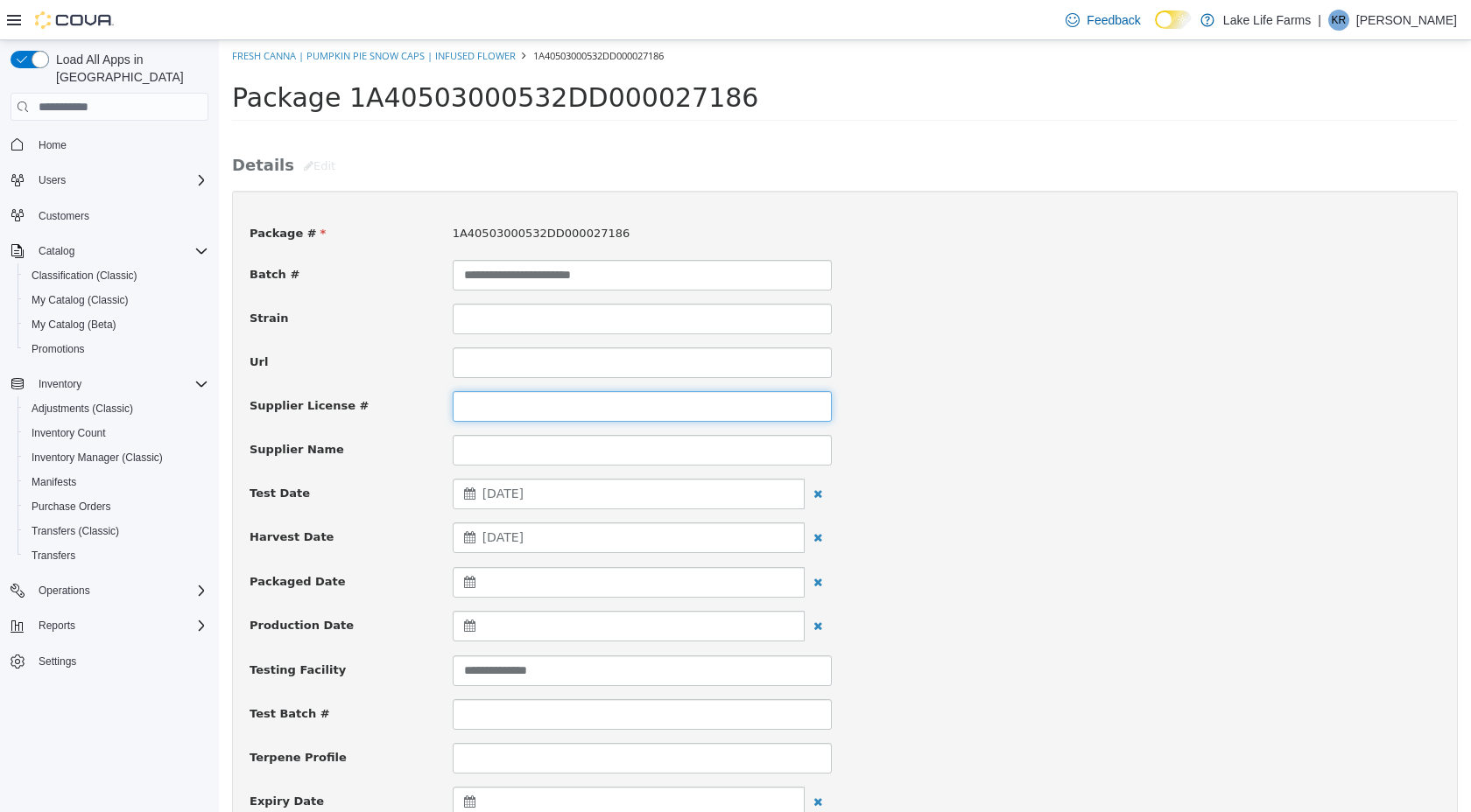
click at [490, 405] on input at bounding box center [642, 407] width 379 height 31
type input "**********"
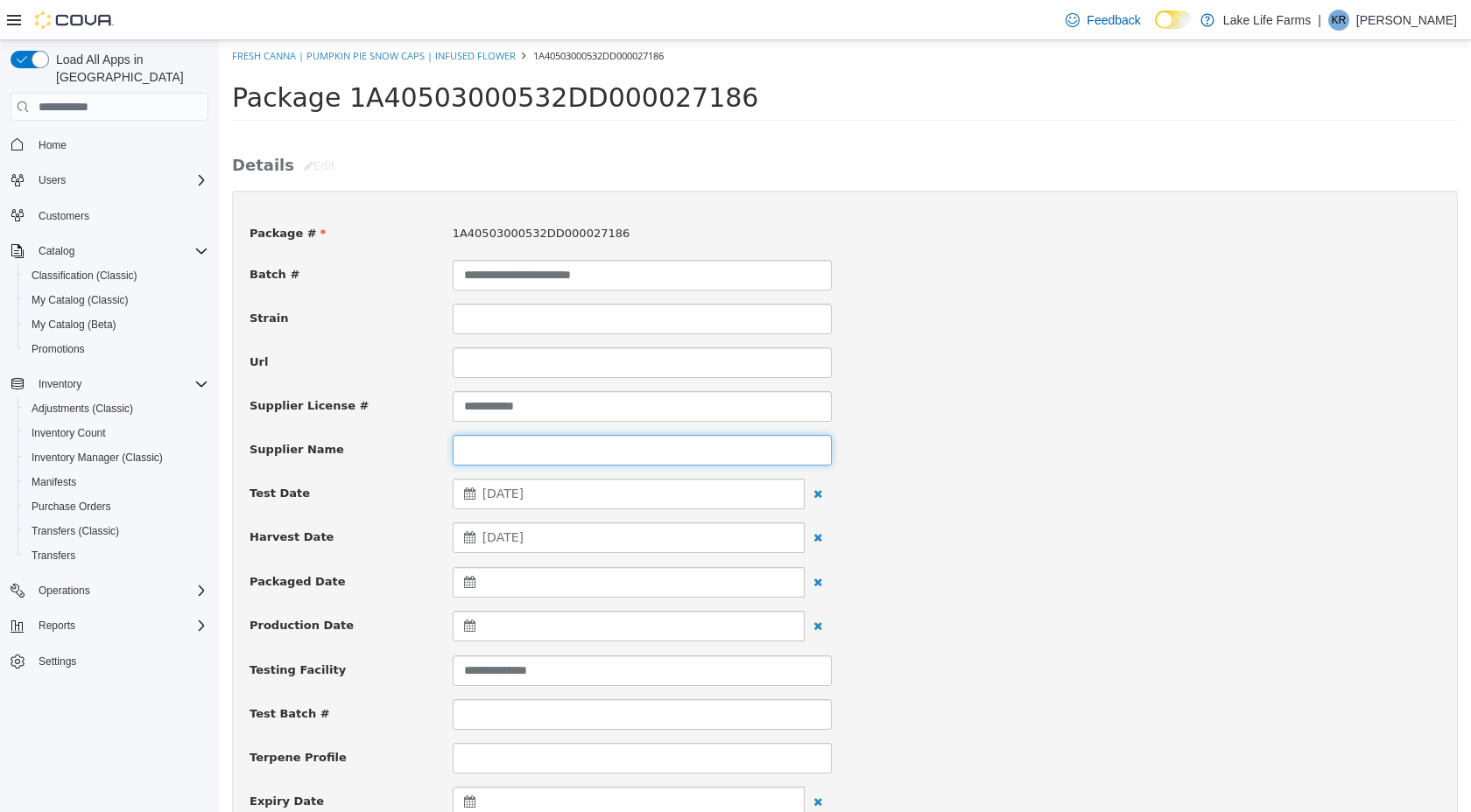
click at [503, 443] on input at bounding box center [642, 450] width 379 height 31
type input "********"
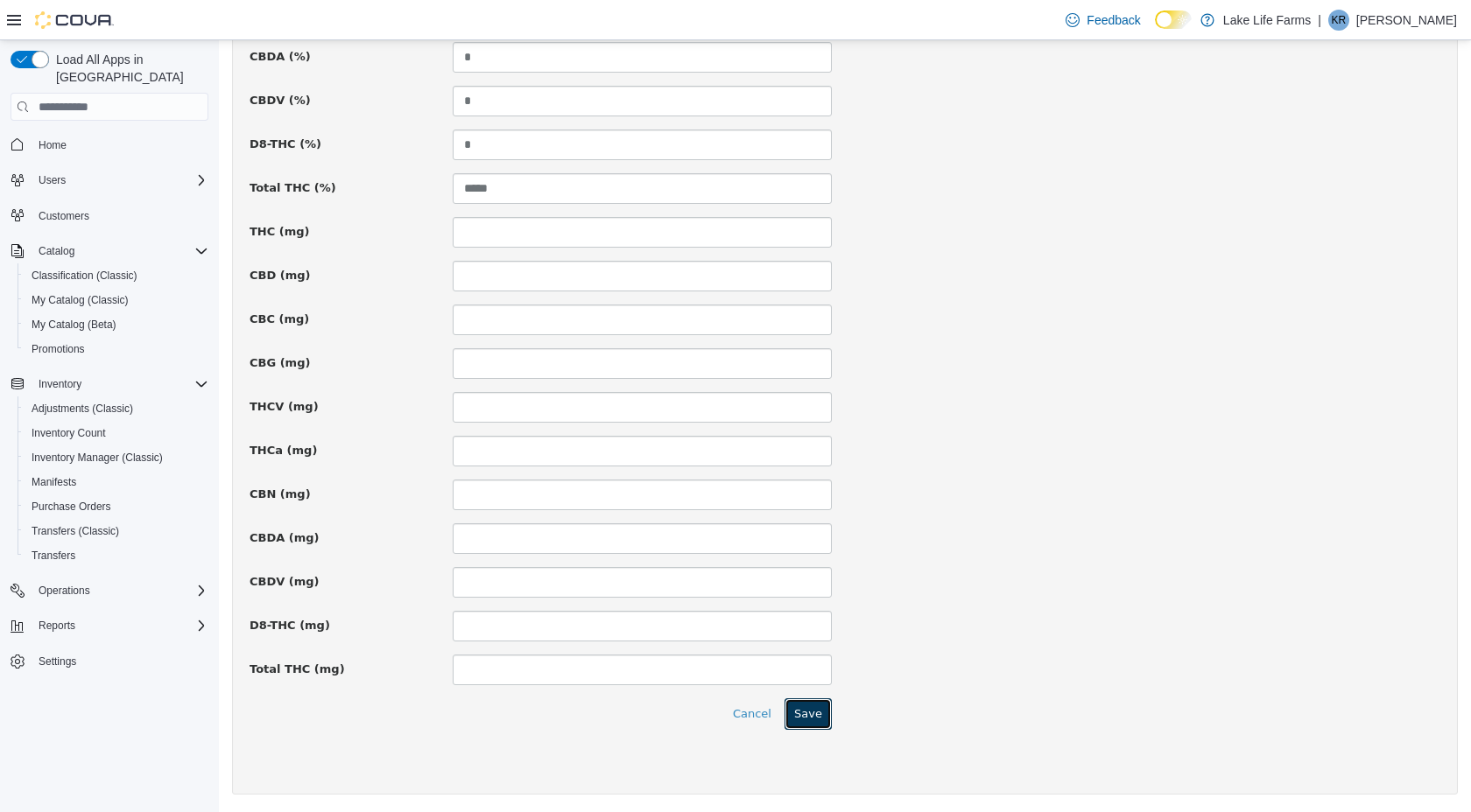
click at [796, 710] on button "Save" at bounding box center [808, 713] width 47 height 32
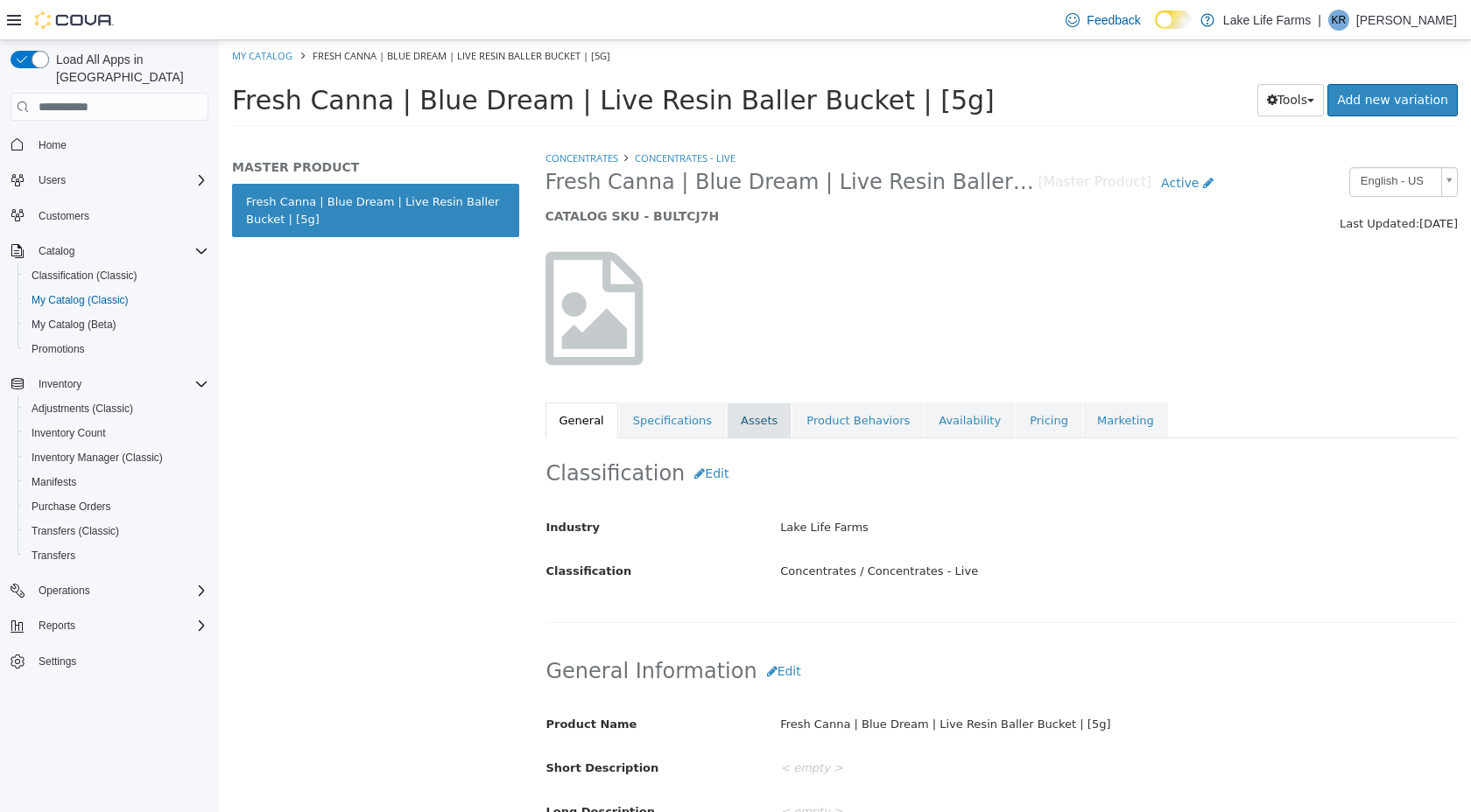
click at [737, 427] on link "Assets" at bounding box center [758, 420] width 65 height 37
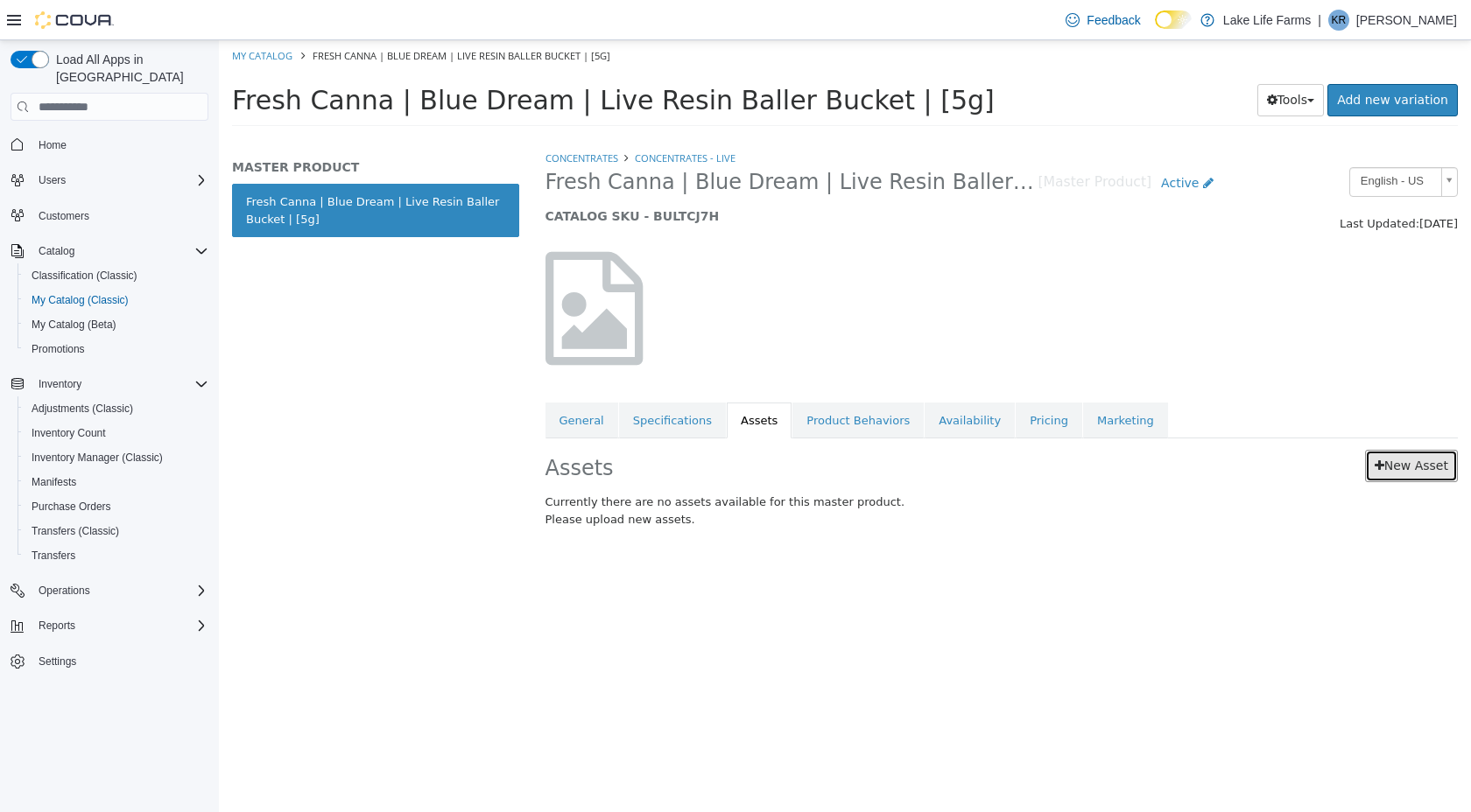
click at [1370, 471] on link "New Asset" at bounding box center [1411, 465] width 93 height 32
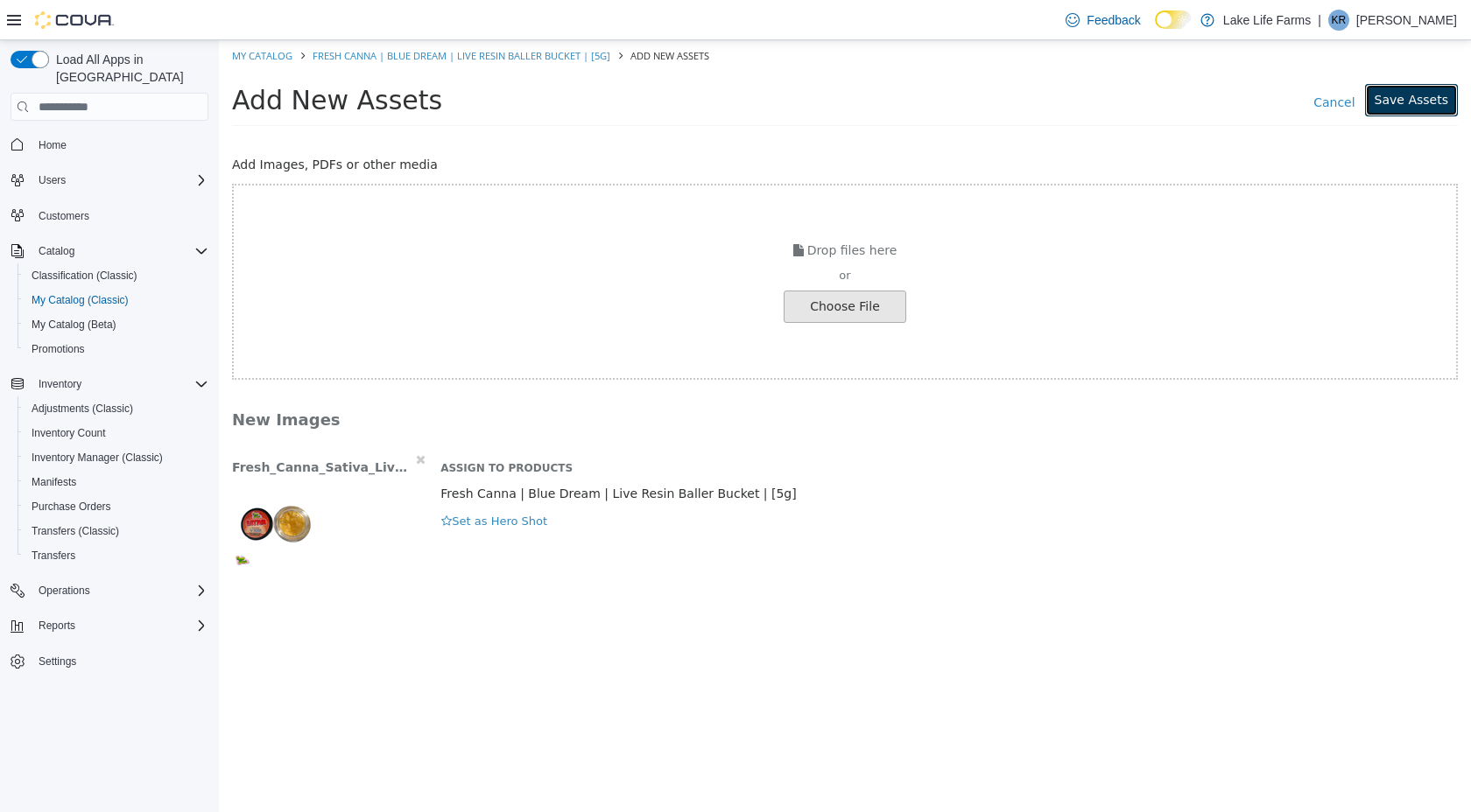
click at [1382, 98] on button "Save Assets" at bounding box center [1411, 100] width 93 height 32
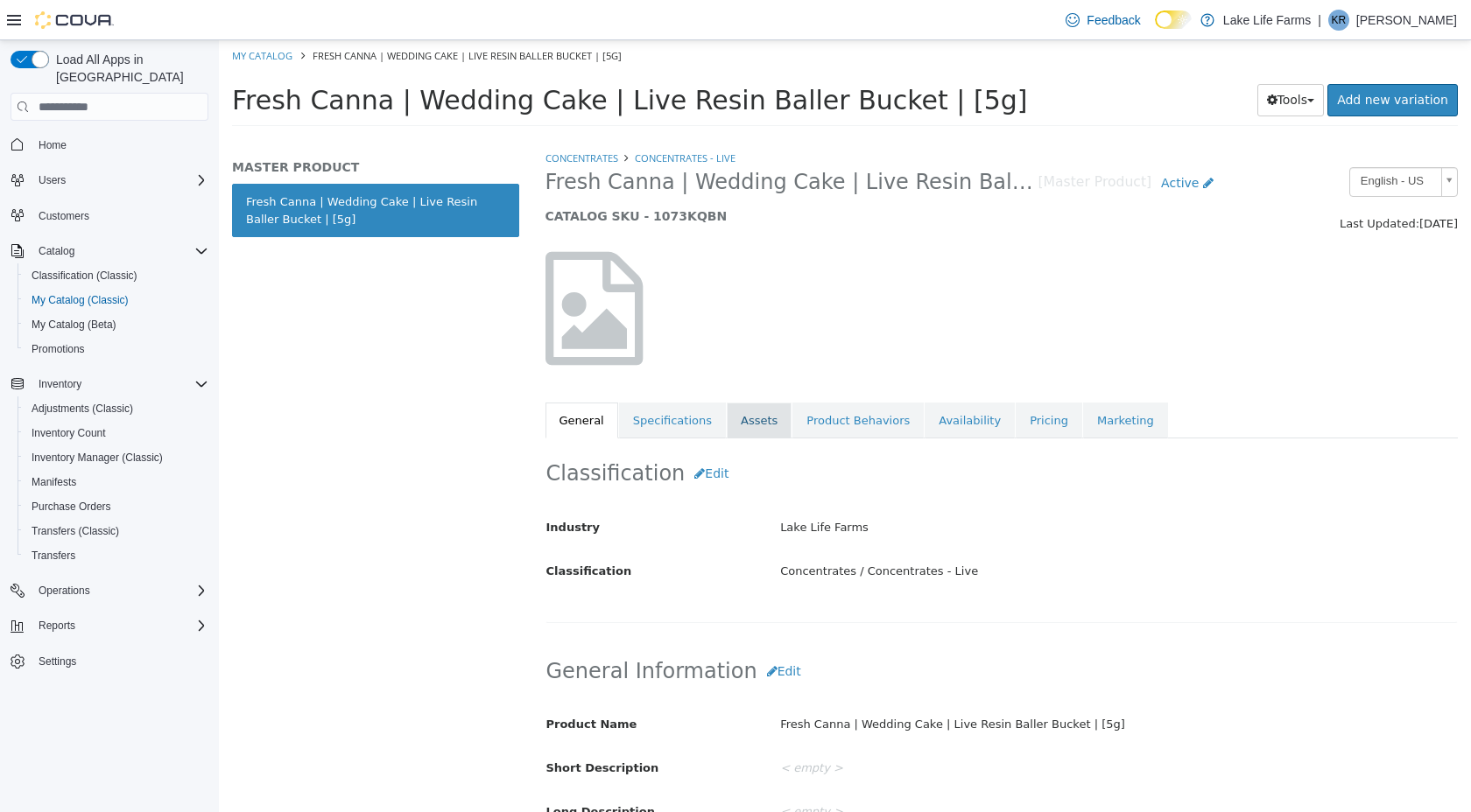
click at [745, 437] on link "Assets" at bounding box center [758, 420] width 65 height 37
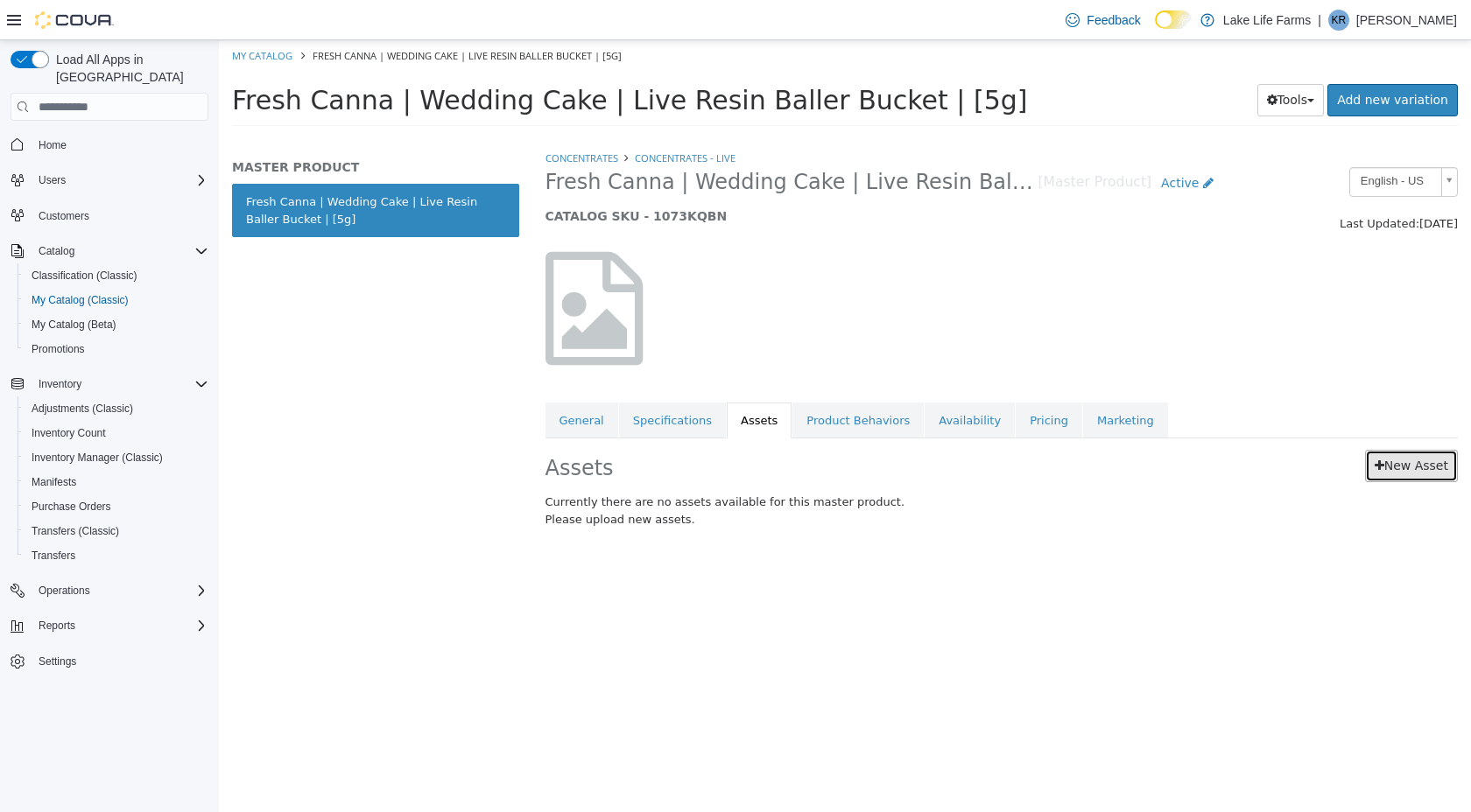
click at [1369, 463] on link "New Asset" at bounding box center [1411, 465] width 93 height 32
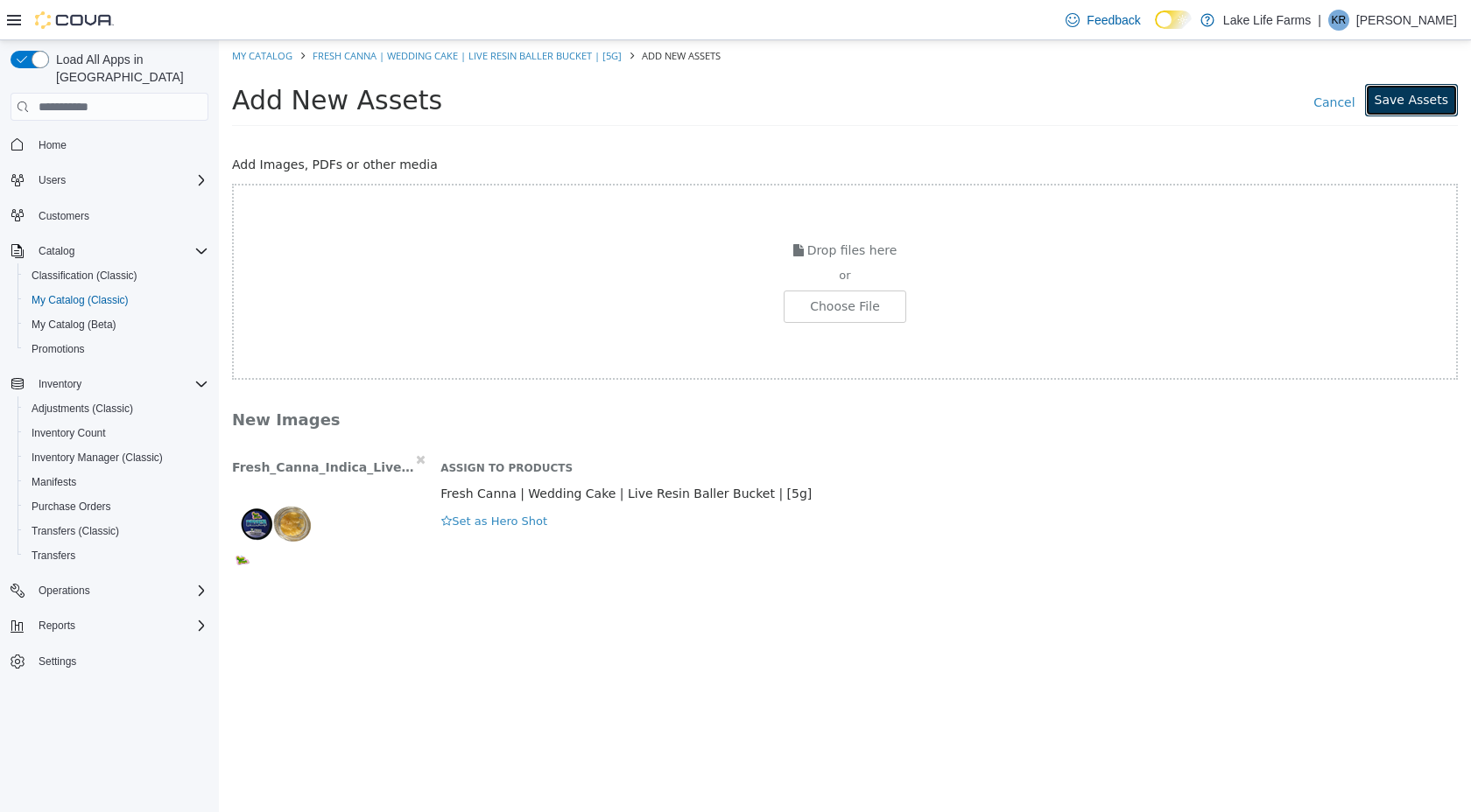
click at [1413, 104] on button "Save Assets" at bounding box center [1411, 100] width 93 height 32
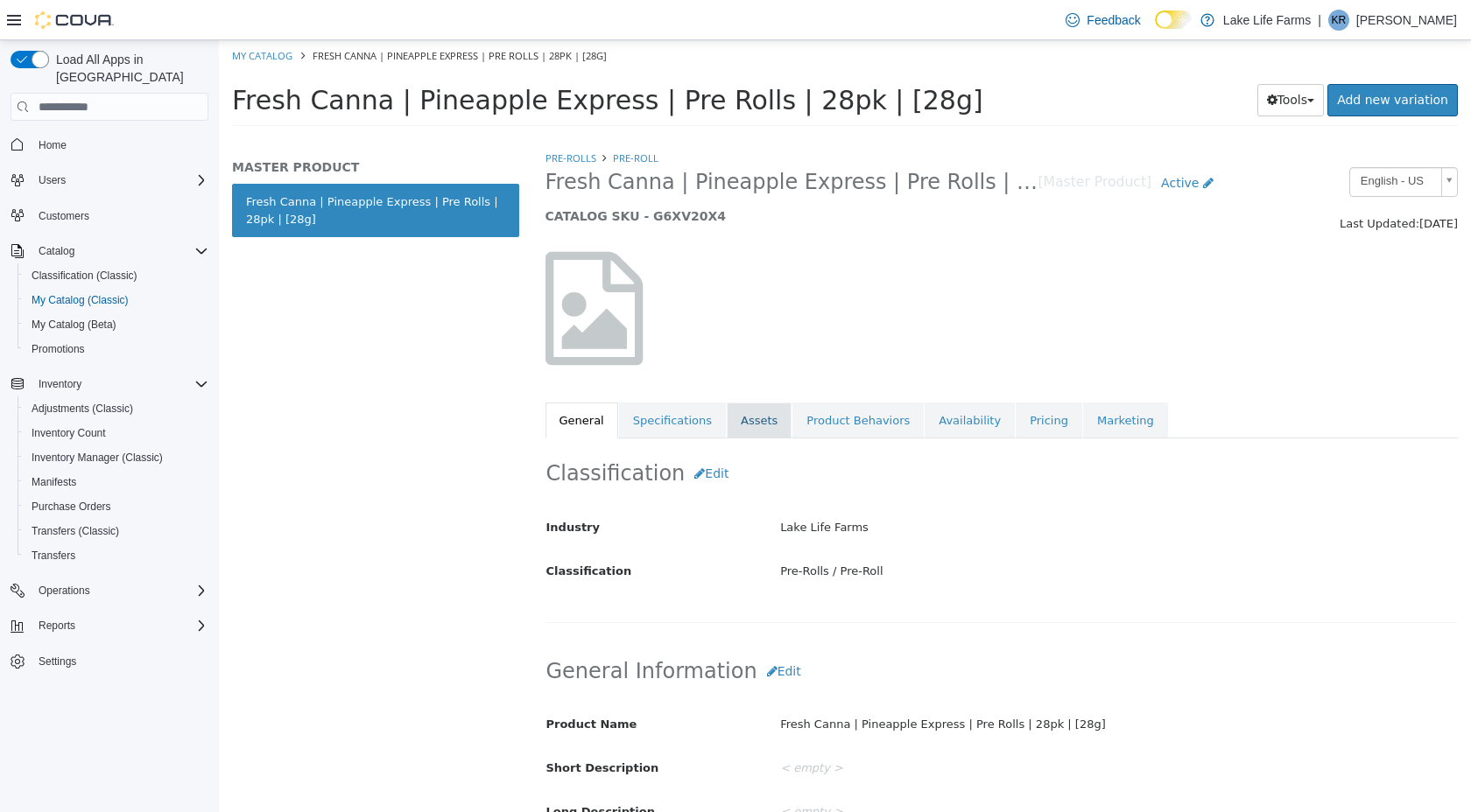
click at [753, 426] on link "Assets" at bounding box center [758, 420] width 65 height 37
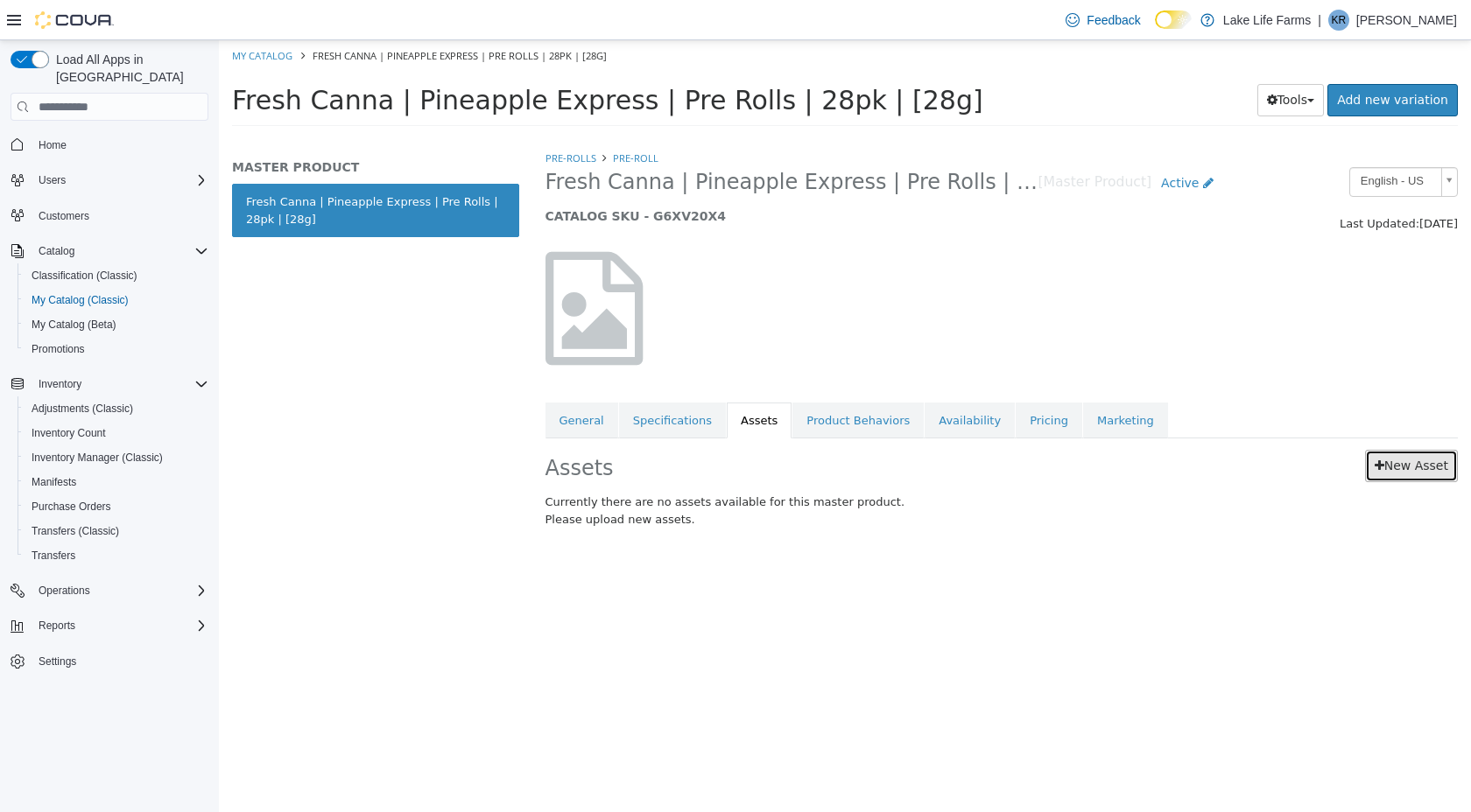
click at [1411, 475] on link "New Asset" at bounding box center [1411, 465] width 93 height 32
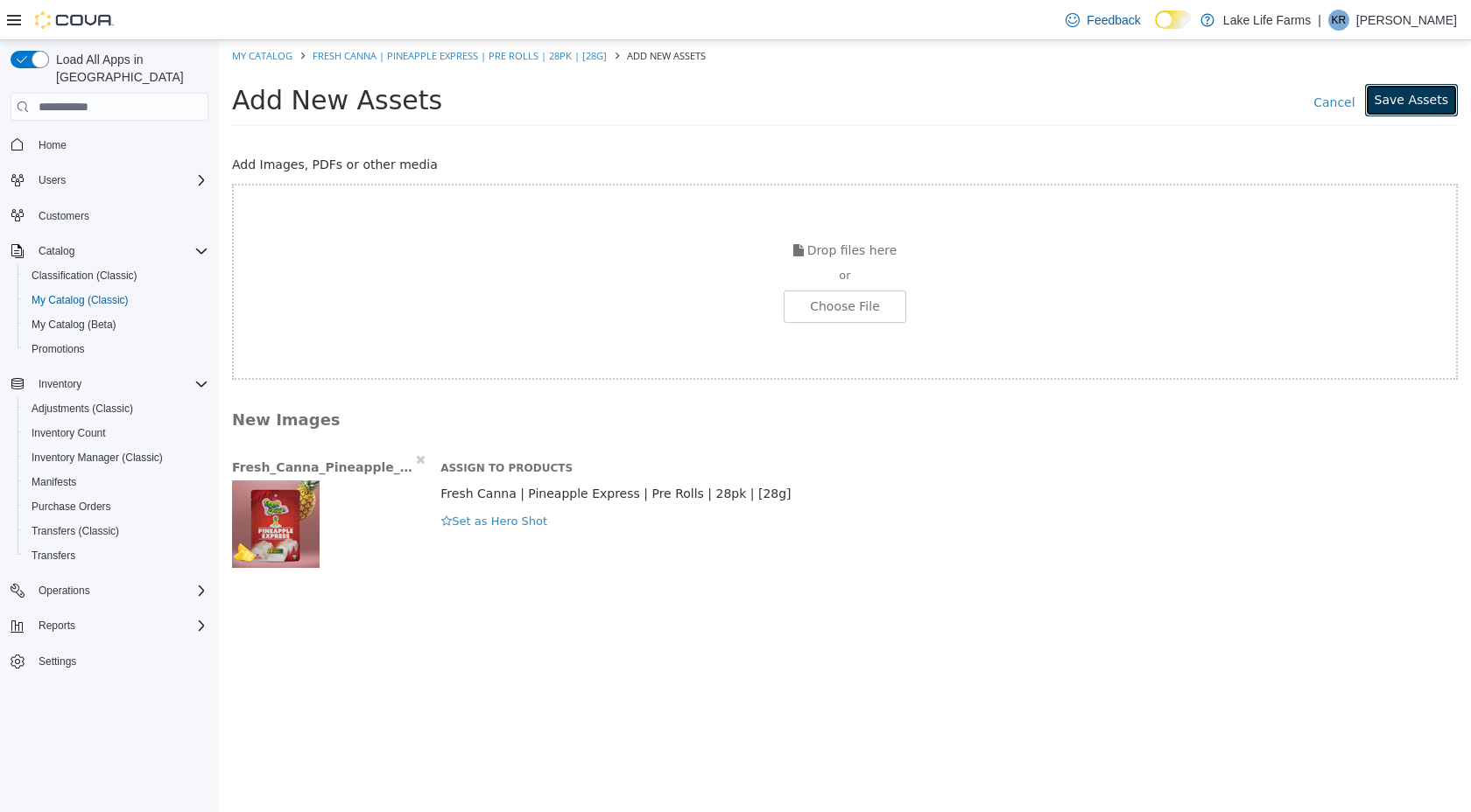
click at [1400, 91] on button "Save Assets" at bounding box center [1411, 100] width 93 height 32
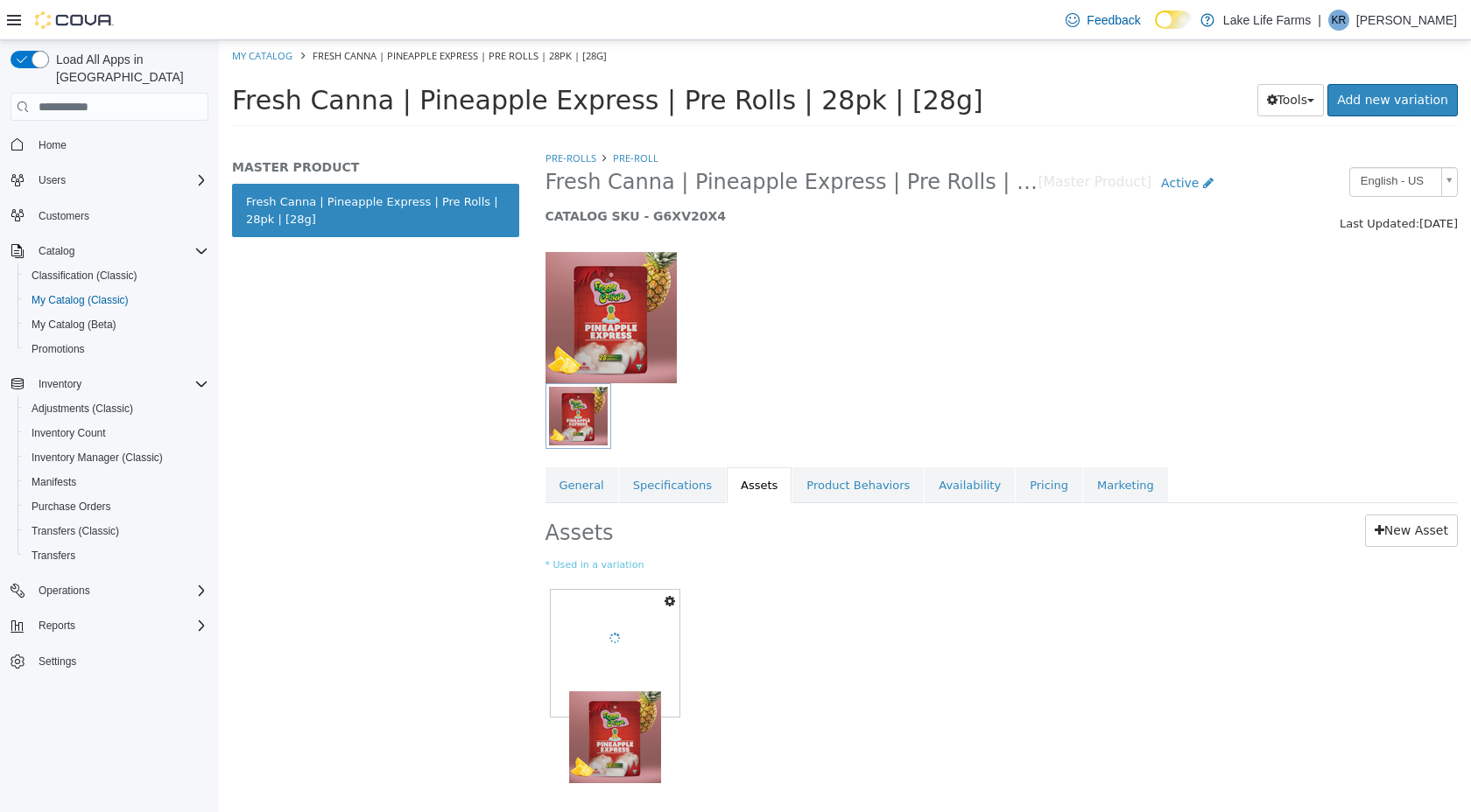
click at [634, 308] on img at bounding box center [611, 318] width 132 height 131
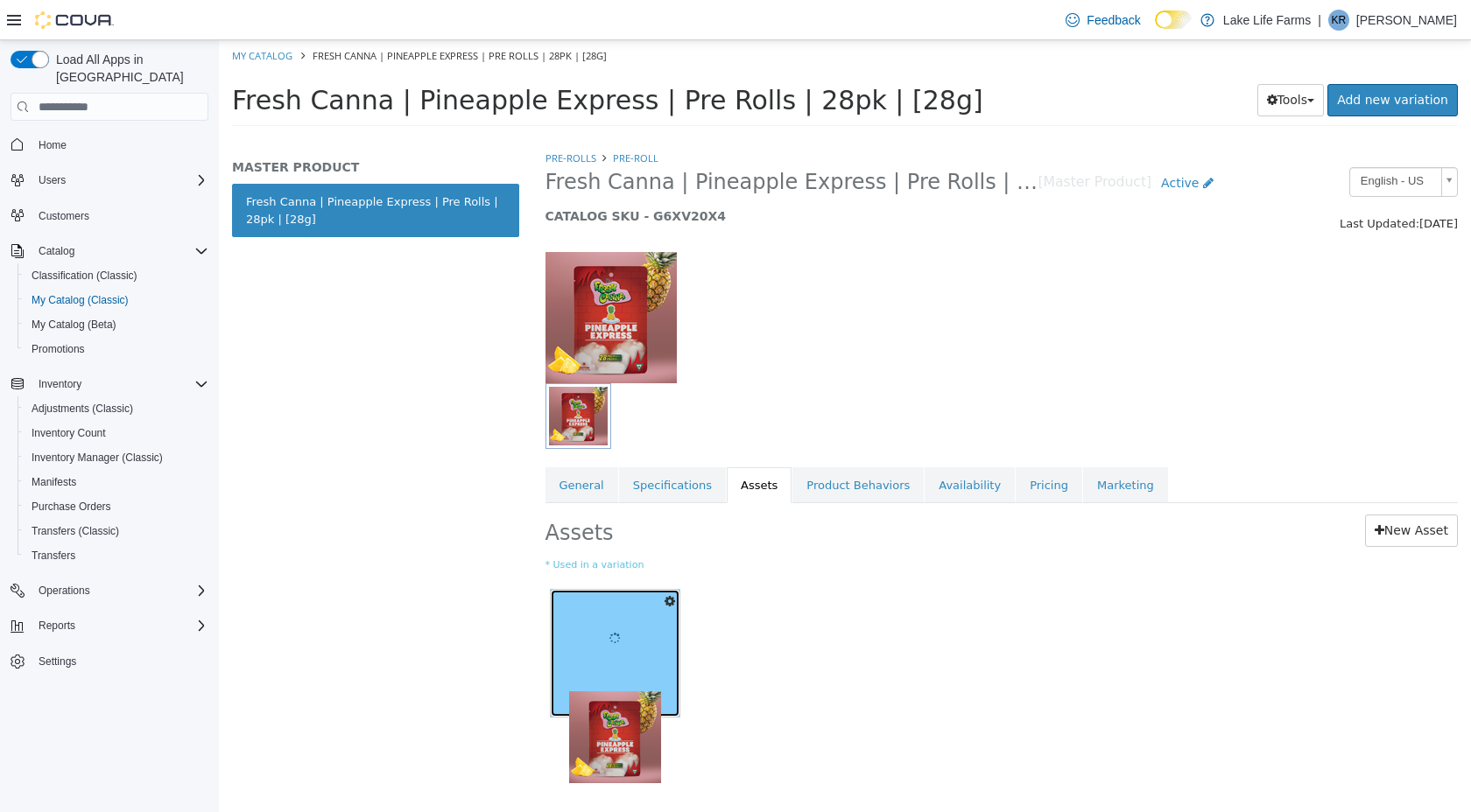
click at [656, 661] on div at bounding box center [614, 645] width 92 height 92
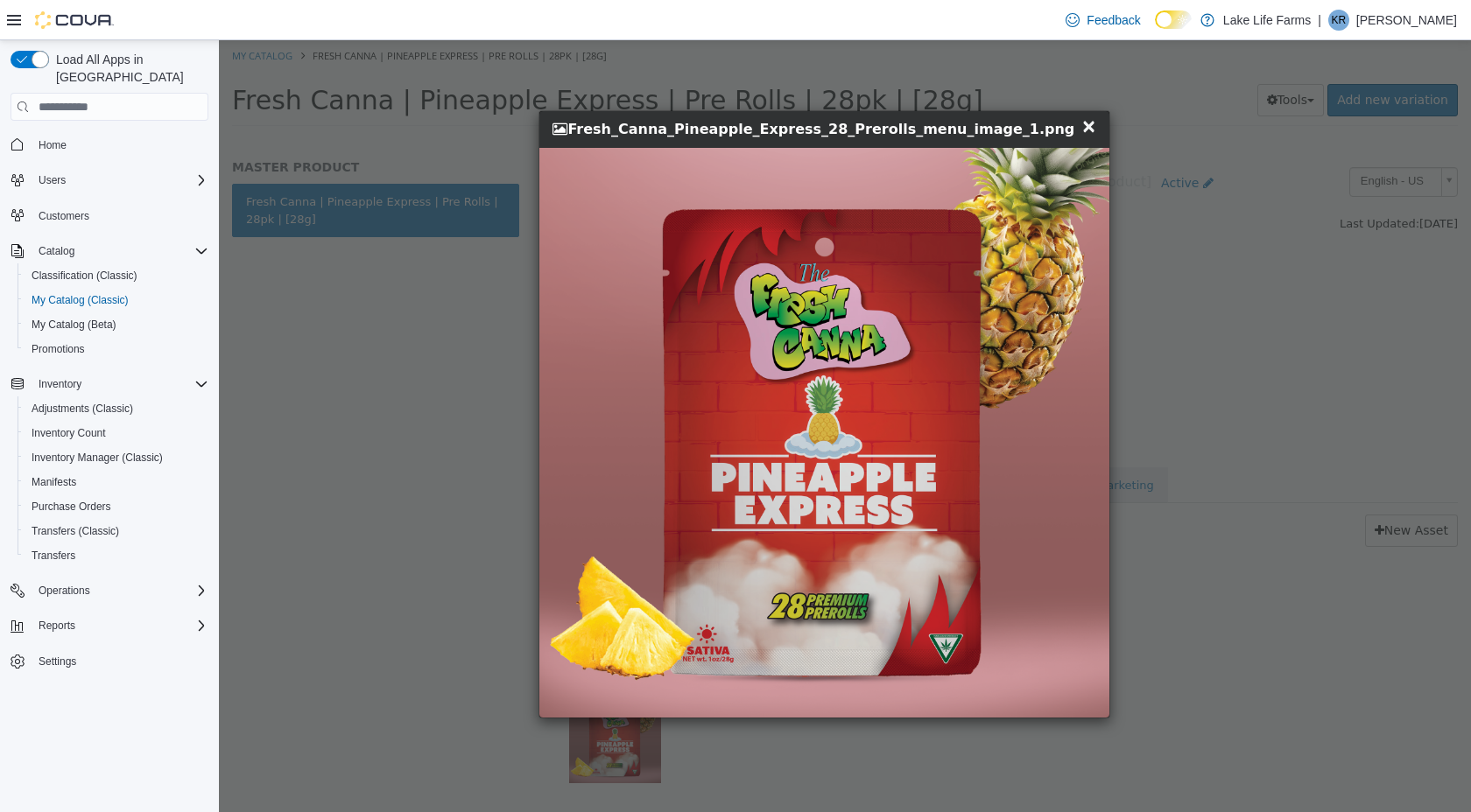
click at [1091, 125] on span "×" at bounding box center [1089, 127] width 15 height 21
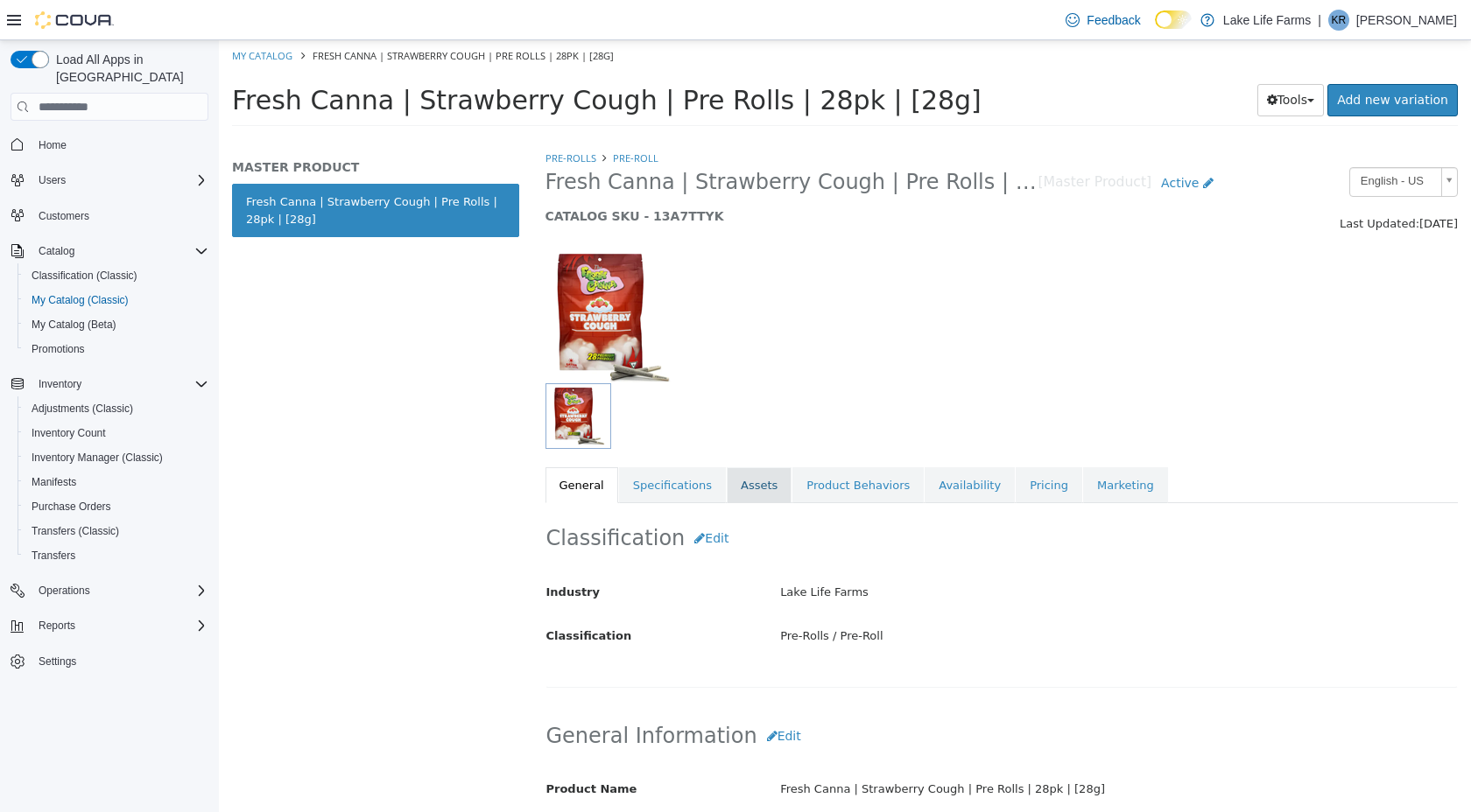
click at [763, 503] on link "Assets" at bounding box center [758, 485] width 65 height 37
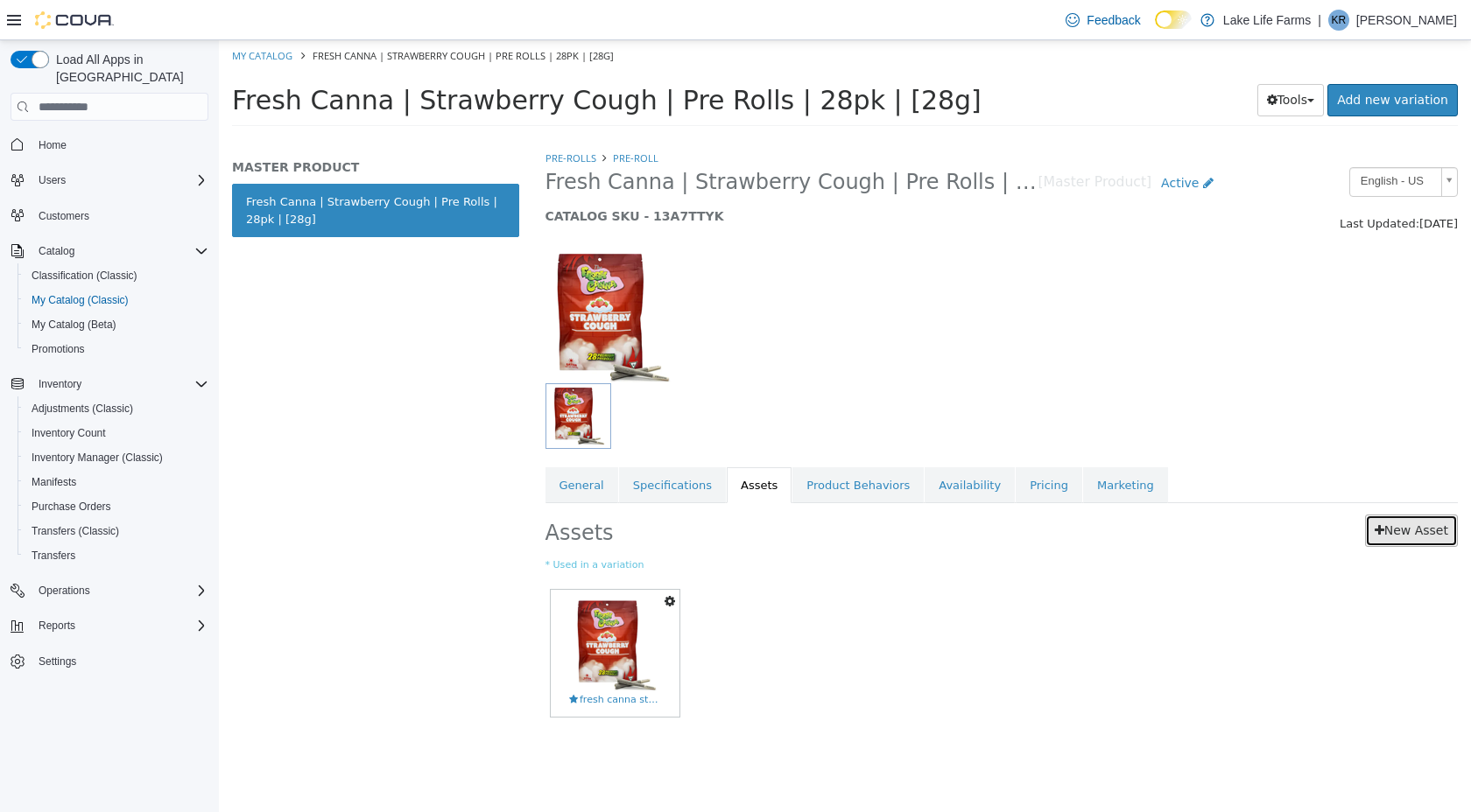
click at [1408, 543] on link "New Asset" at bounding box center [1411, 530] width 93 height 32
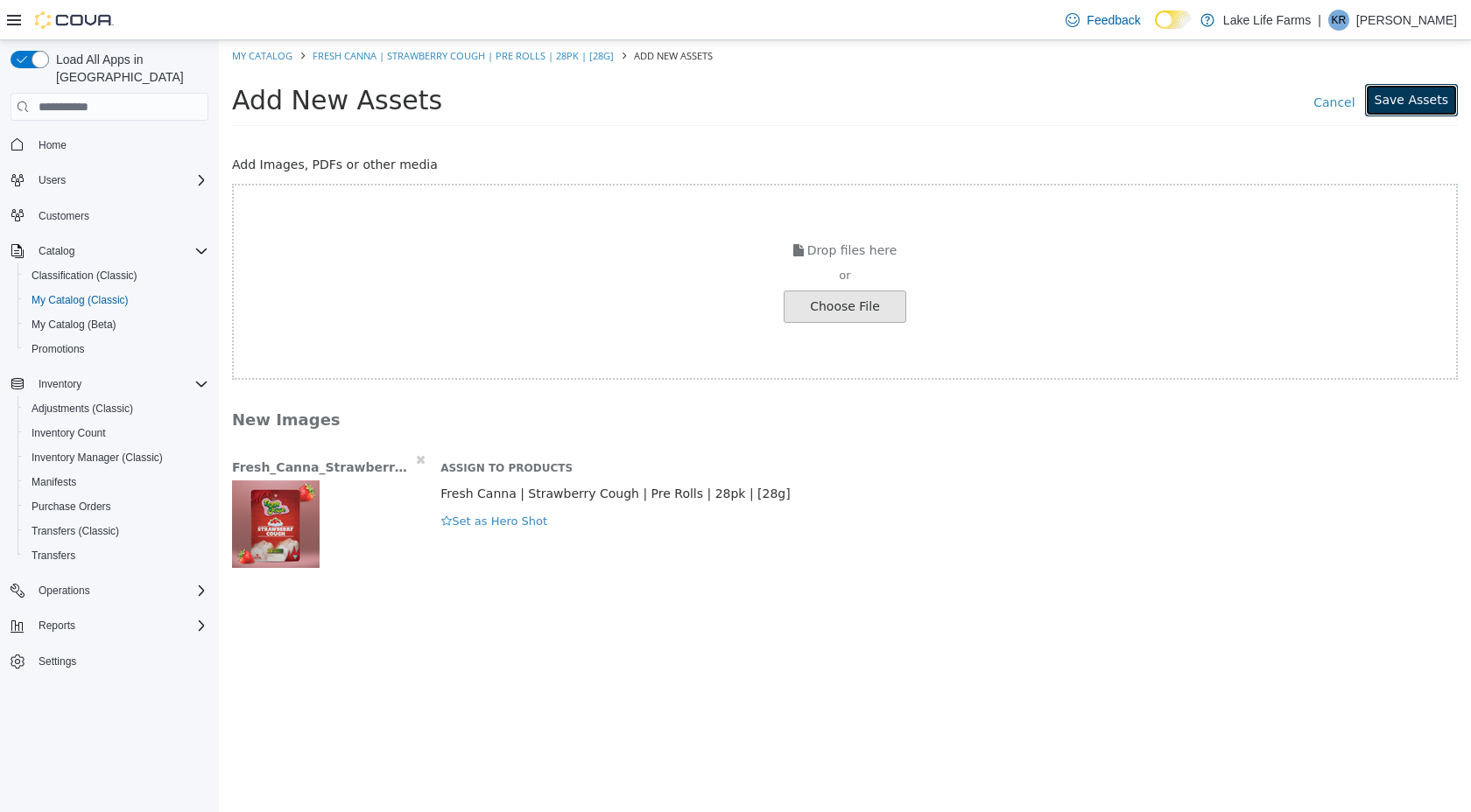
click at [1410, 99] on button "Save Assets" at bounding box center [1411, 100] width 93 height 32
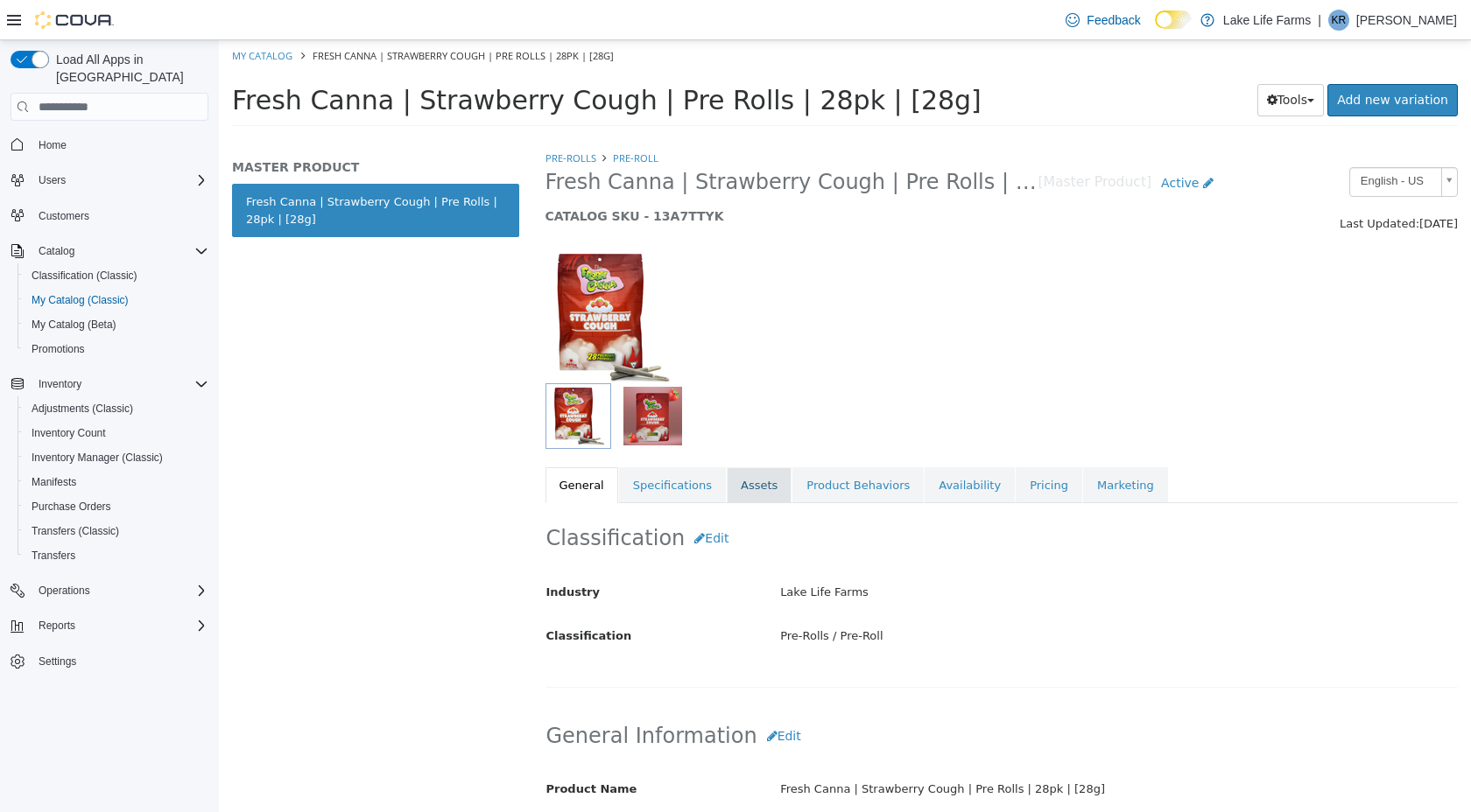
click at [737, 474] on link "Assets" at bounding box center [758, 485] width 65 height 37
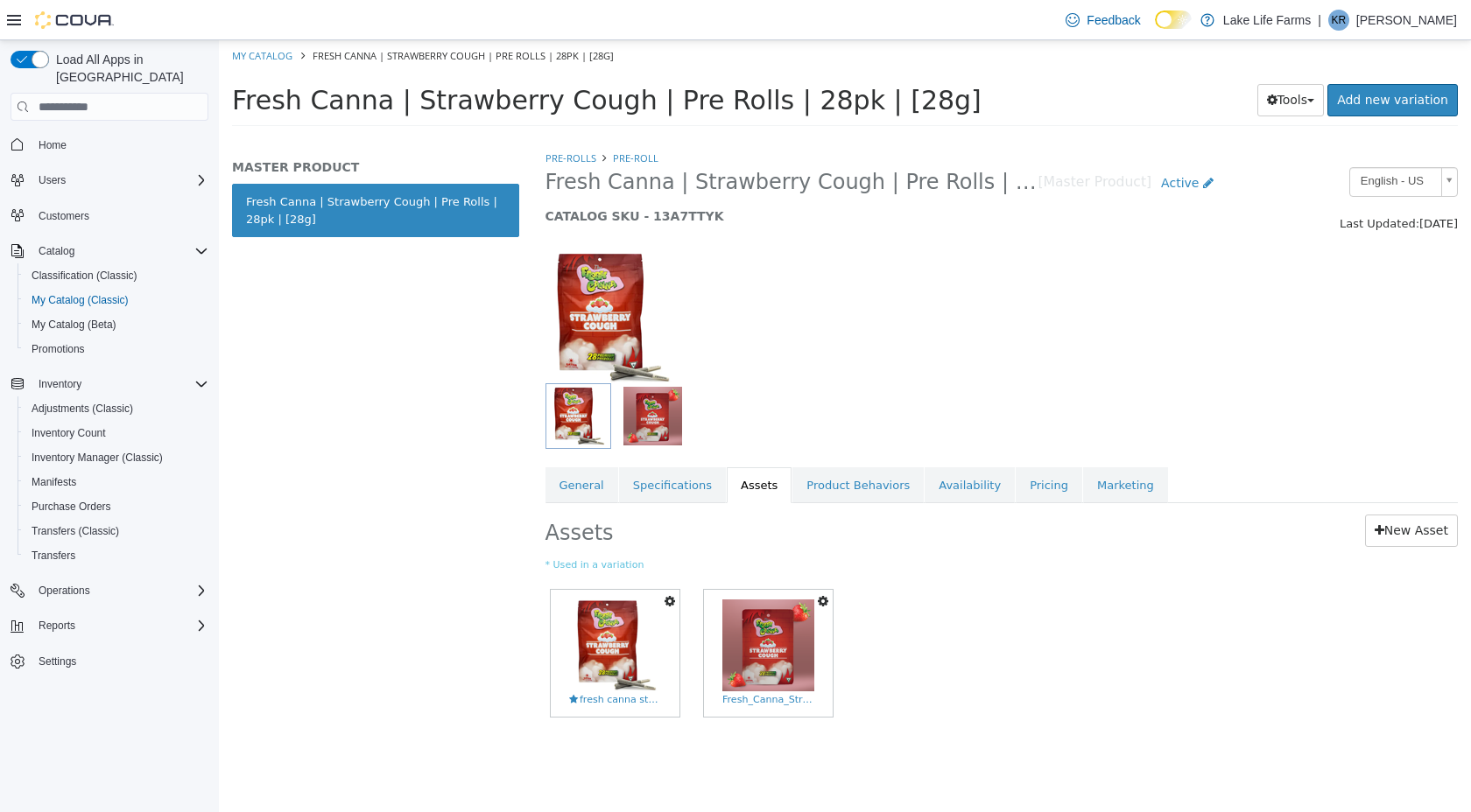
click at [828, 604] on button "button" at bounding box center [823, 601] width 19 height 23
click at [766, 634] on link "Set As Hero Shot" at bounding box center [762, 632] width 138 height 23
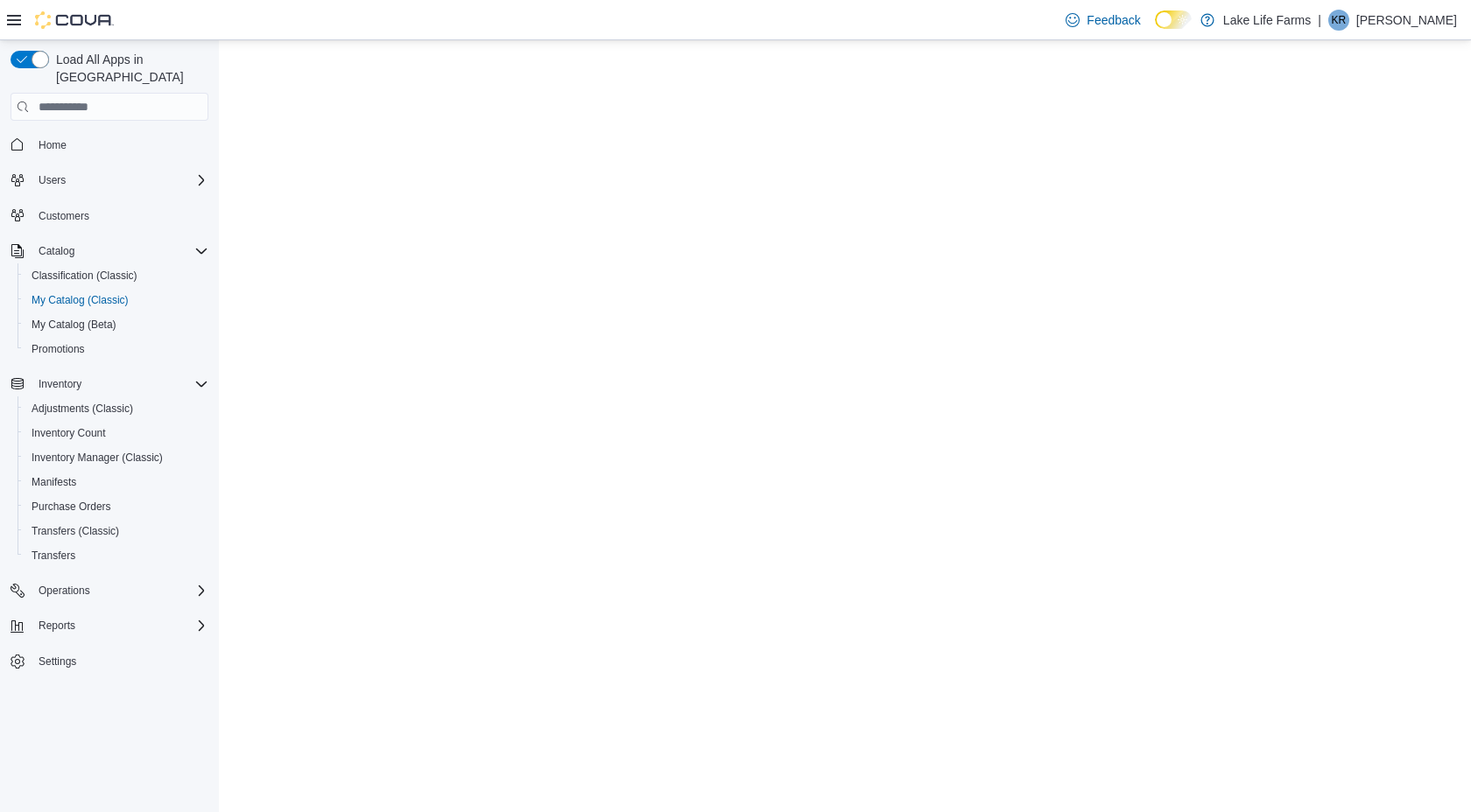
click at [631, 41] on html "×" at bounding box center [844, 41] width 1252 height 0
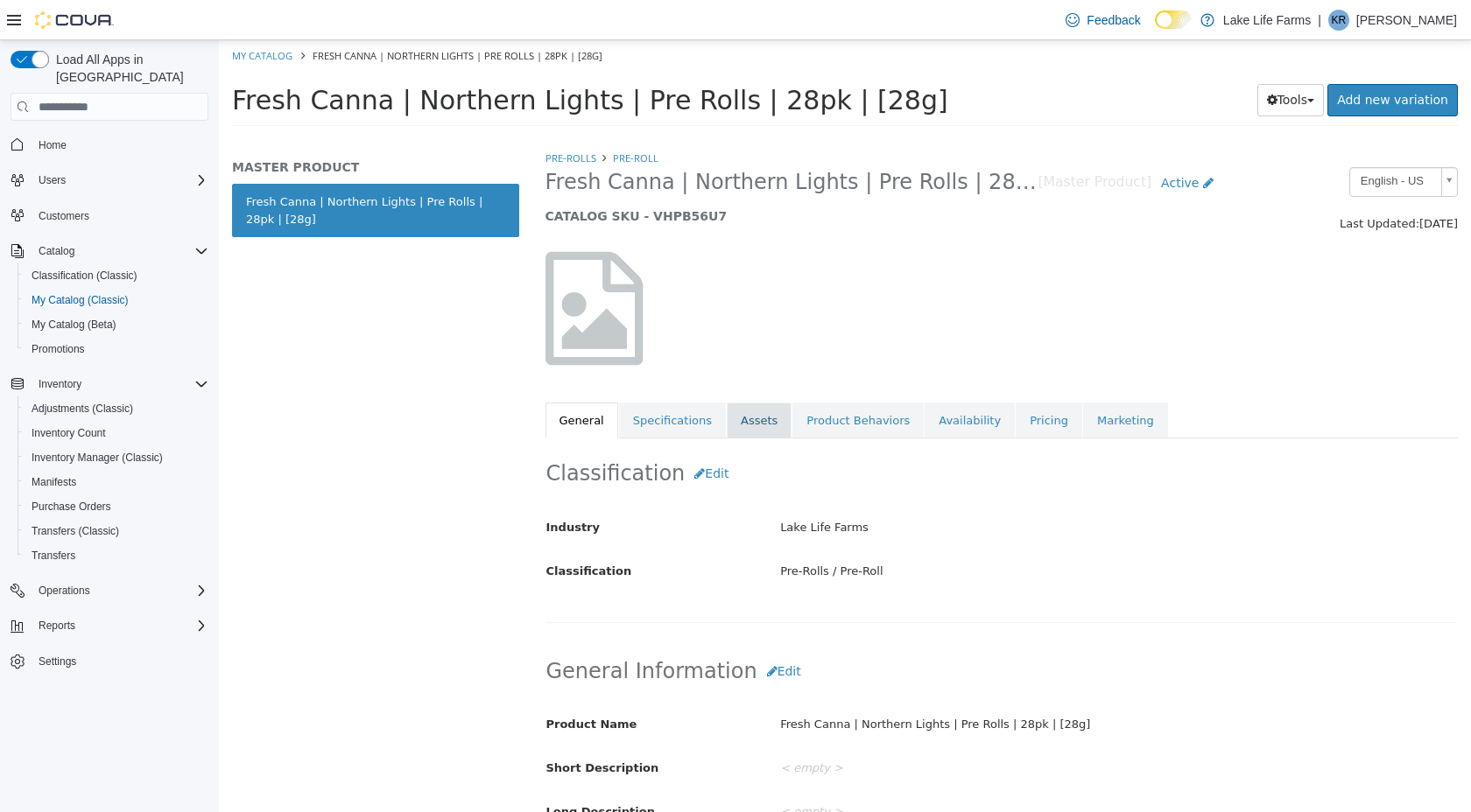
click at [741, 419] on link "Assets" at bounding box center [758, 420] width 65 height 37
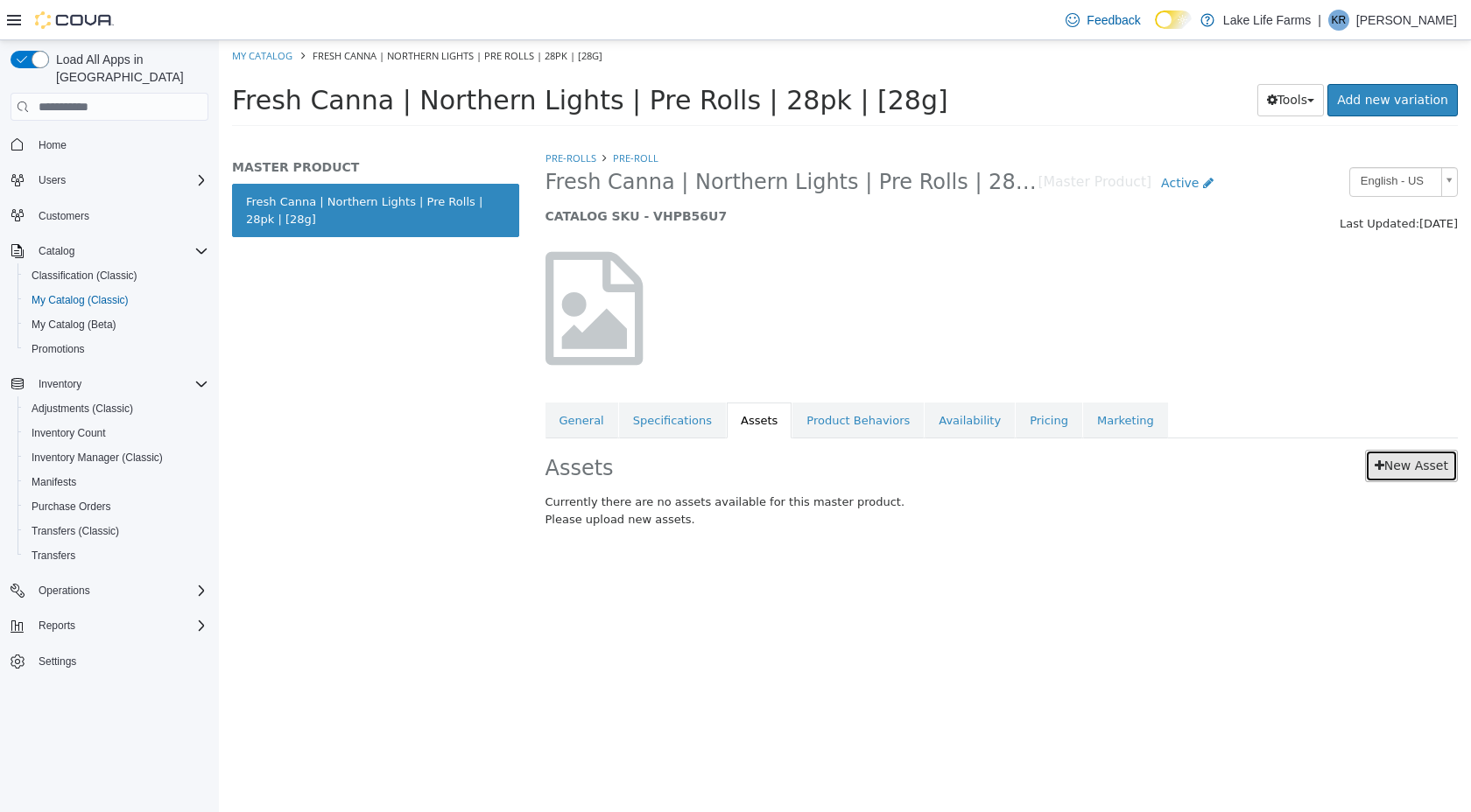
click at [1376, 473] on link "New Asset" at bounding box center [1411, 465] width 93 height 32
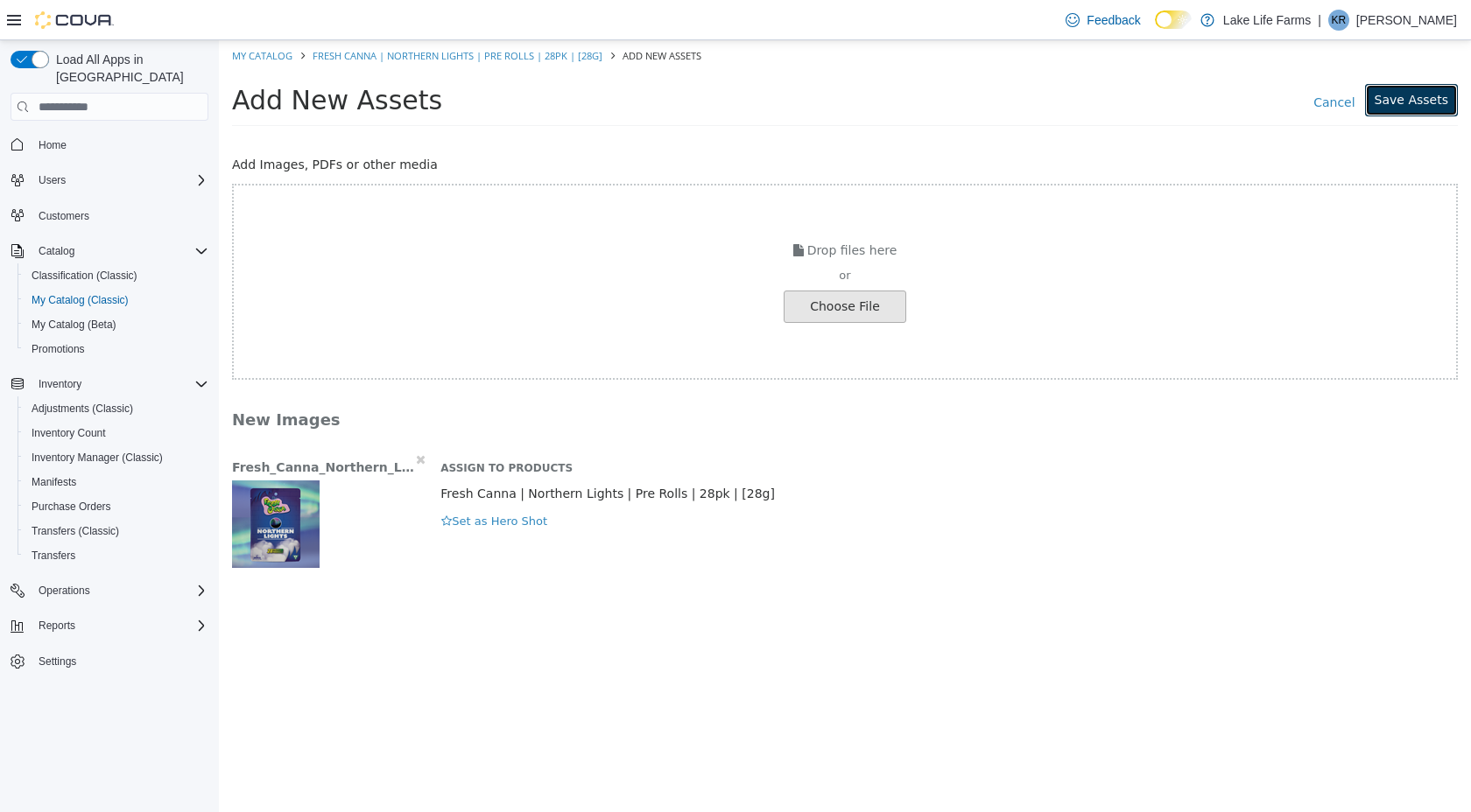
click at [1448, 110] on button "Save Assets" at bounding box center [1411, 100] width 93 height 32
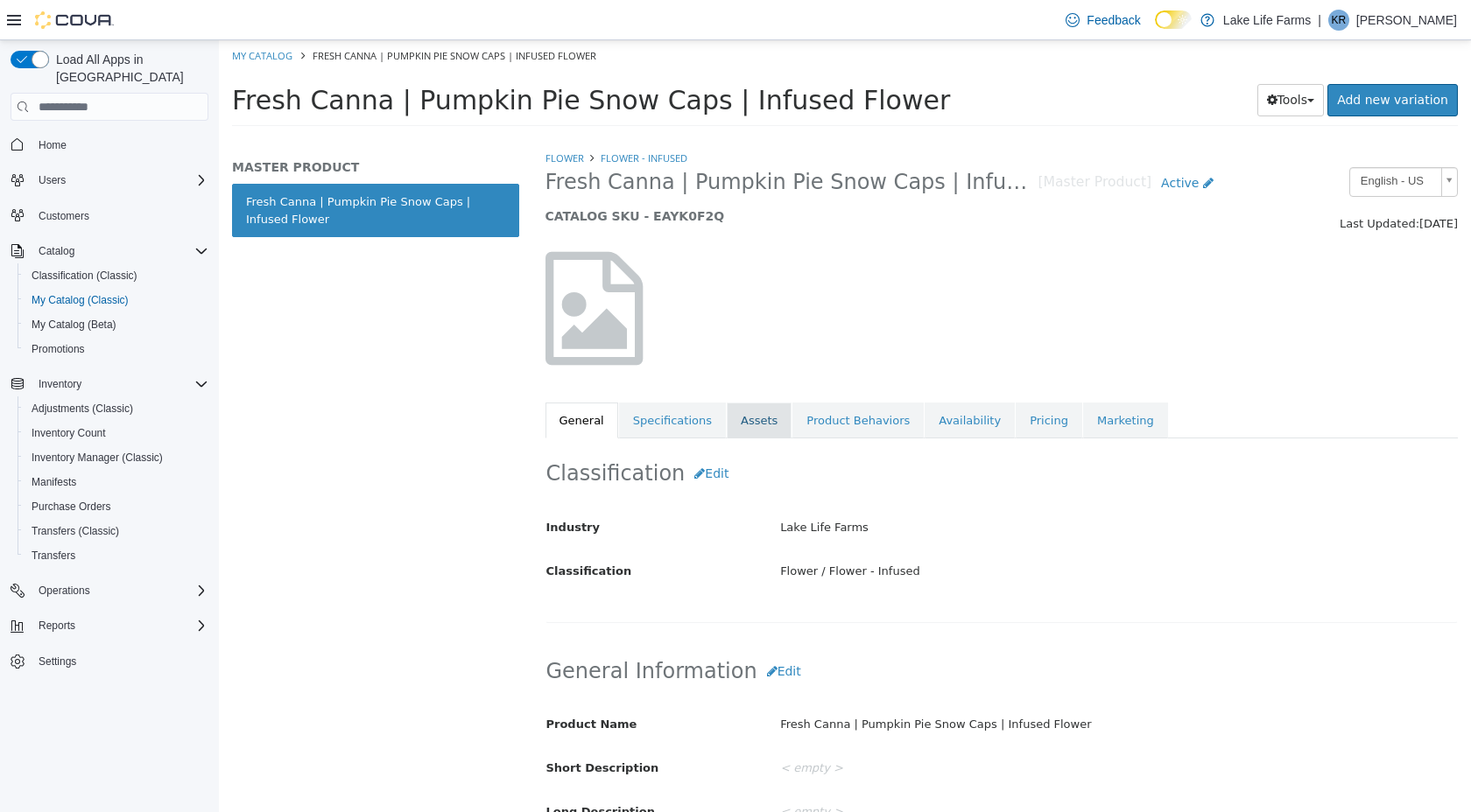
click at [761, 430] on link "Assets" at bounding box center [758, 420] width 65 height 37
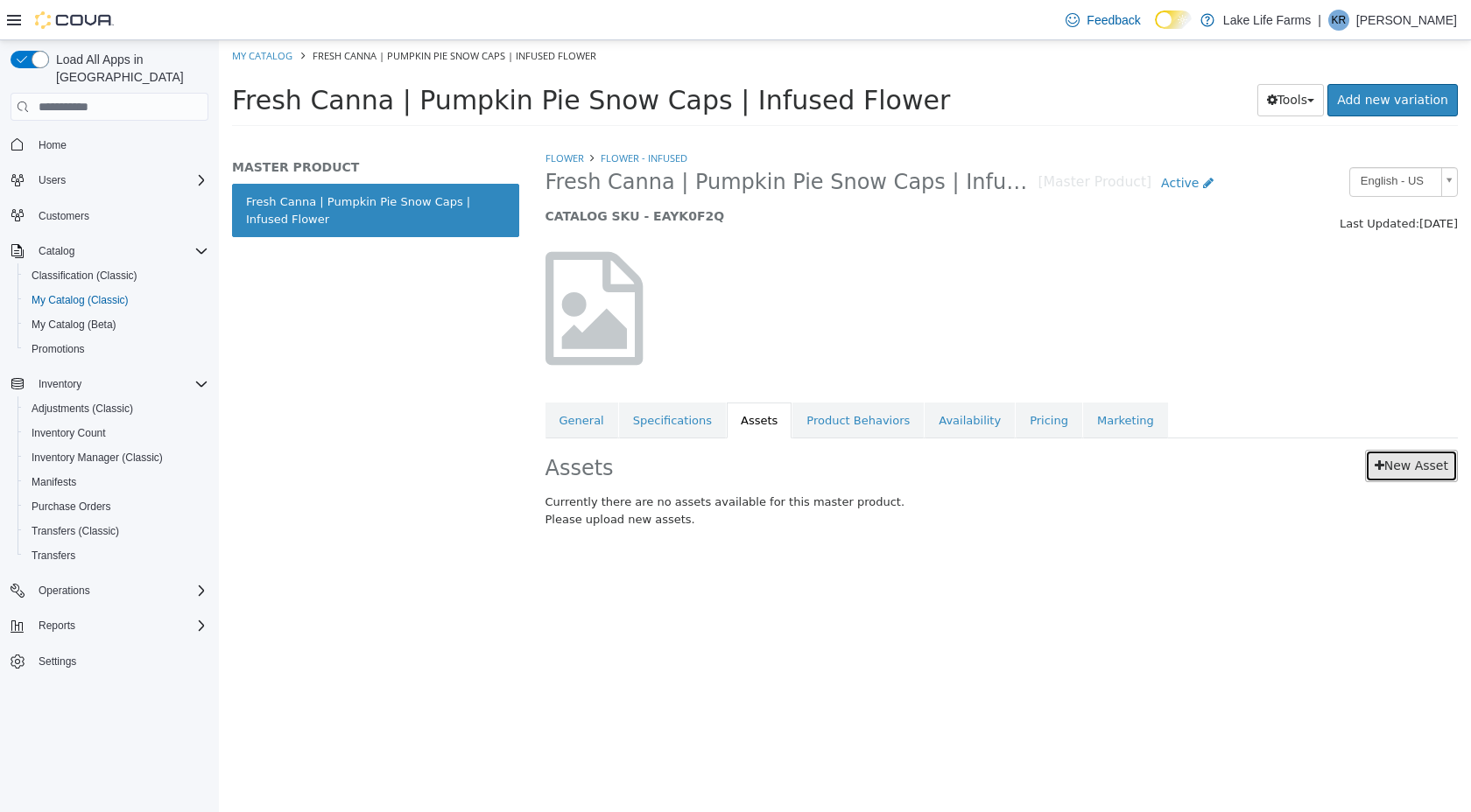
click at [1439, 472] on link "New Asset" at bounding box center [1411, 465] width 93 height 32
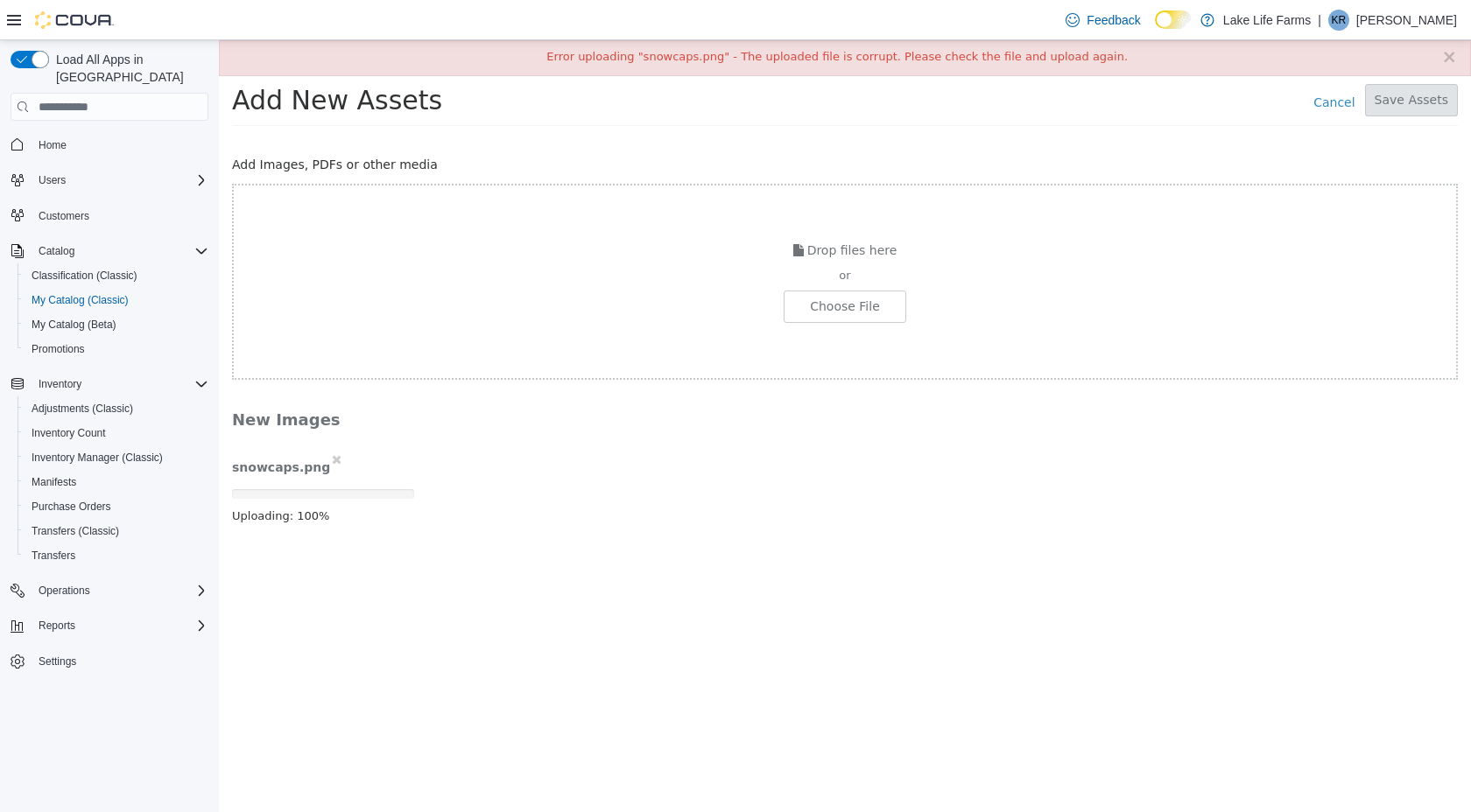
click at [1456, 51] on div "× Error uploading "snowcaps.png" - The uploaded file is corrupt. Please check t…" at bounding box center [844, 58] width 1252 height 36
click at [1451, 56] on button "×" at bounding box center [1449, 57] width 15 height 18
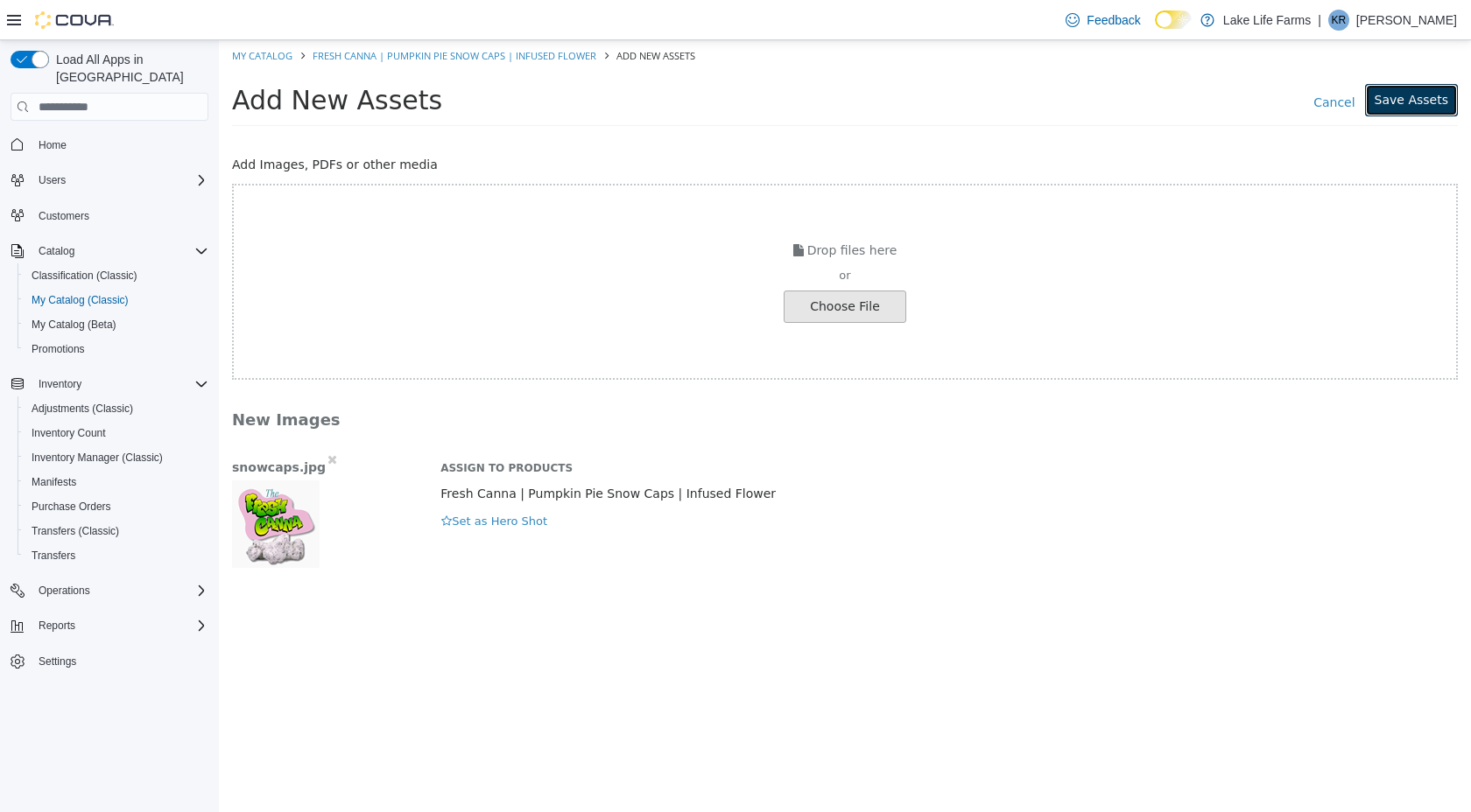
click at [1426, 106] on button "Save Assets" at bounding box center [1411, 100] width 93 height 32
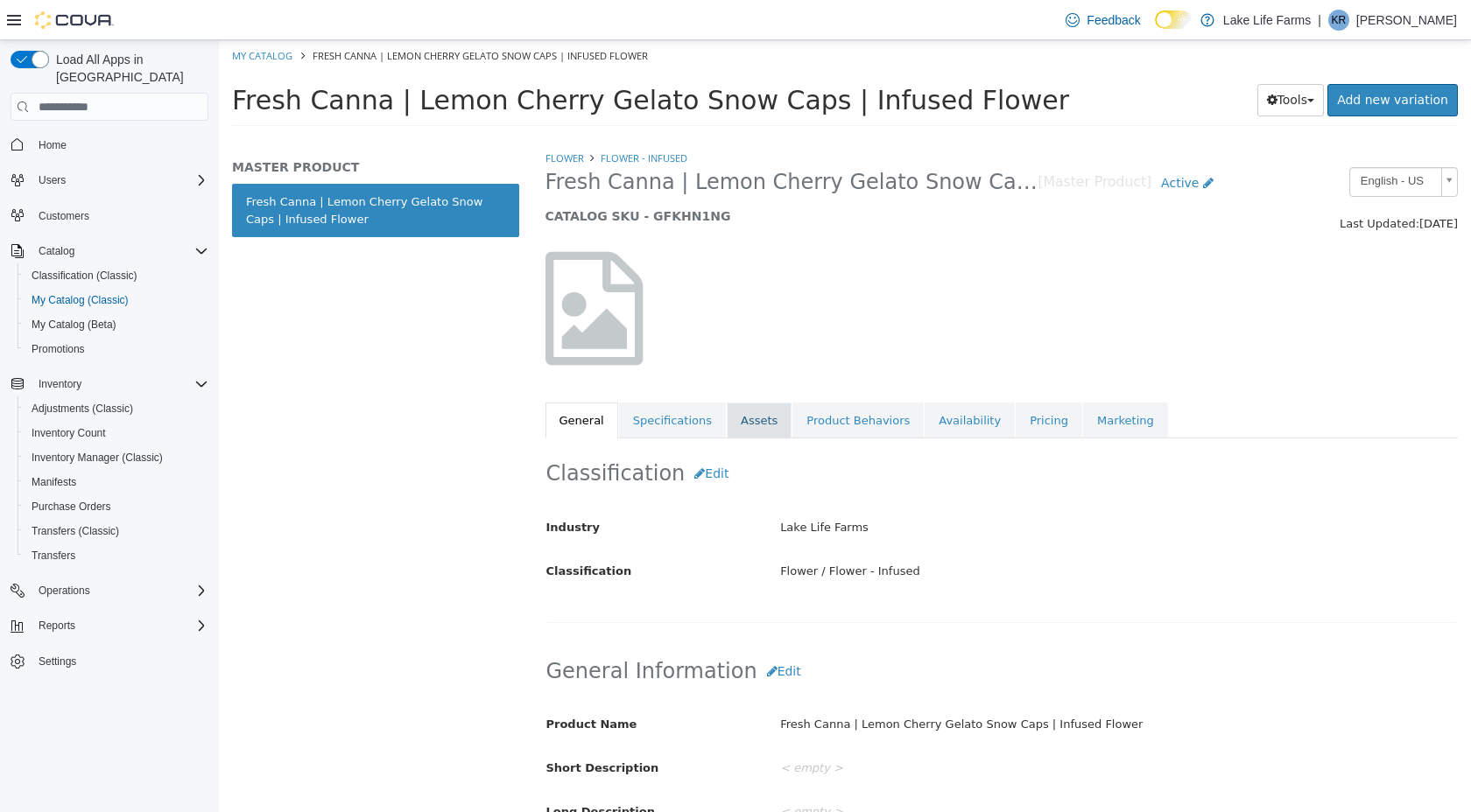
click at [754, 425] on link "Assets" at bounding box center [758, 420] width 65 height 37
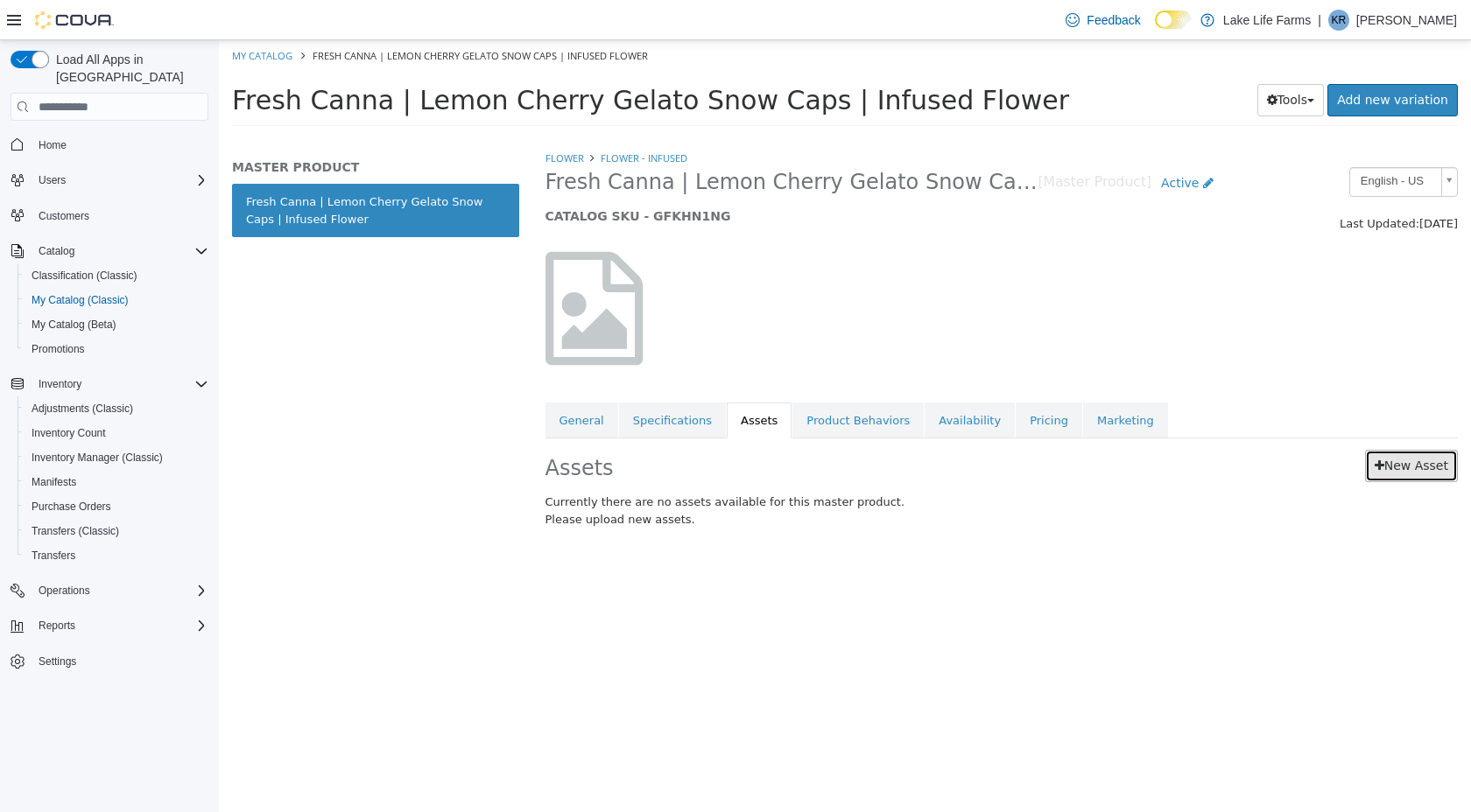
click at [1434, 469] on link "New Asset" at bounding box center [1411, 465] width 93 height 32
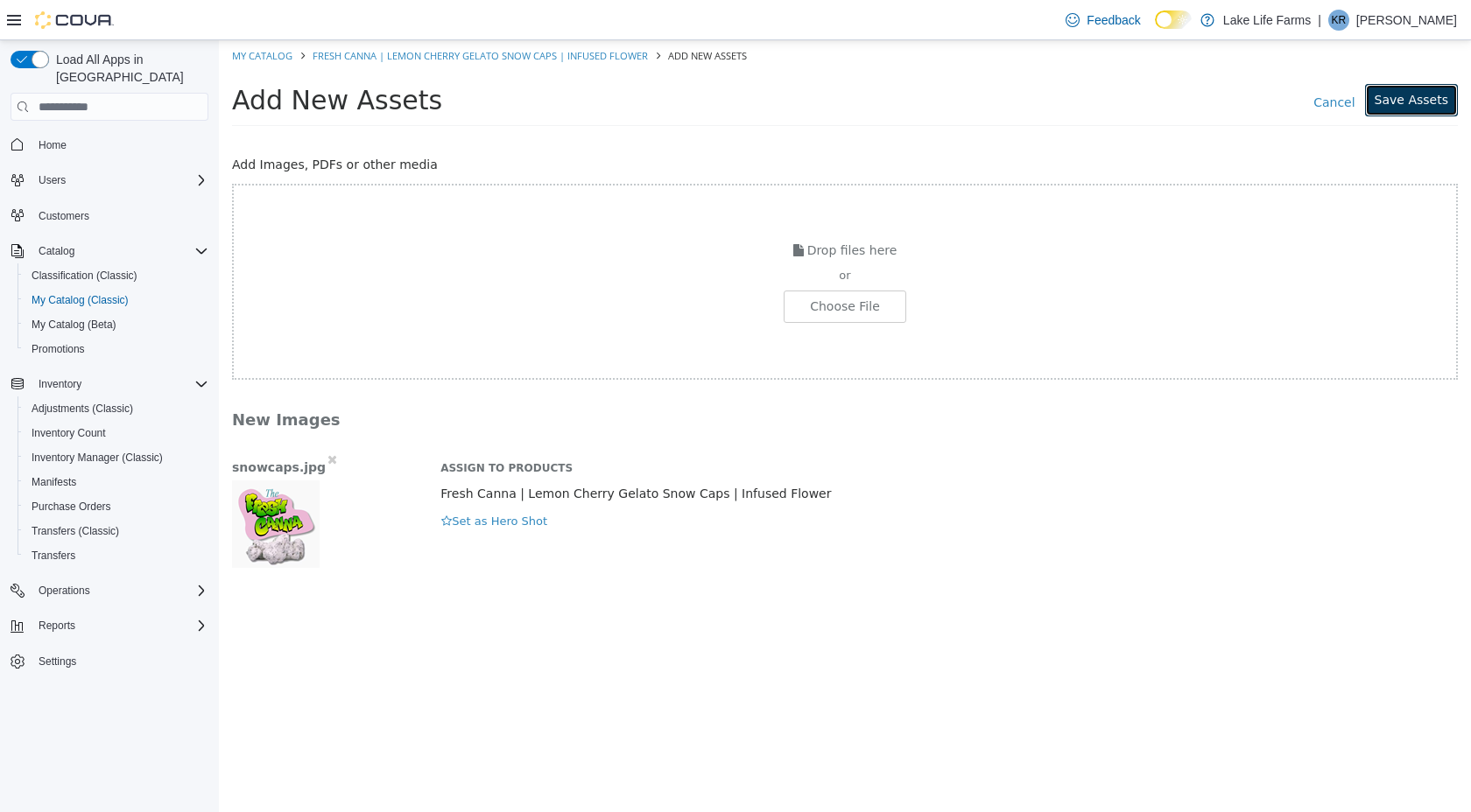
click at [1423, 99] on button "Save Assets" at bounding box center [1411, 100] width 93 height 32
